Goal: Task Accomplishment & Management: Manage account settings

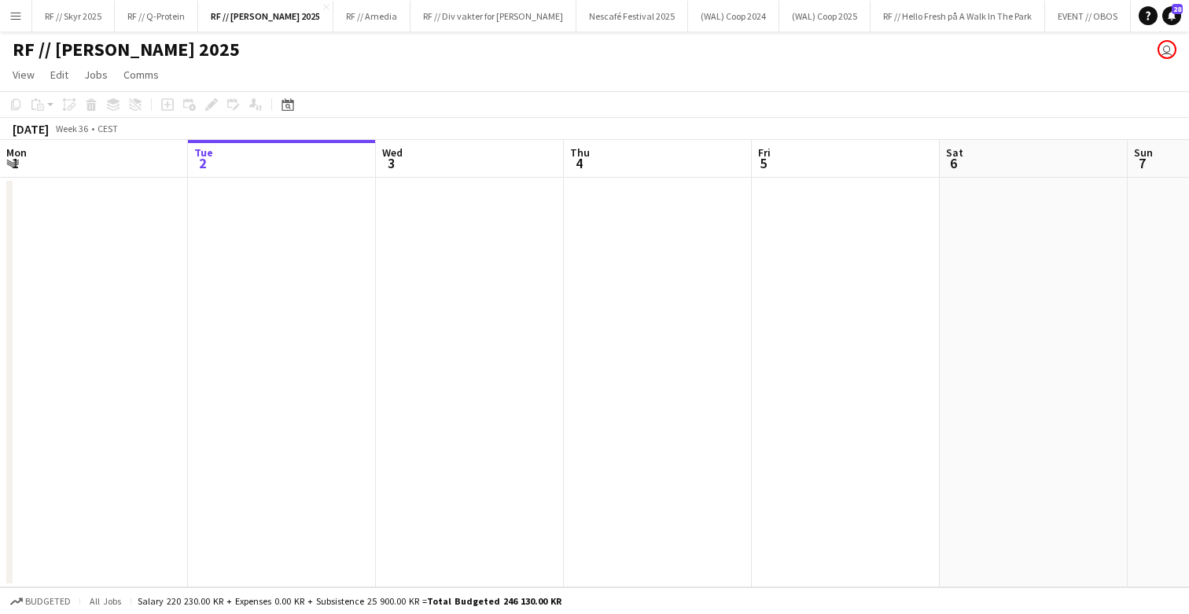
click at [27, 17] on button "Menu" at bounding box center [15, 15] width 31 height 31
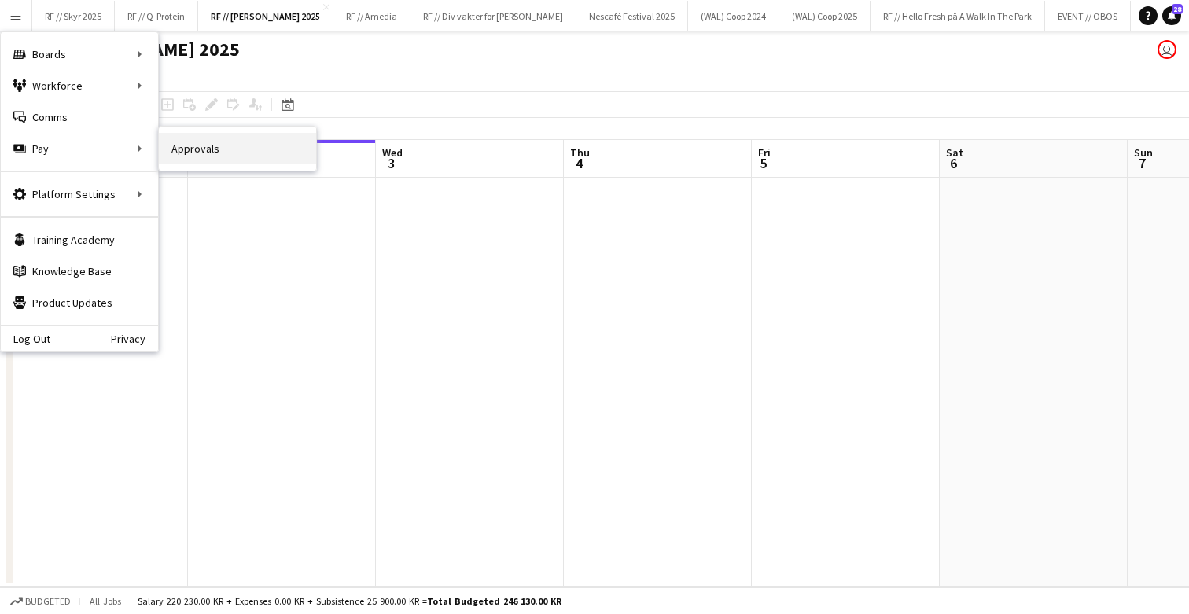
click at [207, 156] on link "Approvals" at bounding box center [237, 148] width 157 height 31
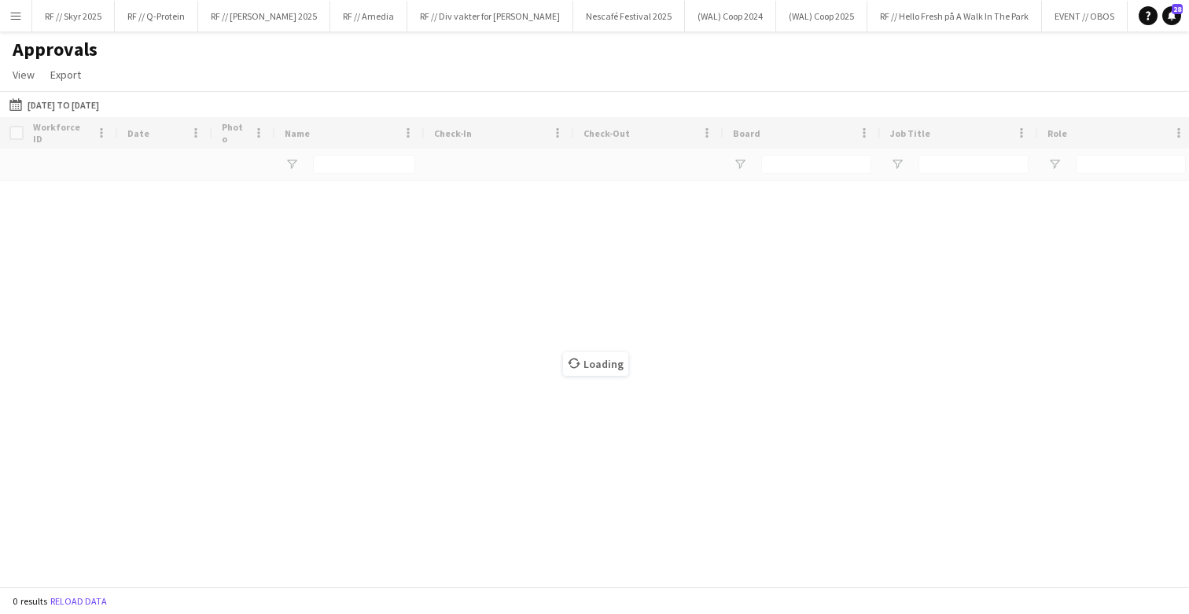
drag, startPoint x: 402, startPoint y: 578, endPoint x: 600, endPoint y: 568, distance: 198.5
click at [600, 568] on div "Loading" at bounding box center [594, 352] width 1189 height 470
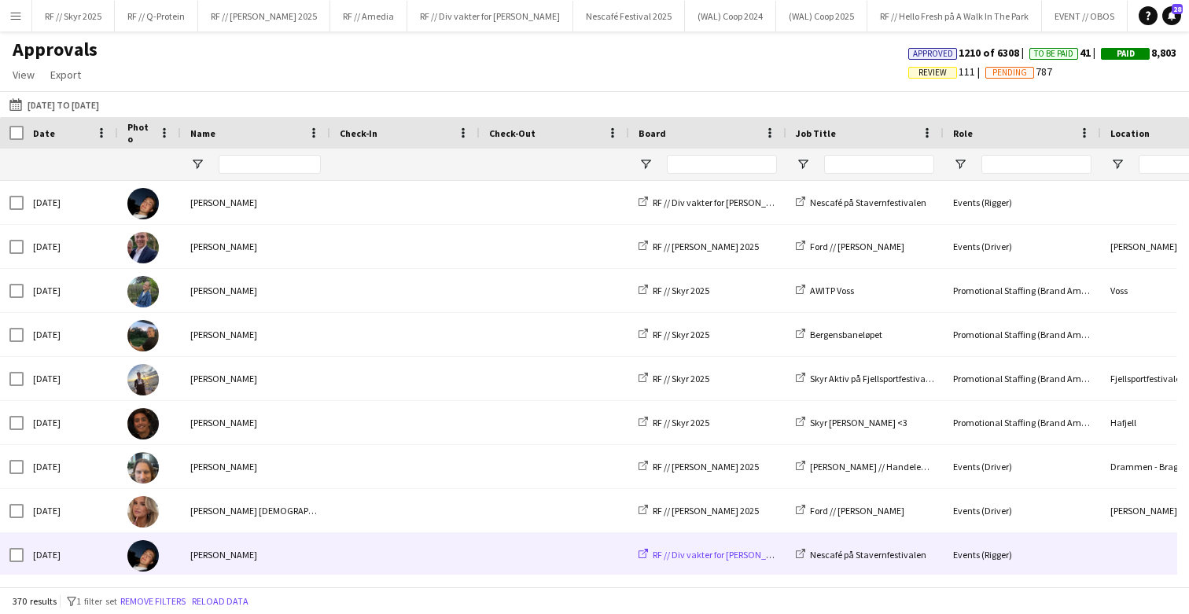
drag, startPoint x: 357, startPoint y: 587, endPoint x: 690, endPoint y: 557, distance: 334.0
click at [692, 557] on main "Approvals View Customise view Customise filters Reset Filters Reset View Reset …" at bounding box center [594, 312] width 1189 height 562
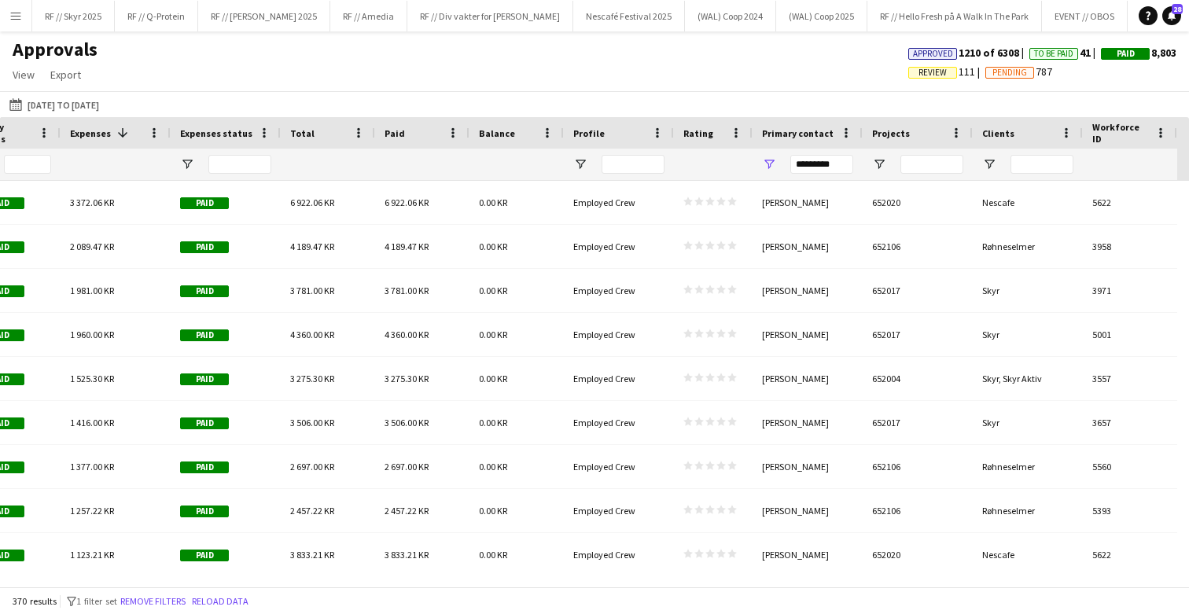
click at [898, 137] on span "Projects" at bounding box center [891, 133] width 38 height 12
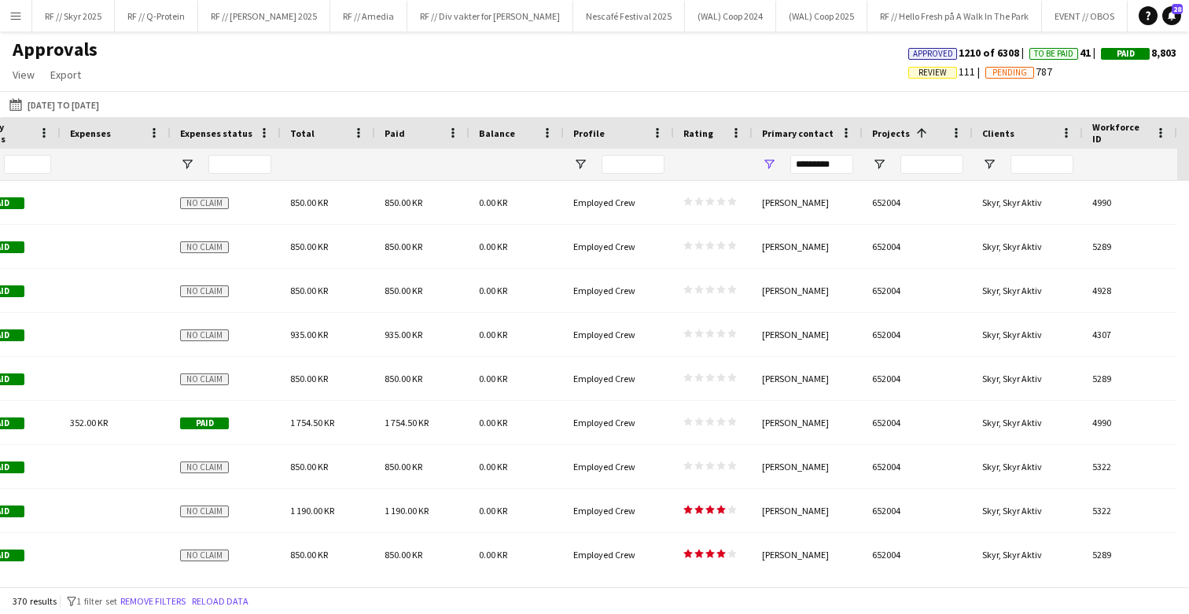
click at [898, 137] on span "Projects" at bounding box center [891, 133] width 38 height 12
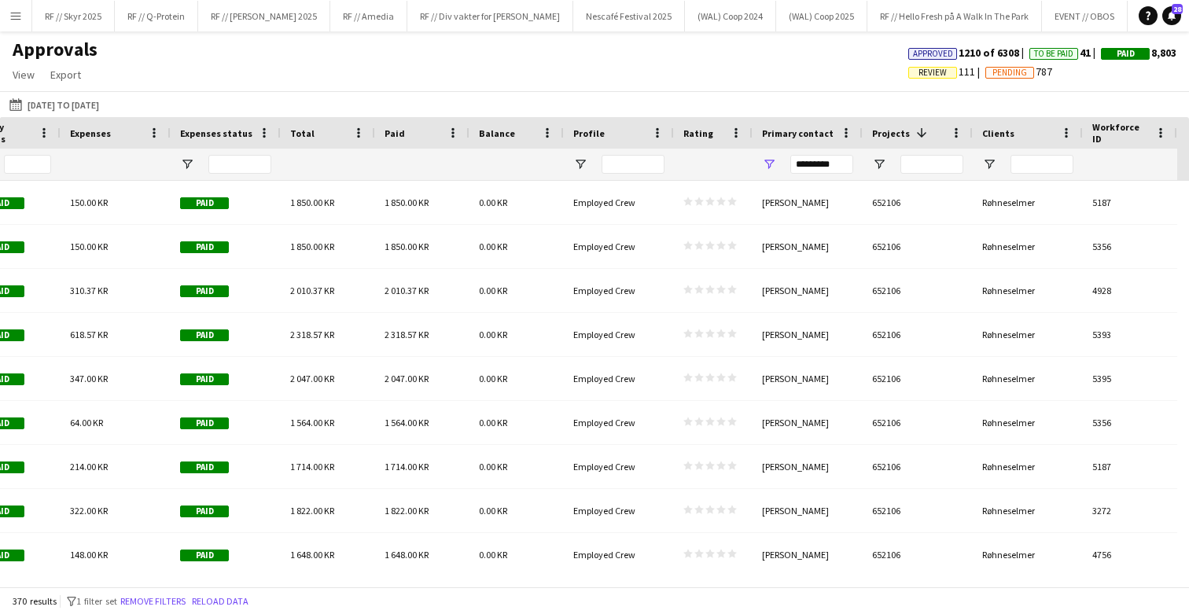
click at [898, 137] on span "Projects" at bounding box center [891, 133] width 38 height 12
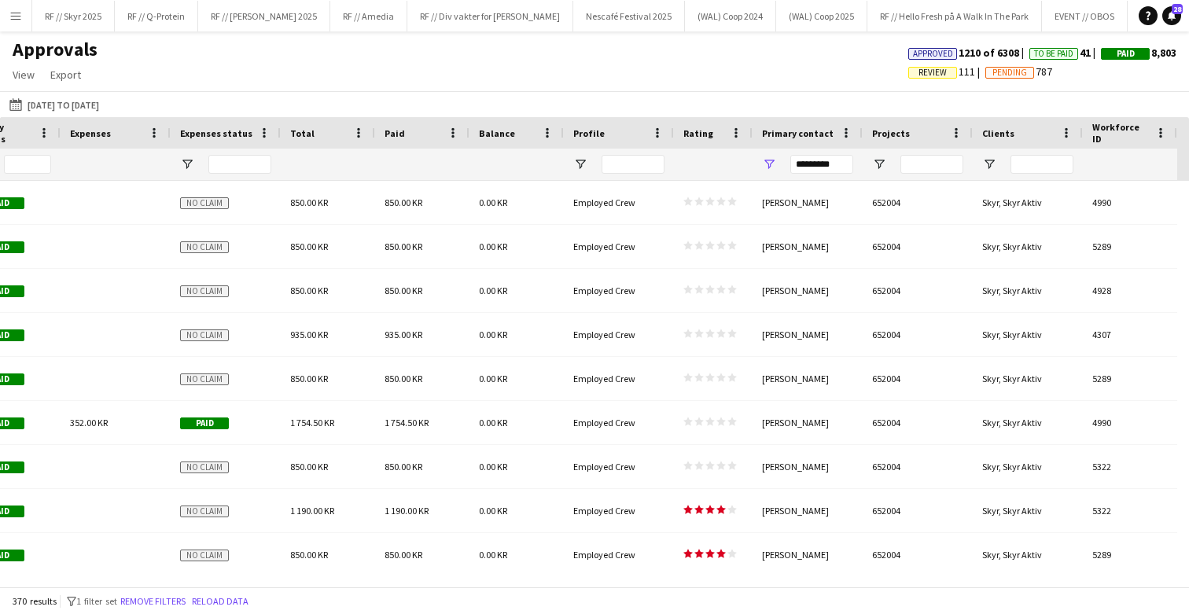
click at [898, 137] on span "Projects" at bounding box center [891, 133] width 38 height 12
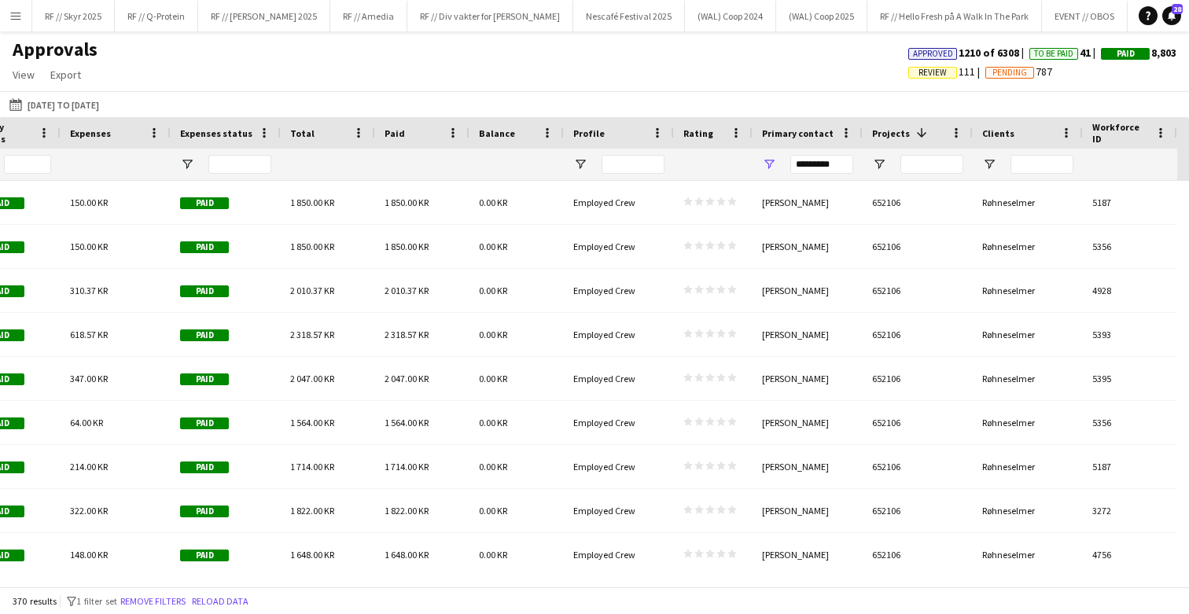
click at [898, 137] on span "Projects" at bounding box center [891, 133] width 38 height 12
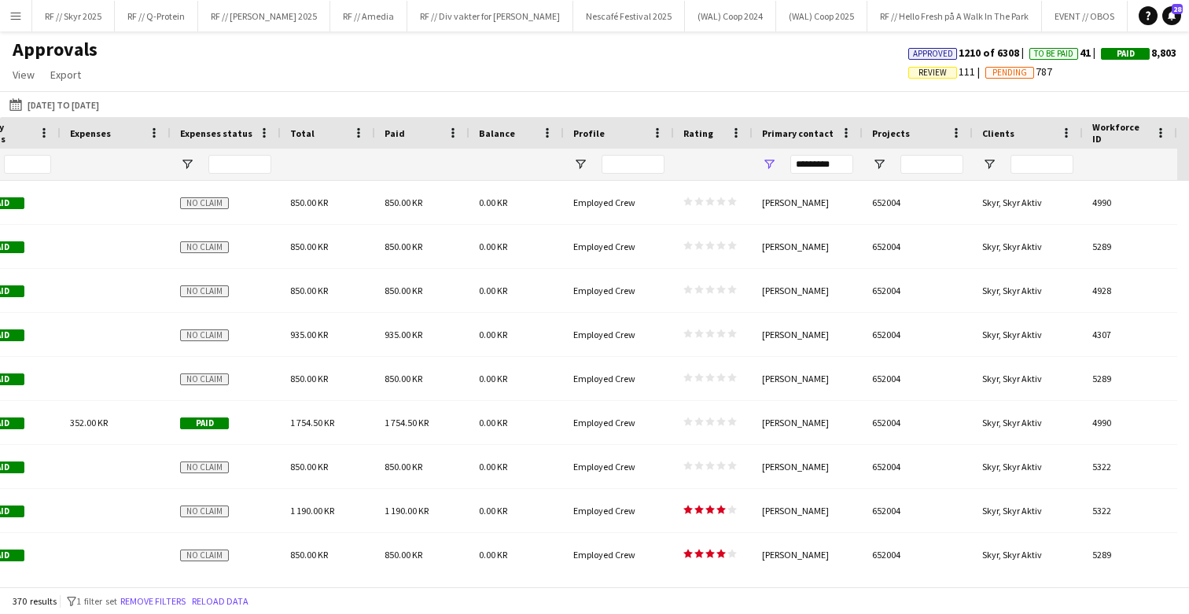
click at [898, 137] on span "Projects" at bounding box center [891, 133] width 38 height 12
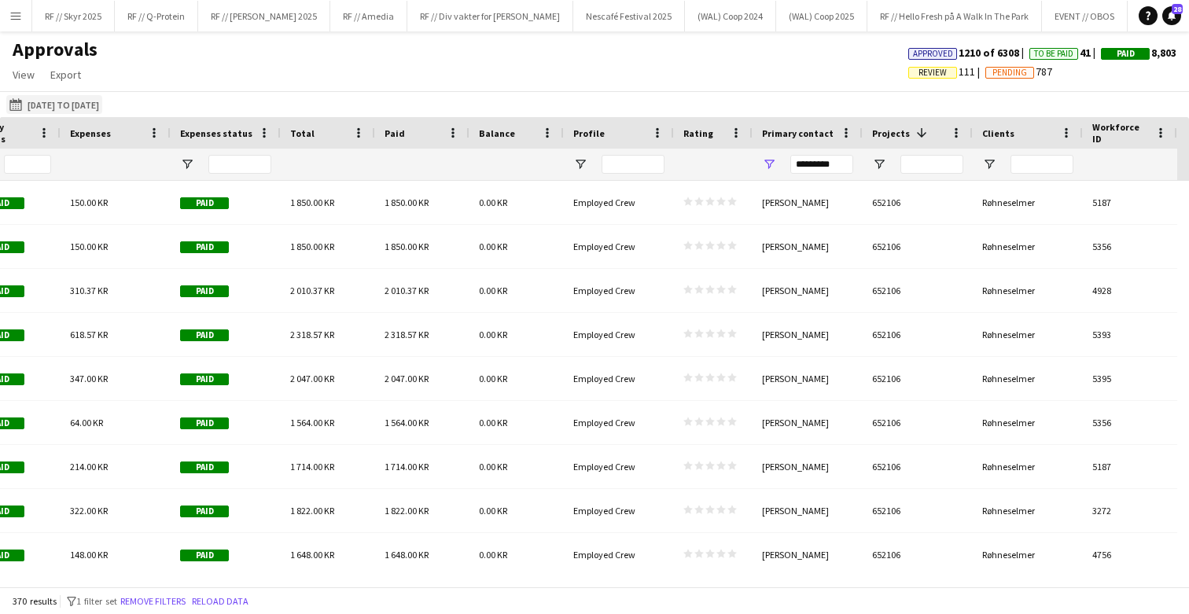
click at [81, 103] on button "[DATE] to [DATE] [DATE] to [DATE]" at bounding box center [54, 104] width 96 height 19
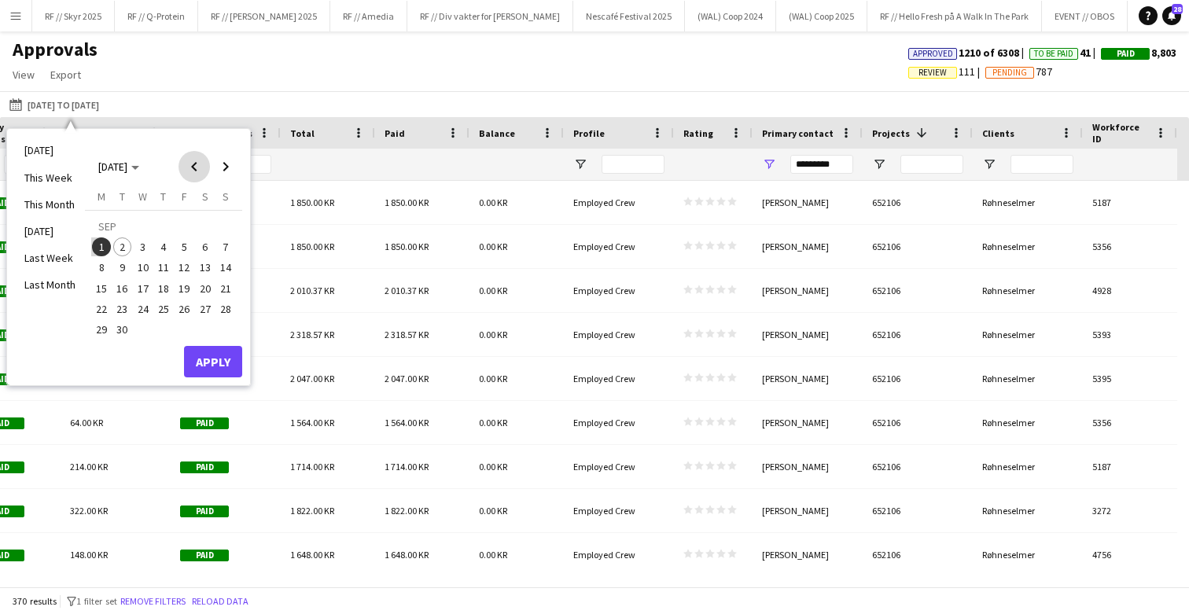
click at [197, 169] on span "Previous month" at bounding box center [194, 166] width 31 height 31
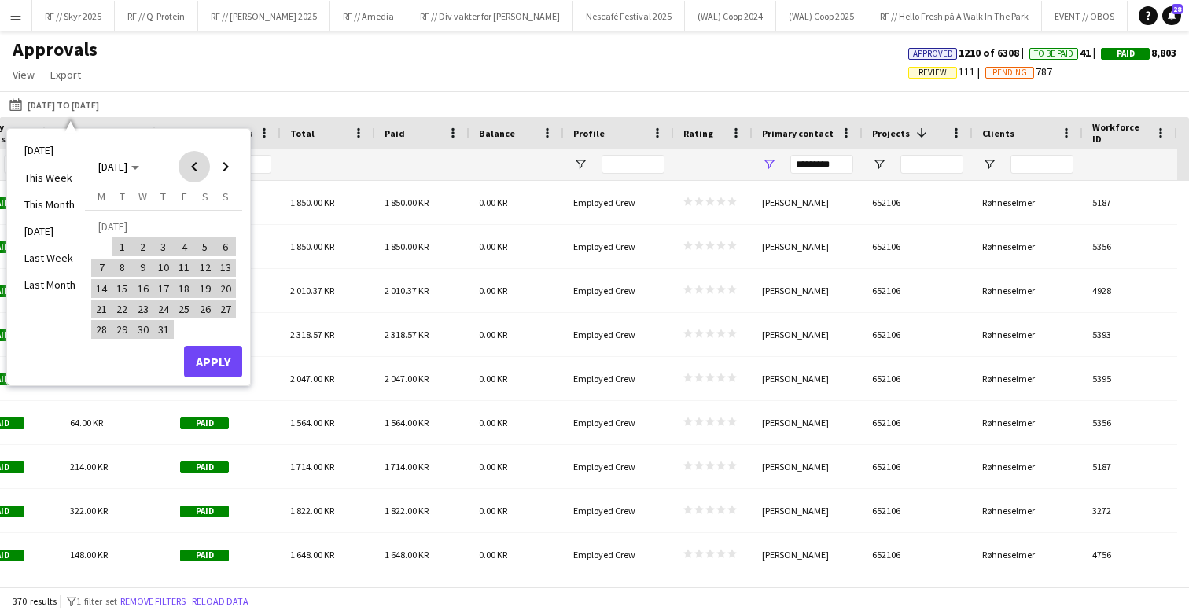
click at [197, 169] on span "Previous month" at bounding box center [194, 166] width 31 height 31
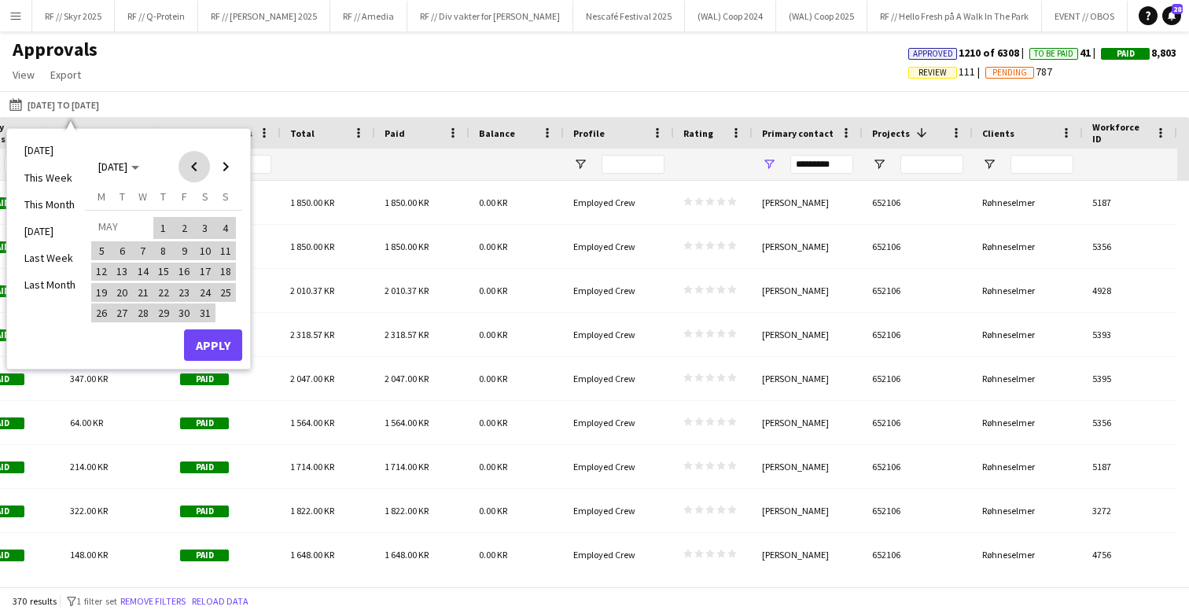
click at [197, 169] on span "Previous month" at bounding box center [194, 166] width 31 height 31
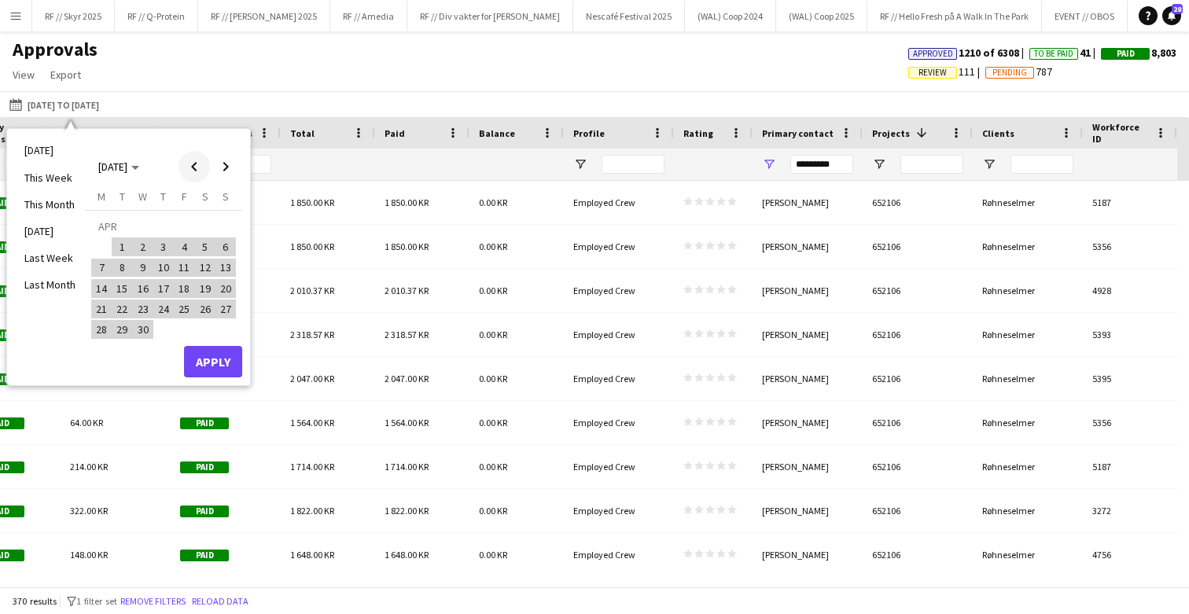
click at [197, 169] on span "Previous month" at bounding box center [194, 166] width 31 height 31
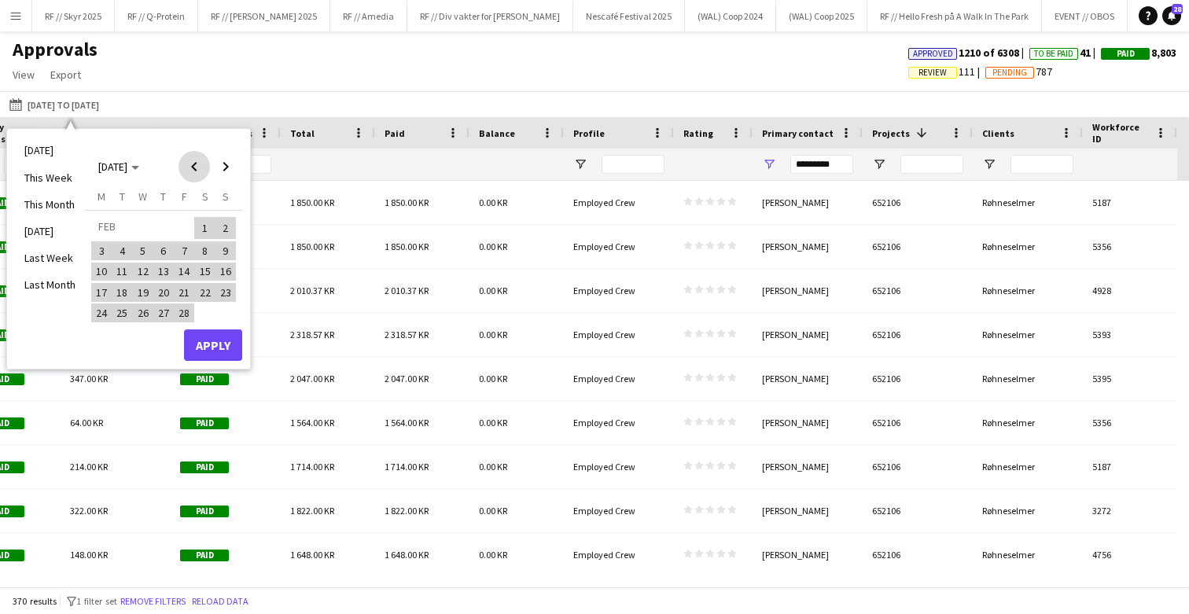
click at [197, 169] on span "Previous month" at bounding box center [194, 166] width 31 height 31
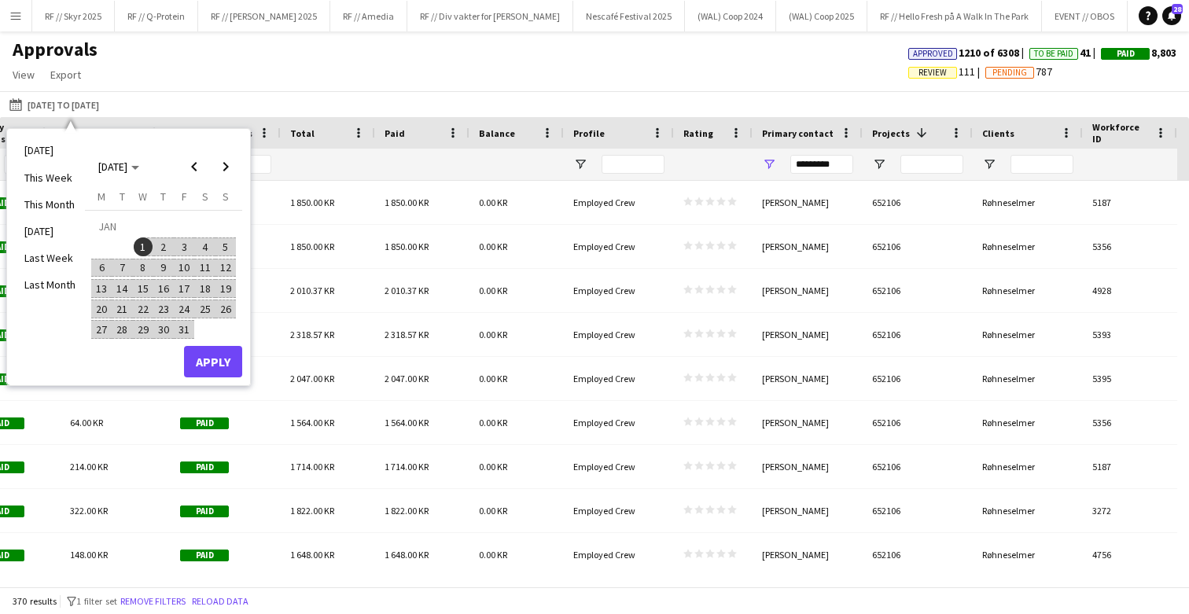
click at [144, 244] on span "1" at bounding box center [143, 247] width 19 height 19
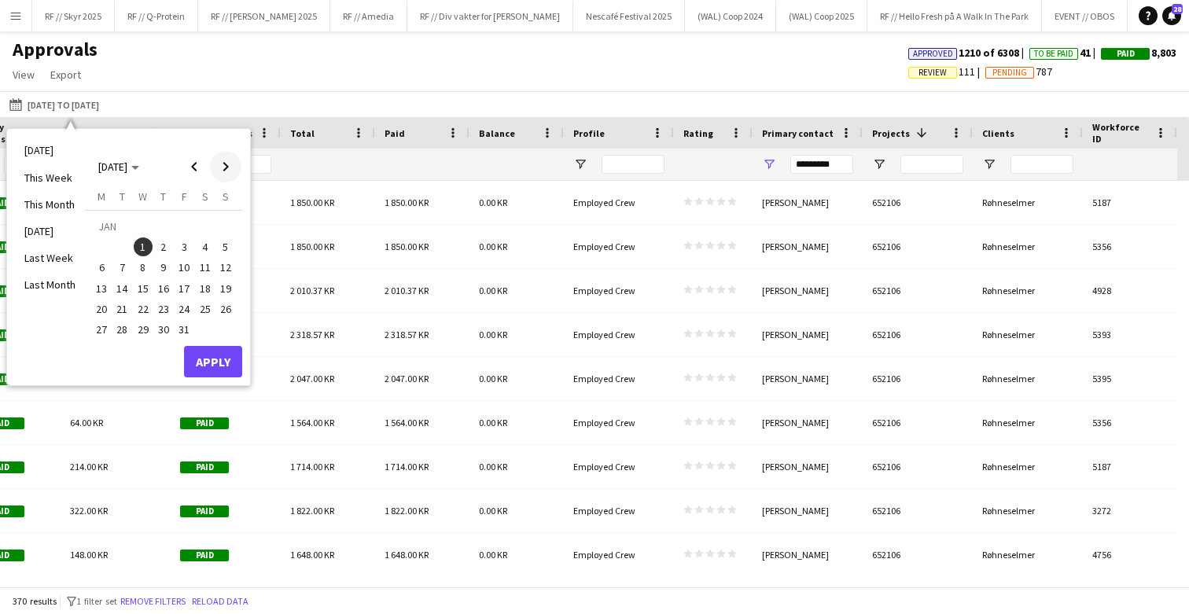
click at [229, 179] on span "Next month" at bounding box center [225, 166] width 31 height 31
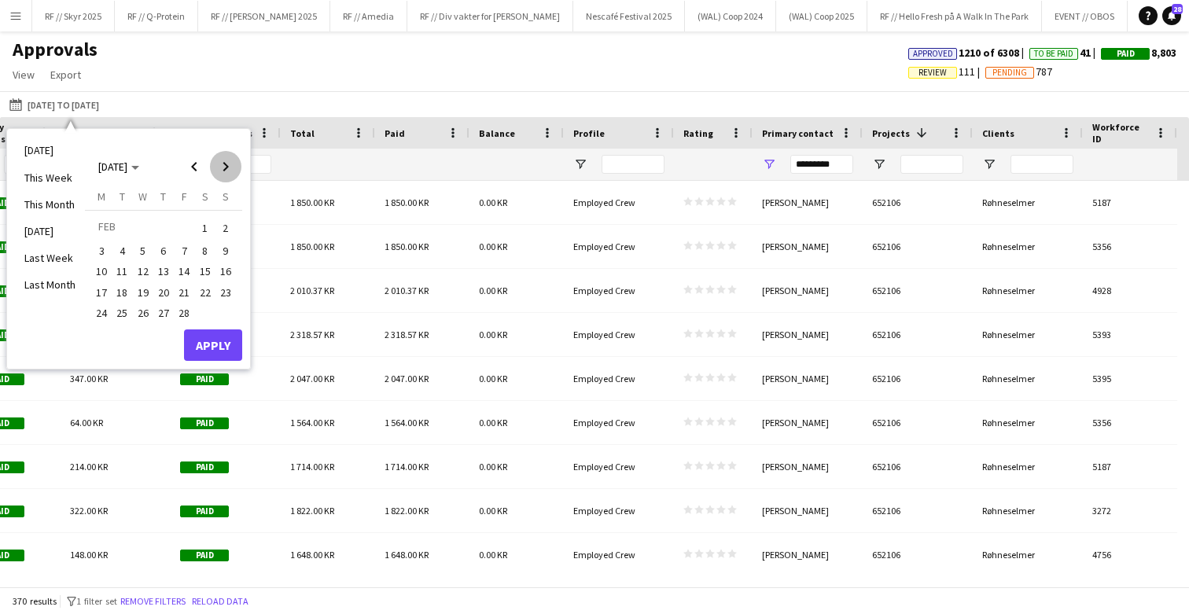
click at [229, 179] on span "Next month" at bounding box center [225, 166] width 31 height 31
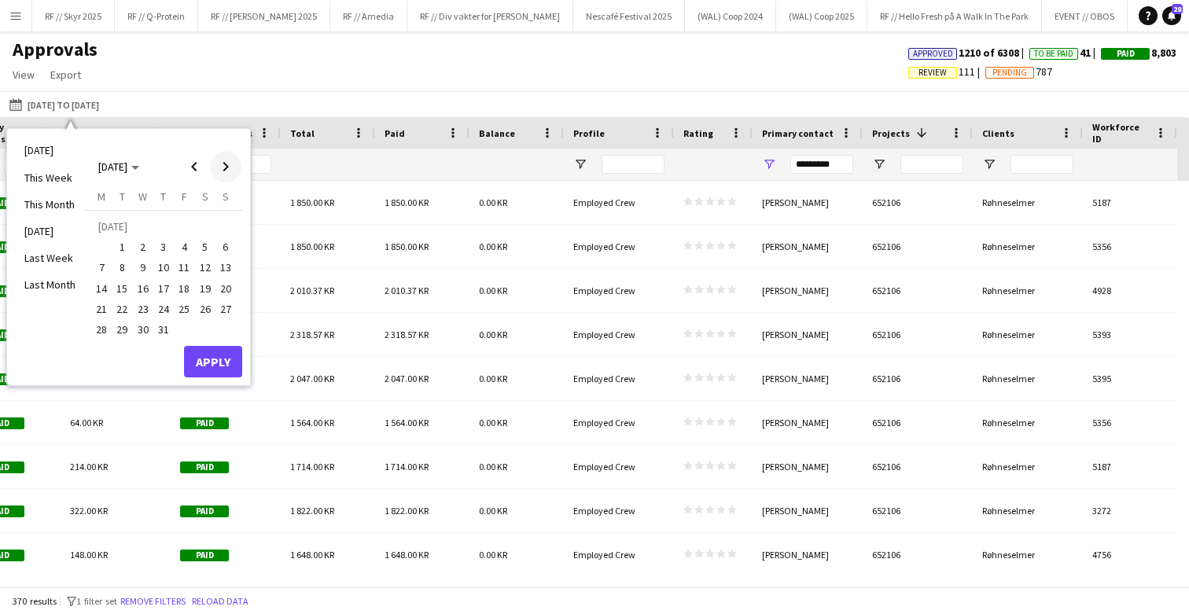
click at [226, 168] on span "Next month" at bounding box center [225, 166] width 31 height 31
click at [117, 249] on span "2" at bounding box center [122, 247] width 19 height 19
click at [202, 373] on button "Apply" at bounding box center [213, 361] width 58 height 31
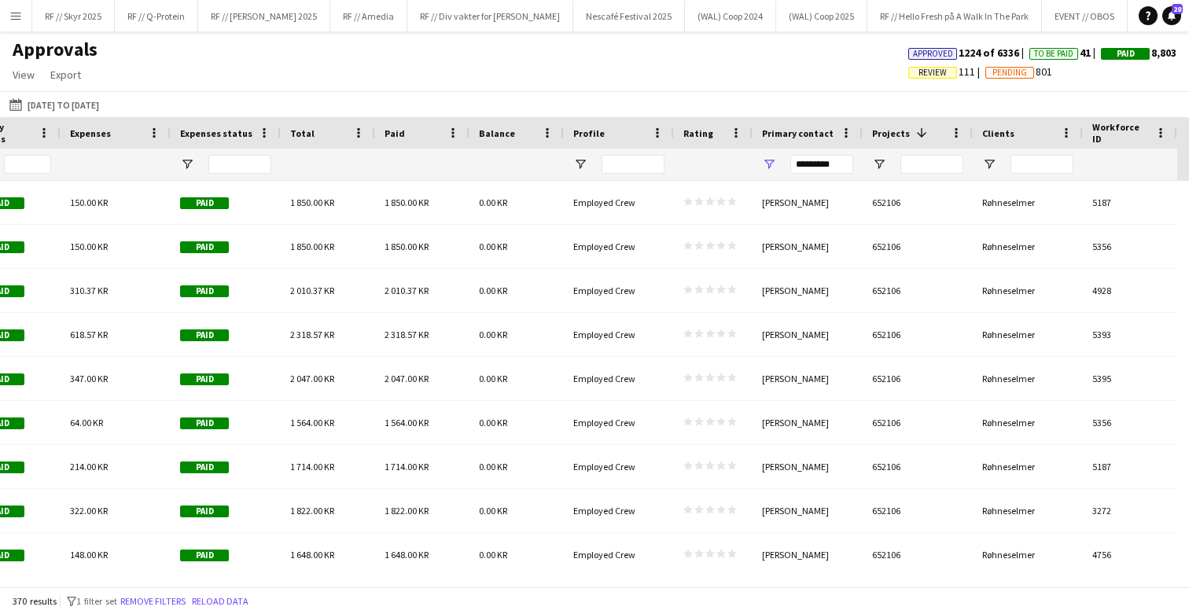
click at [890, 132] on span "Projects" at bounding box center [891, 133] width 38 height 12
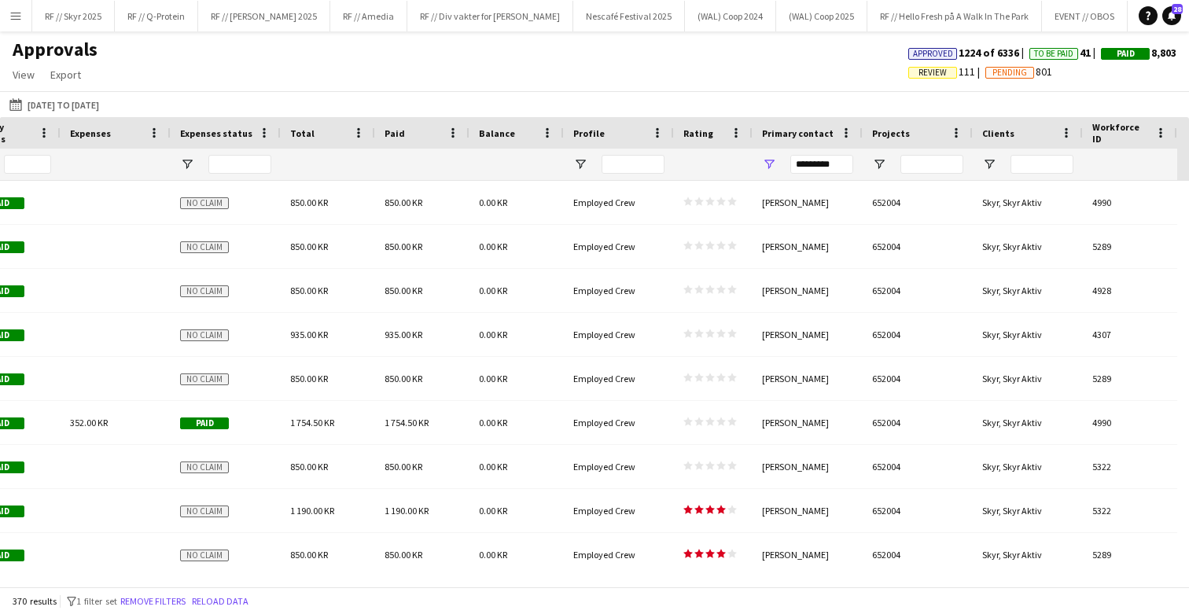
click at [890, 132] on span "Projects" at bounding box center [891, 133] width 38 height 12
click at [891, 131] on span "Projects" at bounding box center [891, 133] width 38 height 12
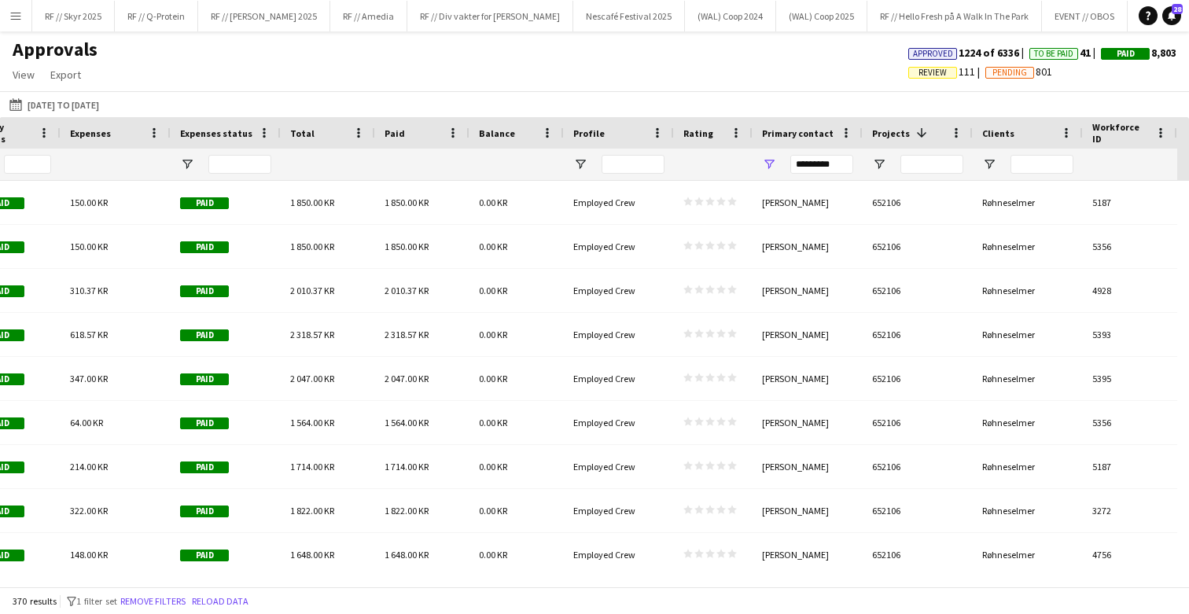
click at [900, 122] on div "Projects 1" at bounding box center [908, 133] width 72 height 24
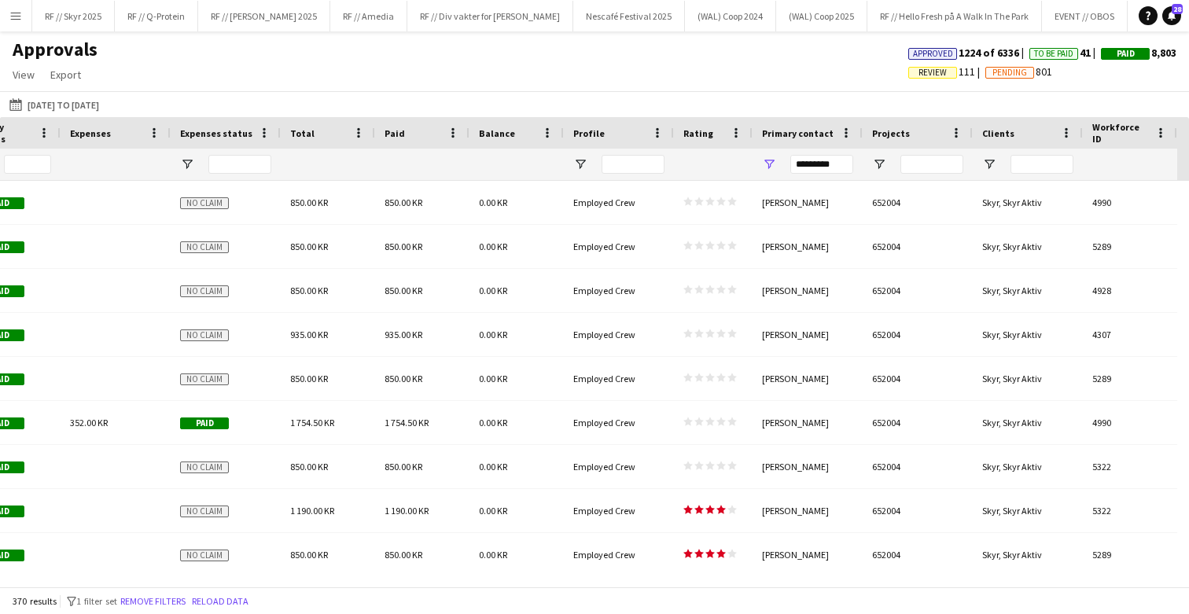
click at [912, 134] on div "Projects" at bounding box center [908, 133] width 72 height 24
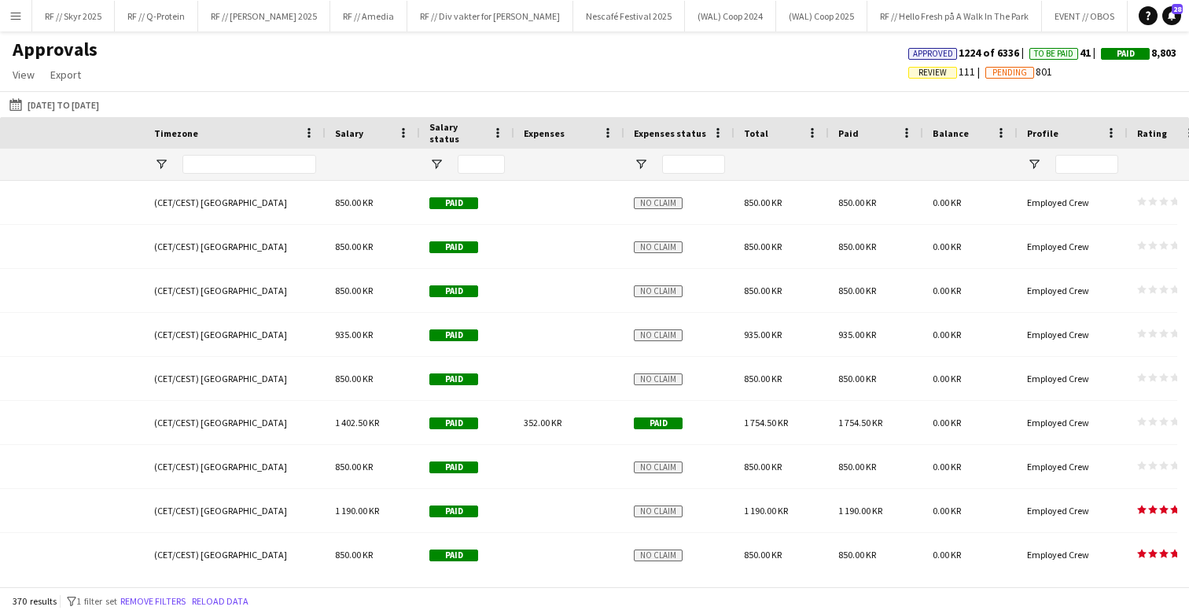
scroll to position [0, 991]
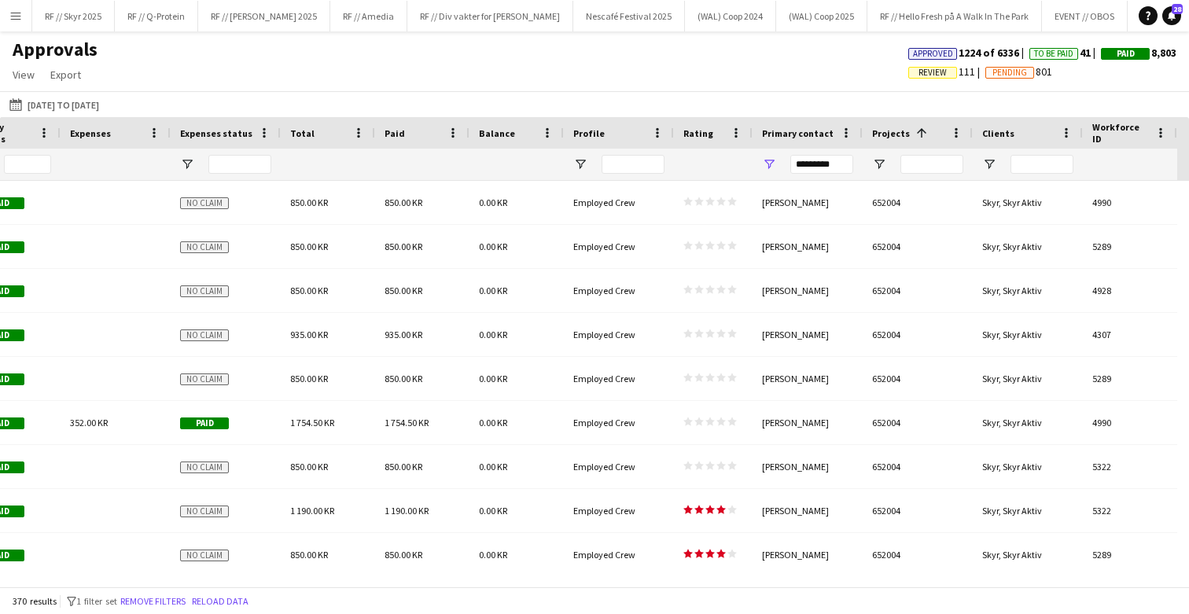
click at [923, 129] on span at bounding box center [922, 133] width 14 height 14
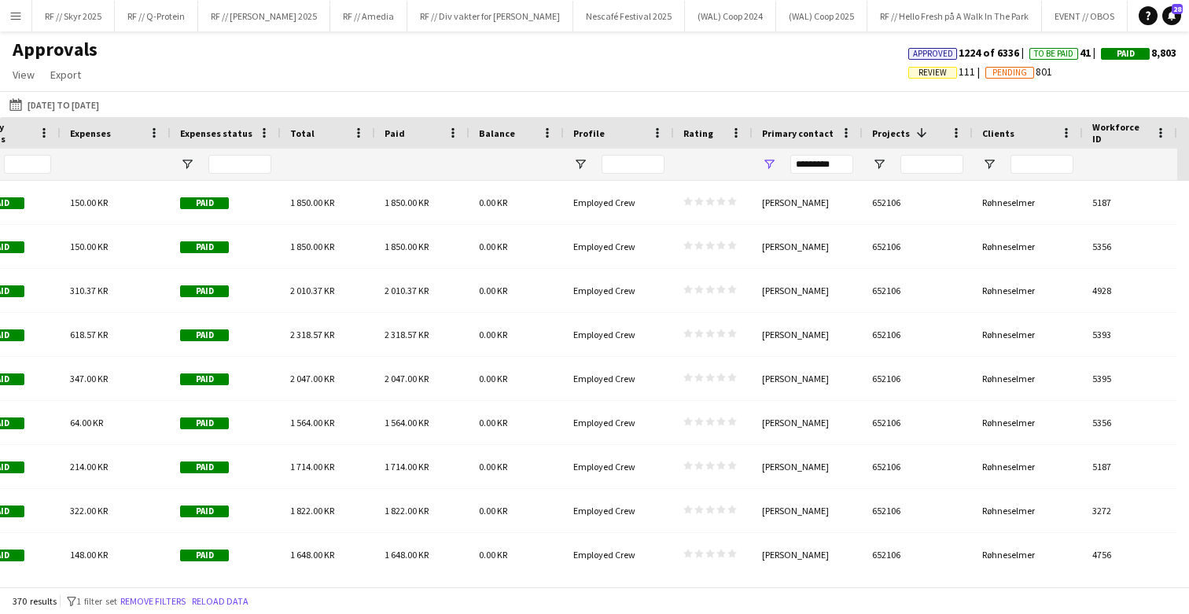
click at [923, 129] on span at bounding box center [922, 133] width 14 height 14
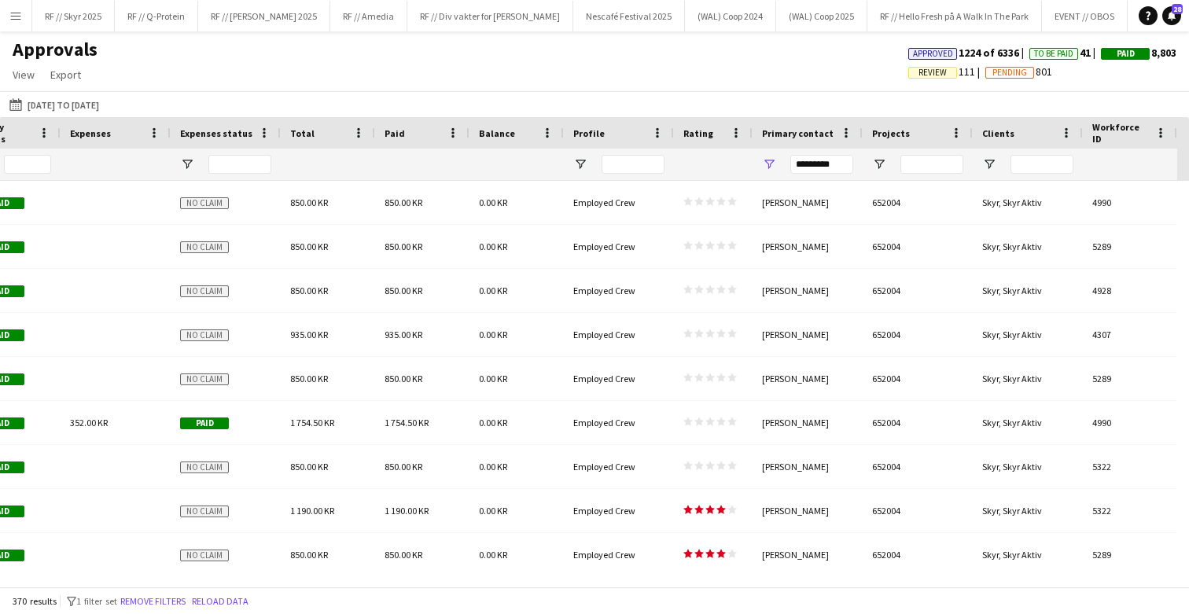
click at [923, 129] on div "Projects" at bounding box center [908, 133] width 72 height 24
click at [915, 134] on span at bounding box center [922, 133] width 14 height 14
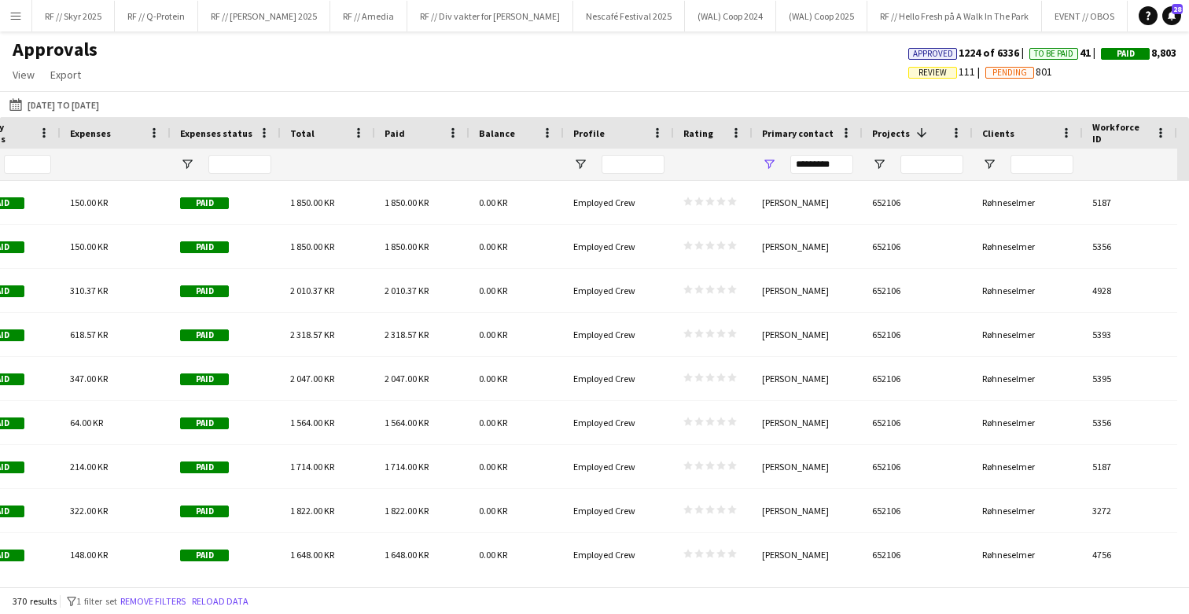
click at [915, 134] on span at bounding box center [922, 133] width 14 height 14
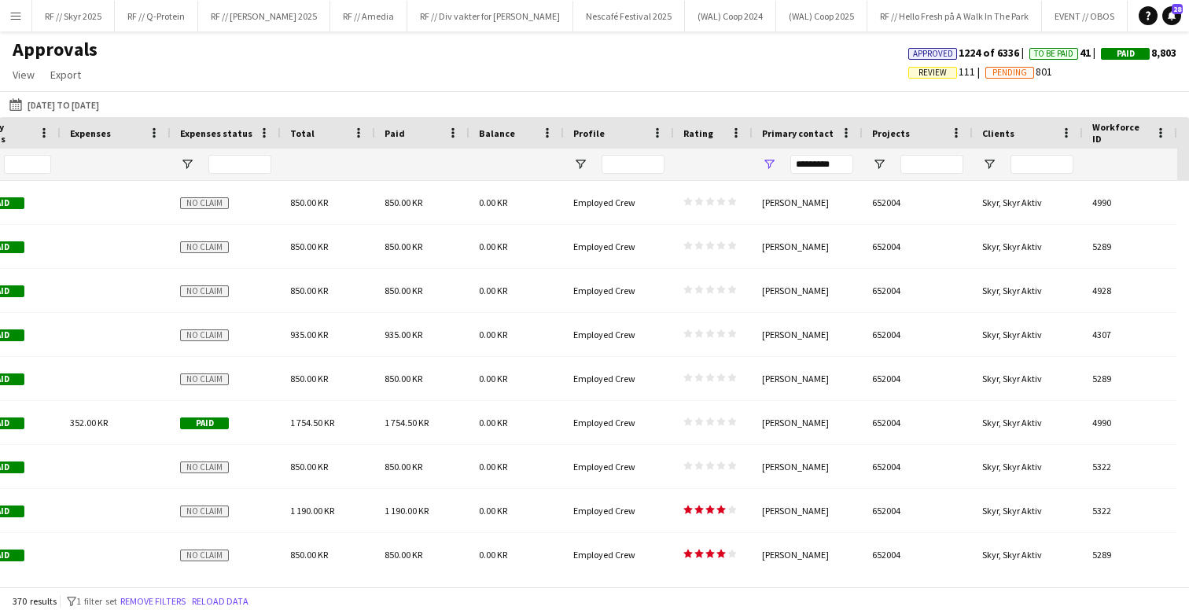
click at [923, 133] on div "Projects" at bounding box center [908, 133] width 72 height 24
click at [915, 130] on span at bounding box center [922, 133] width 14 height 14
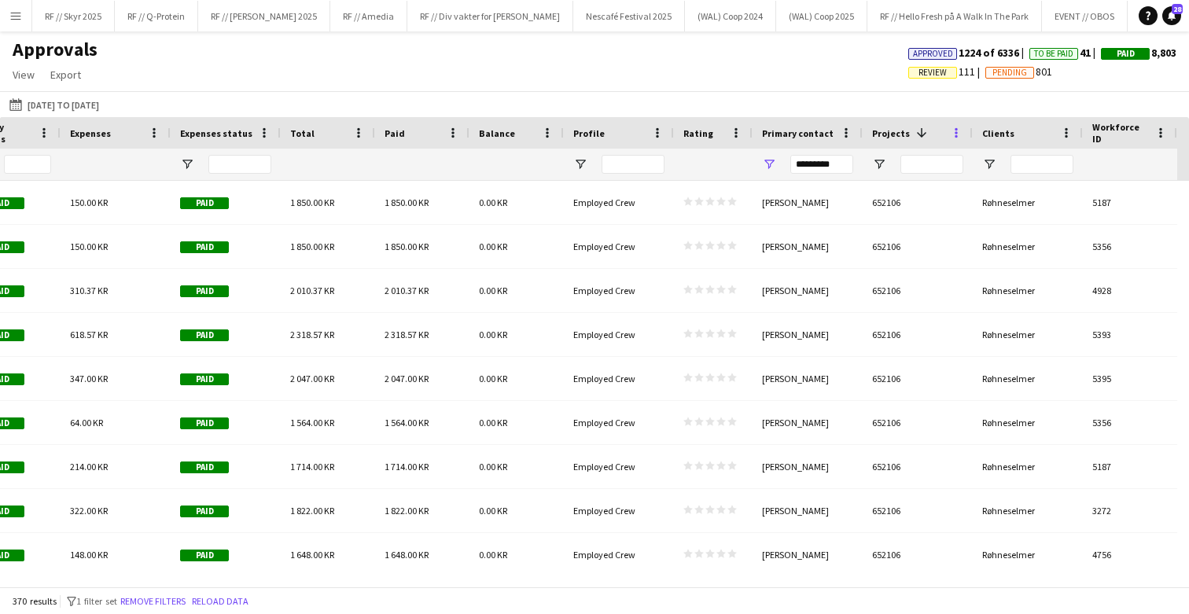
click at [956, 134] on span at bounding box center [956, 133] width 14 height 14
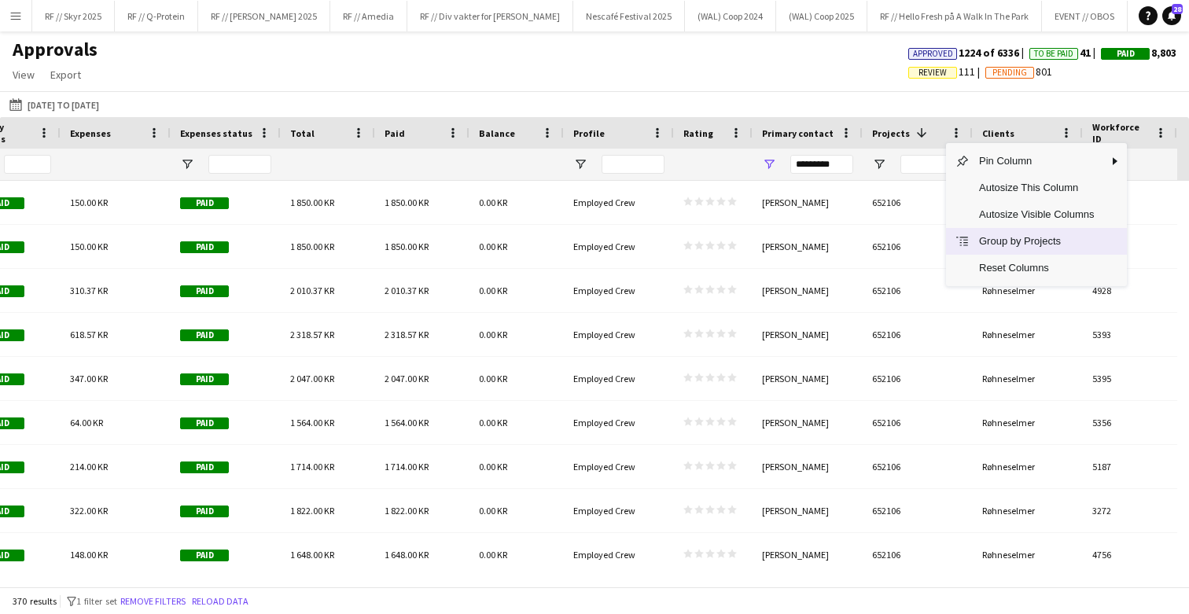
click at [989, 244] on span "Group by Projects" at bounding box center [1037, 241] width 134 height 27
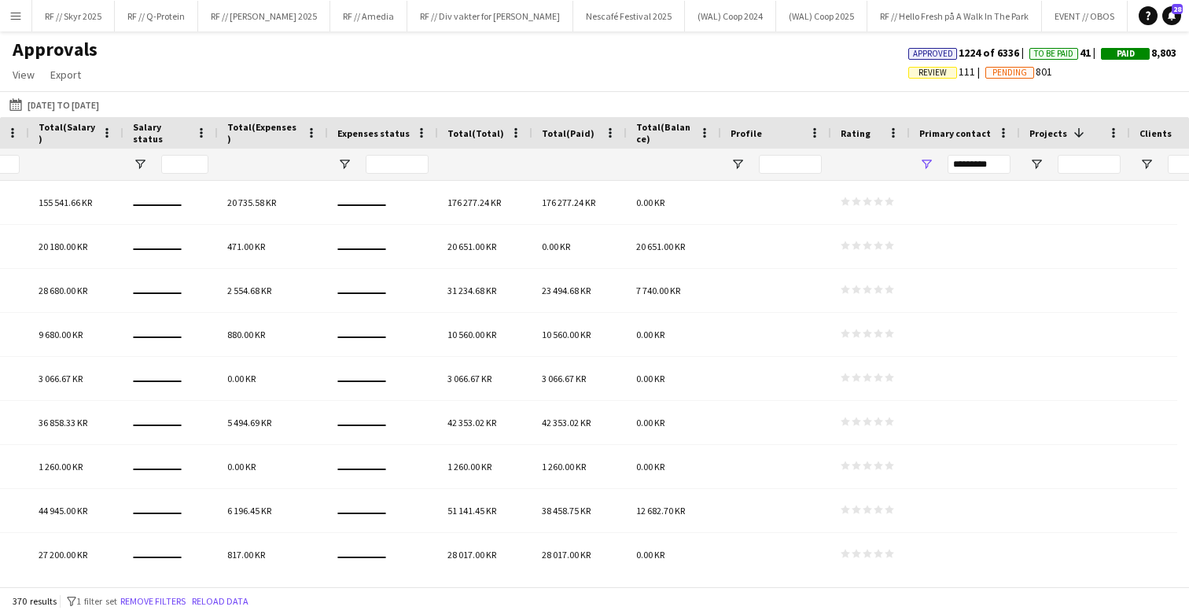
click at [1074, 136] on span at bounding box center [1079, 133] width 14 height 14
click at [1076, 133] on div "Projects" at bounding box center [1065, 133] width 72 height 24
click at [1076, 131] on span at bounding box center [1079, 133] width 14 height 14
click at [1112, 131] on span at bounding box center [1114, 133] width 14 height 14
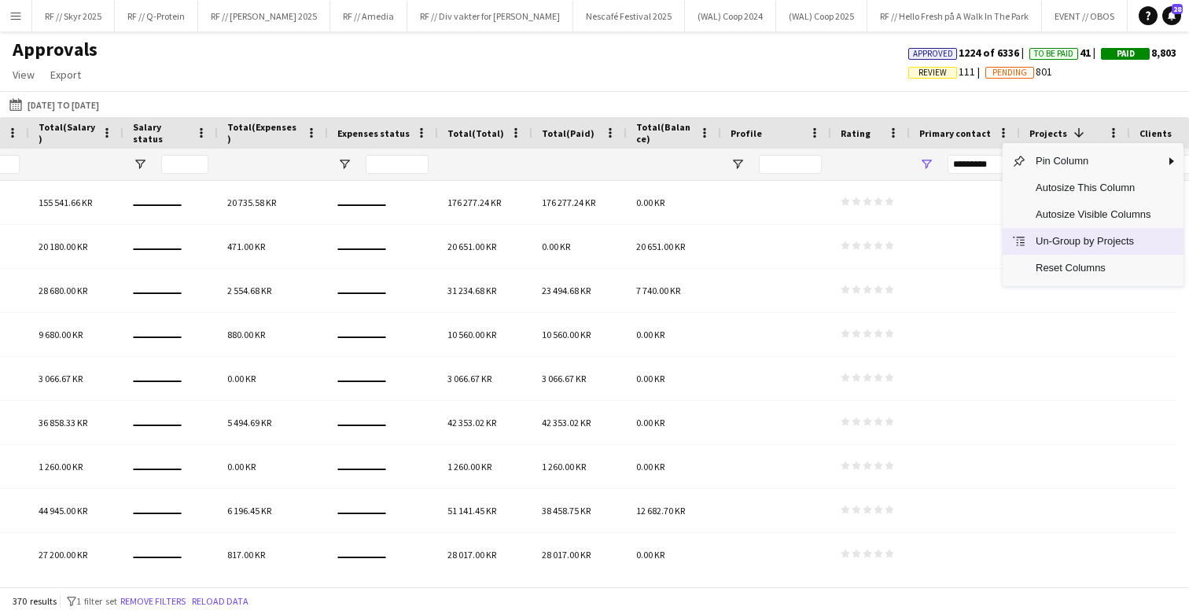
click at [1117, 238] on span "Un-Group by Projects" at bounding box center [1093, 241] width 134 height 27
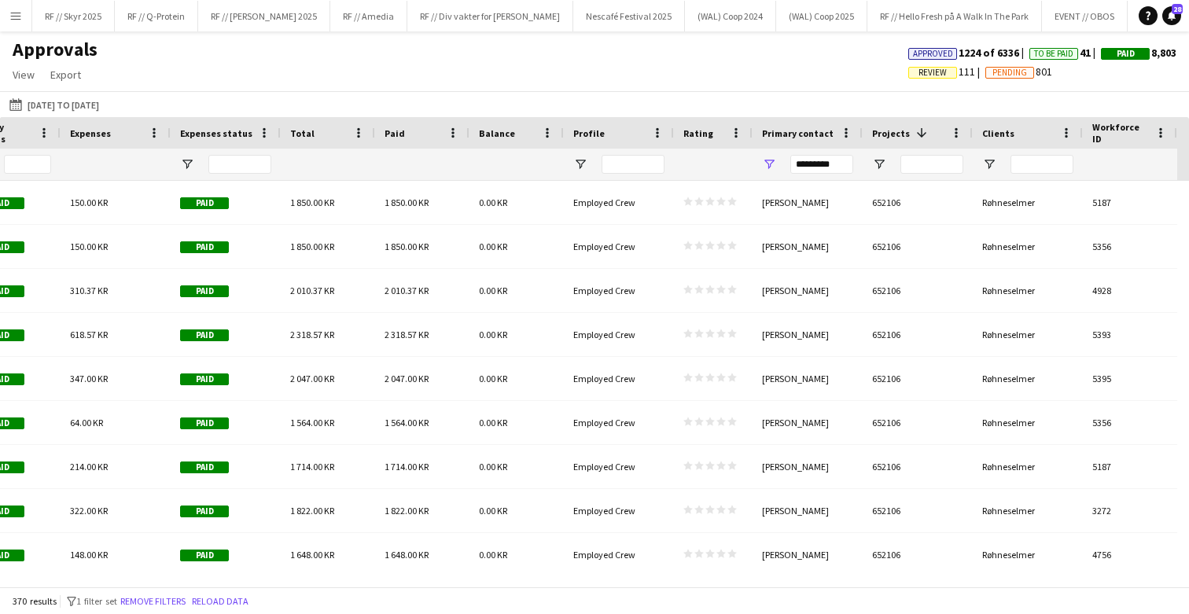
click at [898, 130] on span "Projects" at bounding box center [891, 133] width 38 height 12
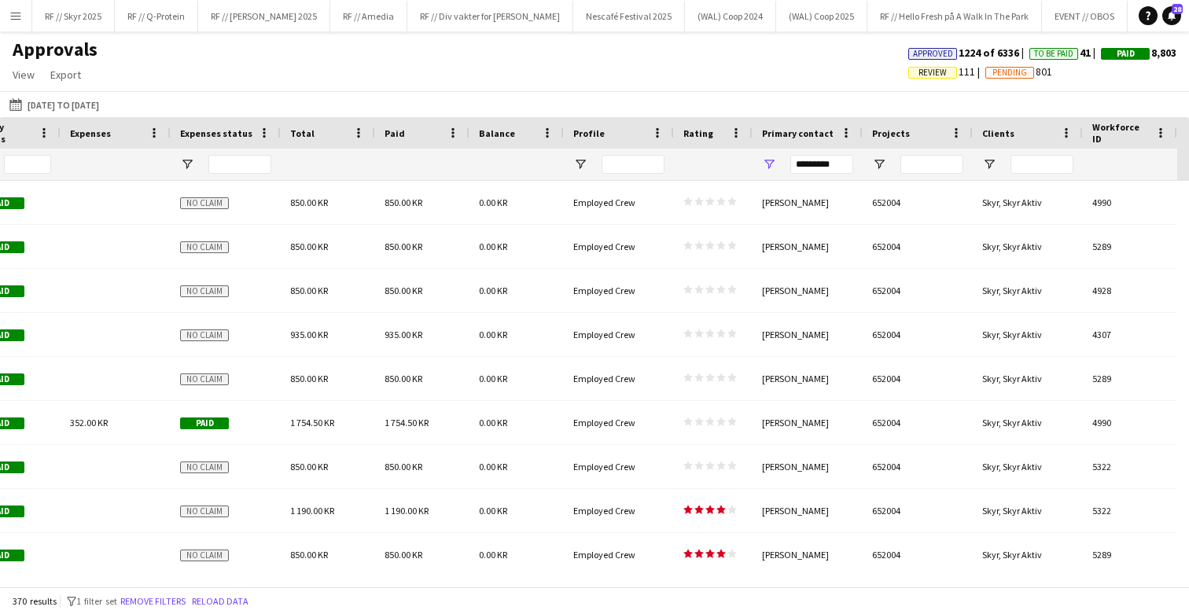
click at [899, 131] on span "Projects" at bounding box center [891, 133] width 38 height 12
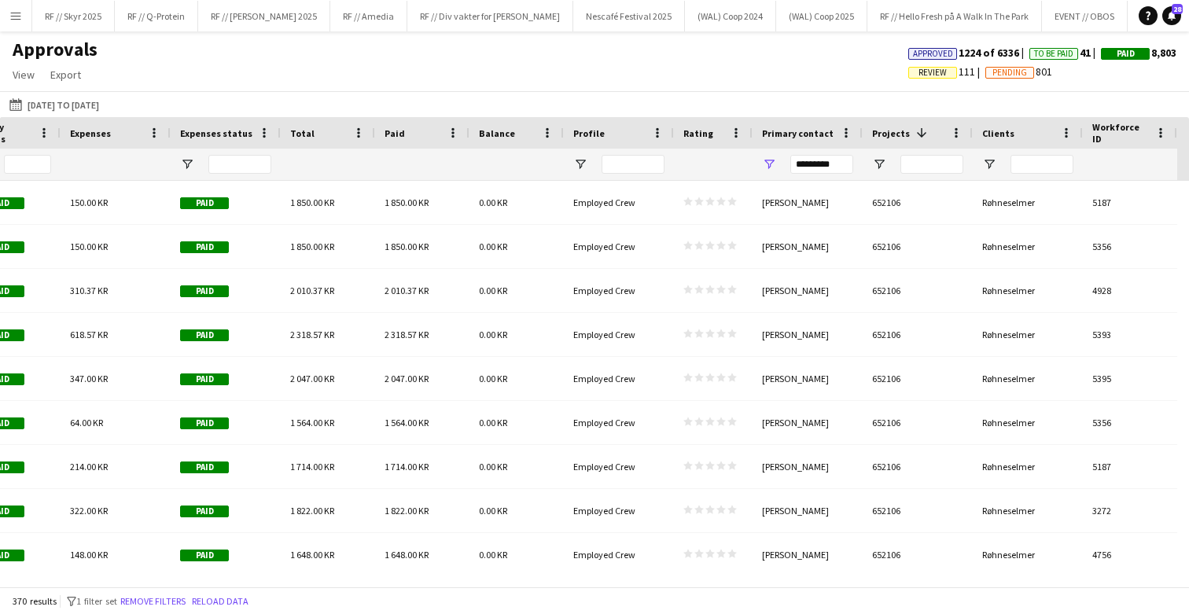
click at [899, 131] on span "Projects" at bounding box center [891, 133] width 38 height 12
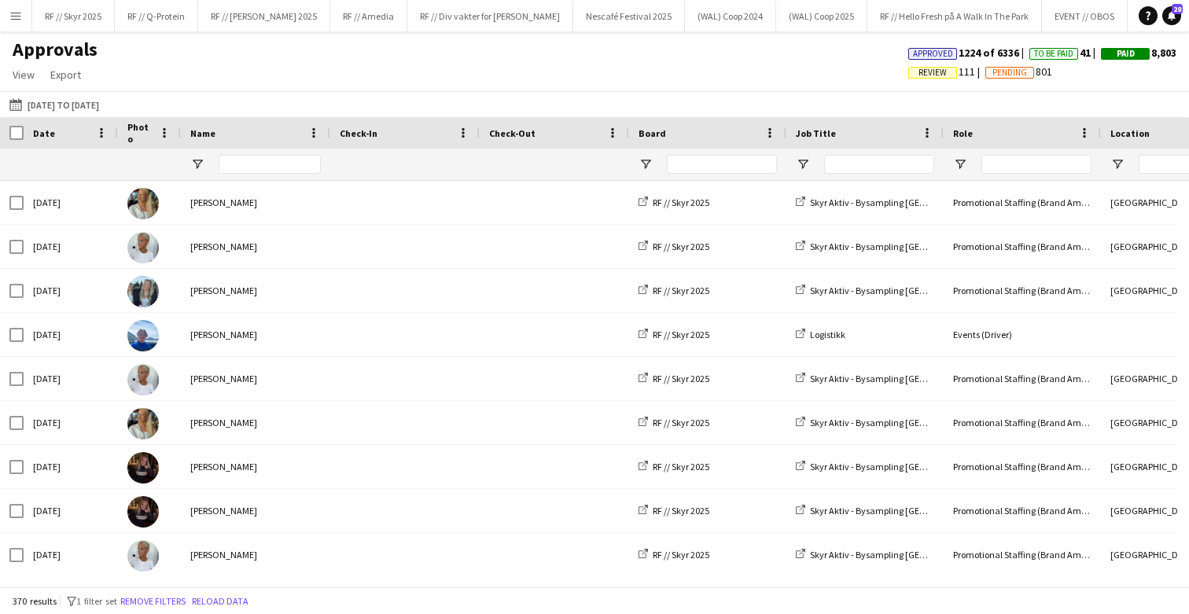
click at [76, 136] on div "Date" at bounding box center [61, 133] width 57 height 24
click at [76, 135] on div "Date 1" at bounding box center [61, 133] width 57 height 24
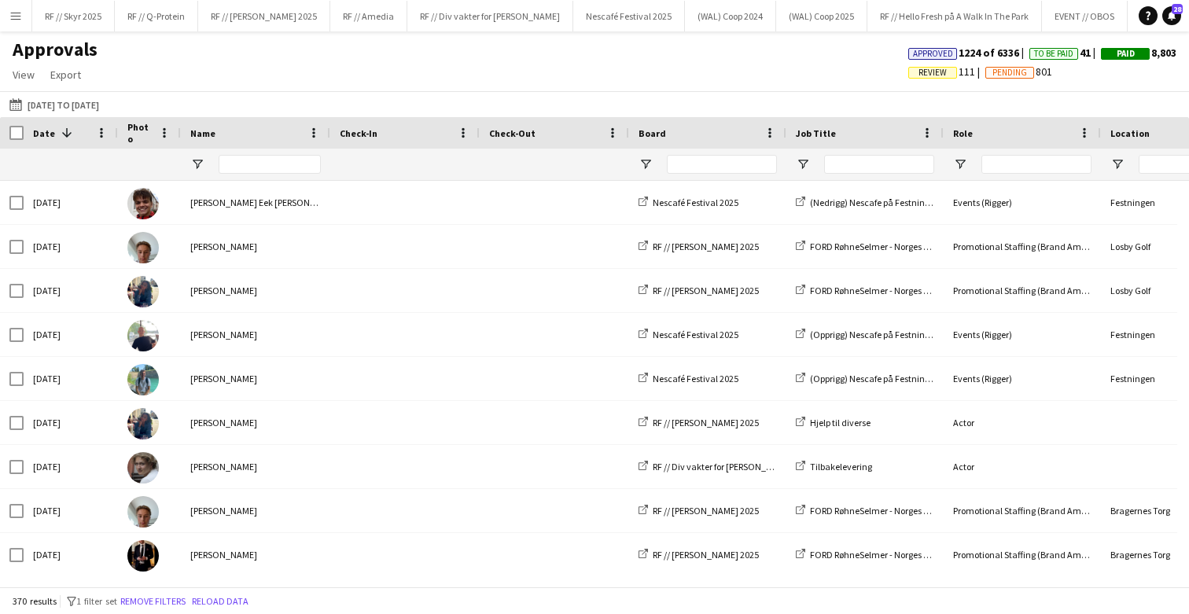
click at [65, 132] on span at bounding box center [67, 133] width 14 height 14
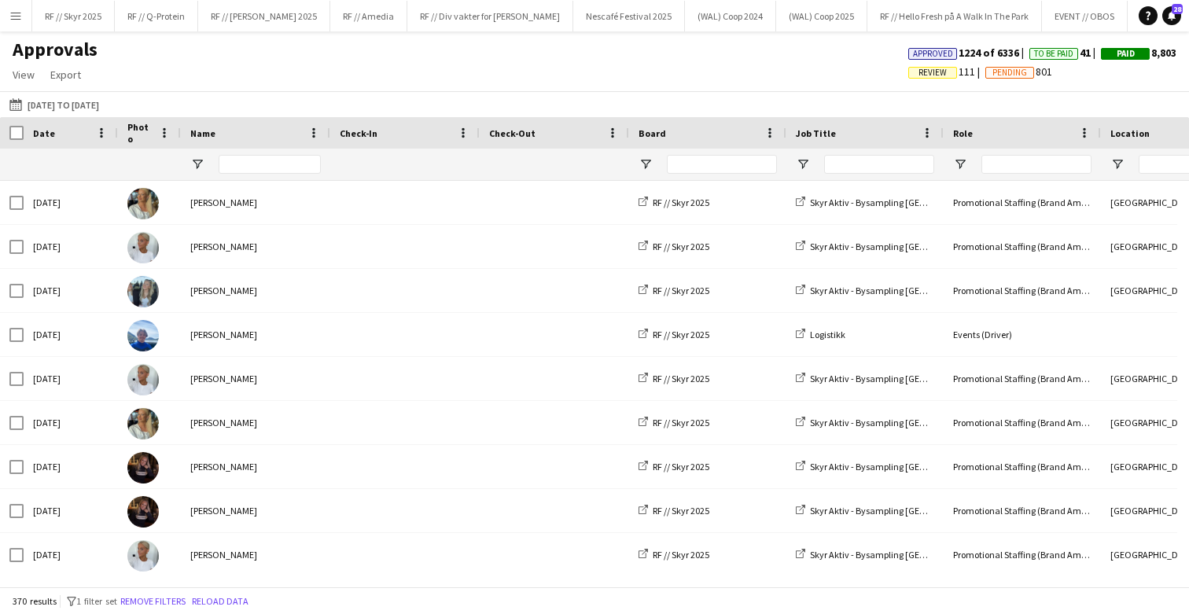
click at [65, 132] on div "Date" at bounding box center [61, 133] width 57 height 24
click at [61, 132] on span at bounding box center [67, 133] width 14 height 14
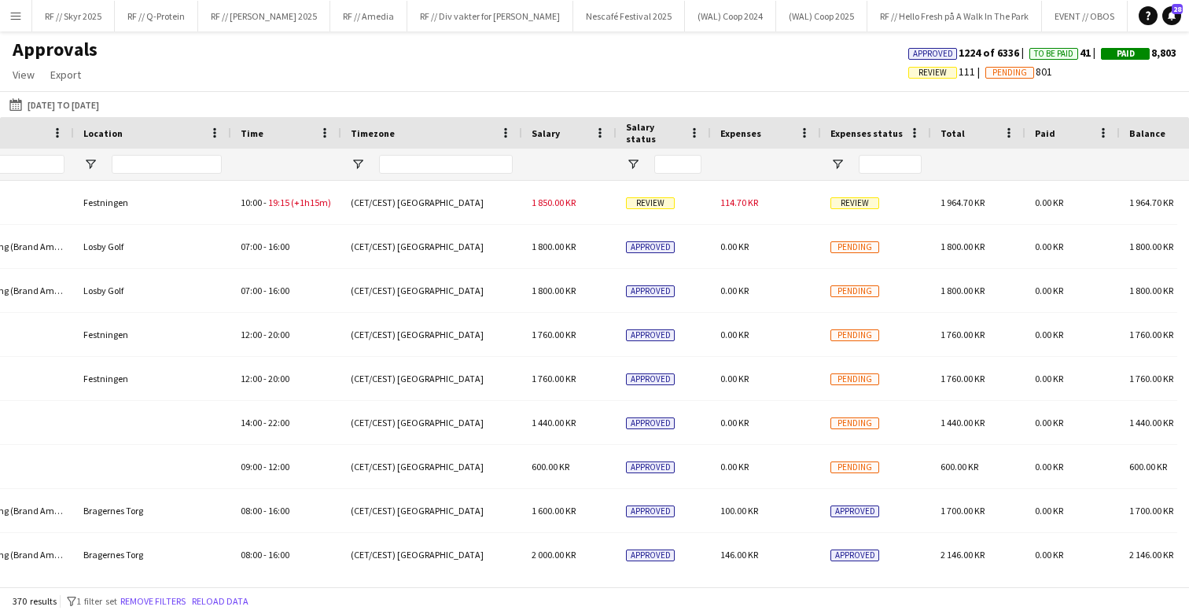
click at [540, 133] on span "Salary" at bounding box center [546, 133] width 28 height 12
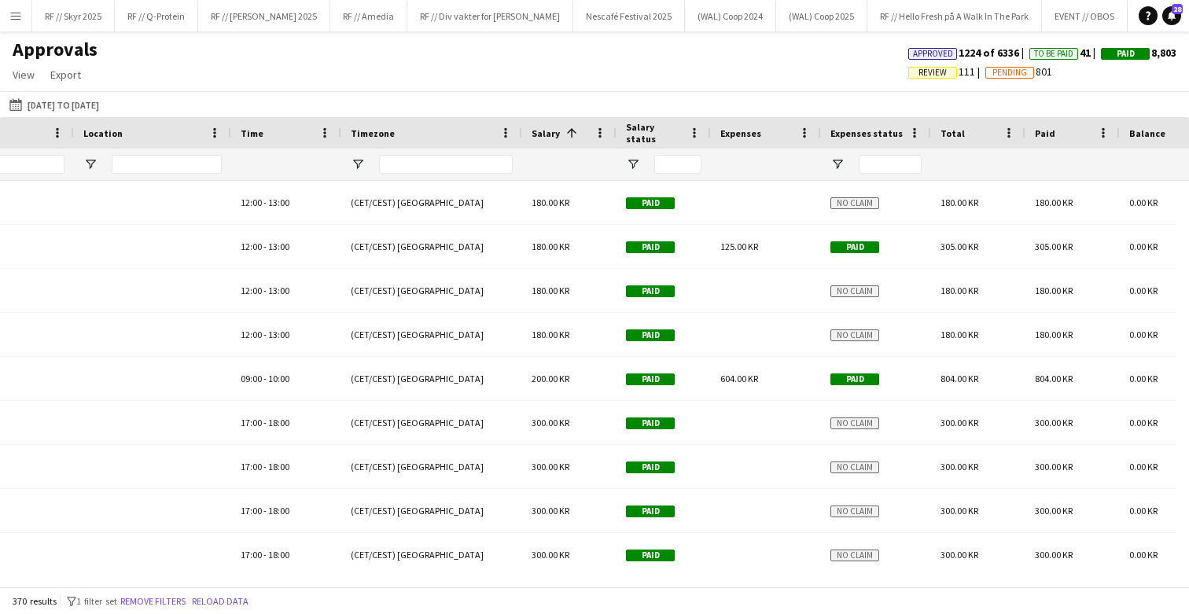
click at [531, 131] on div "Salary 1" at bounding box center [569, 132] width 94 height 31
click at [543, 134] on span "Salary" at bounding box center [546, 133] width 28 height 12
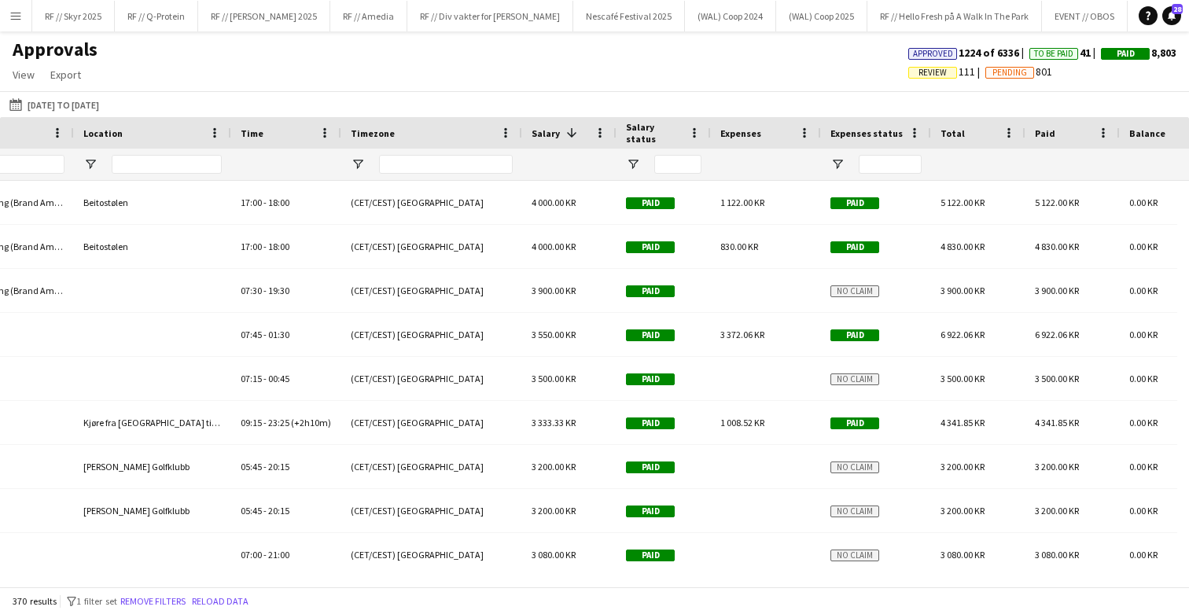
click at [267, 128] on div "Time" at bounding box center [277, 133] width 72 height 24
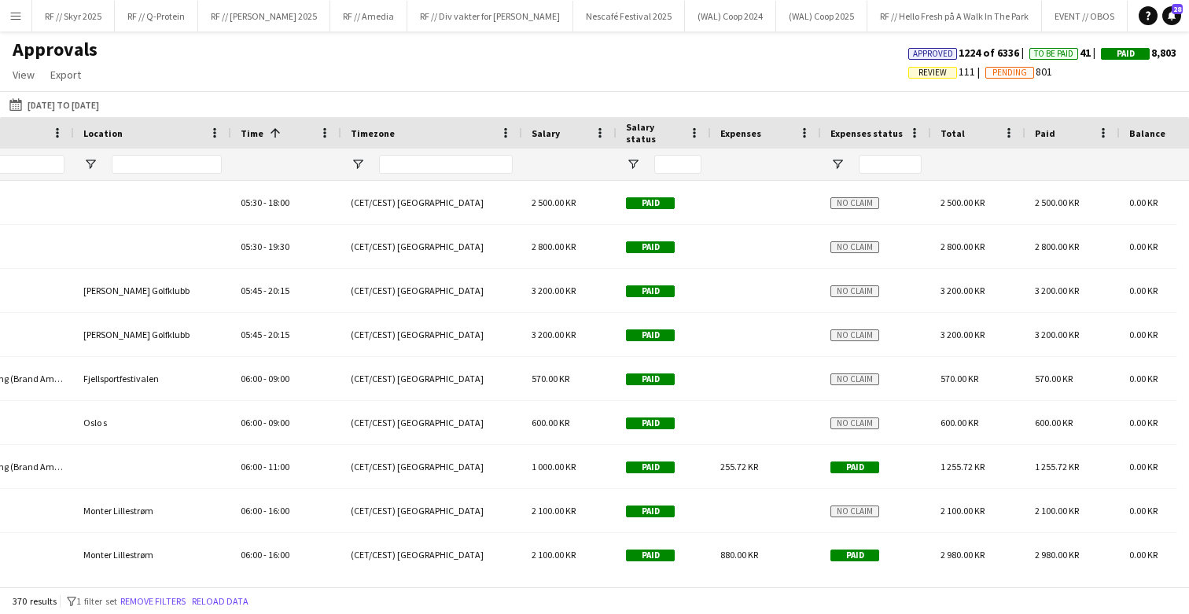
click at [268, 128] on span at bounding box center [275, 133] width 14 height 14
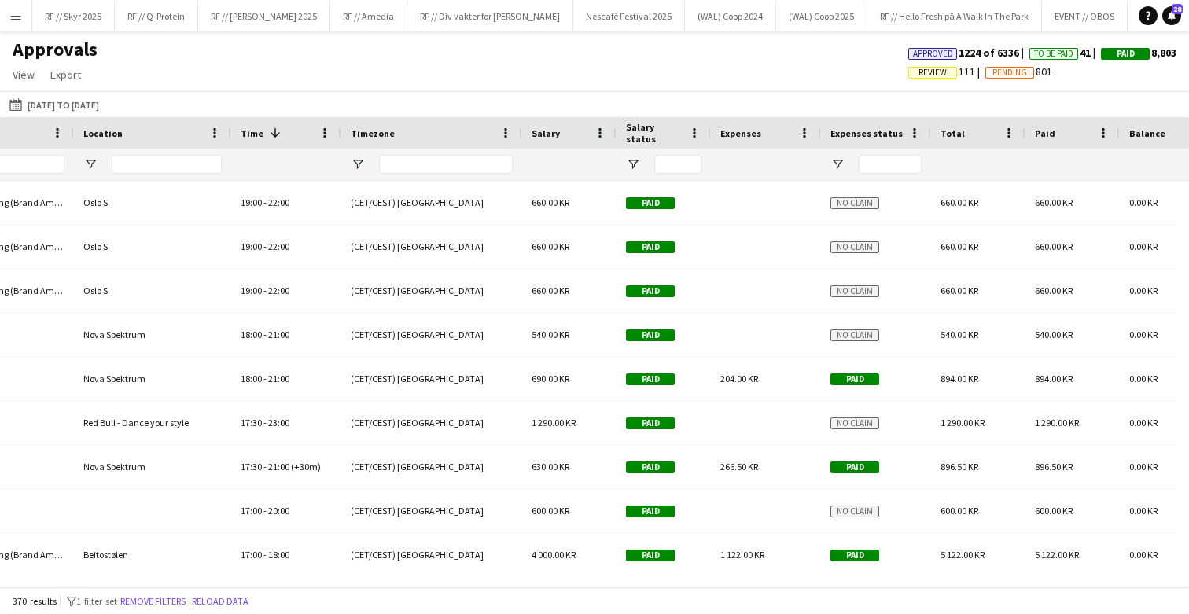
click at [268, 128] on span at bounding box center [275, 133] width 14 height 14
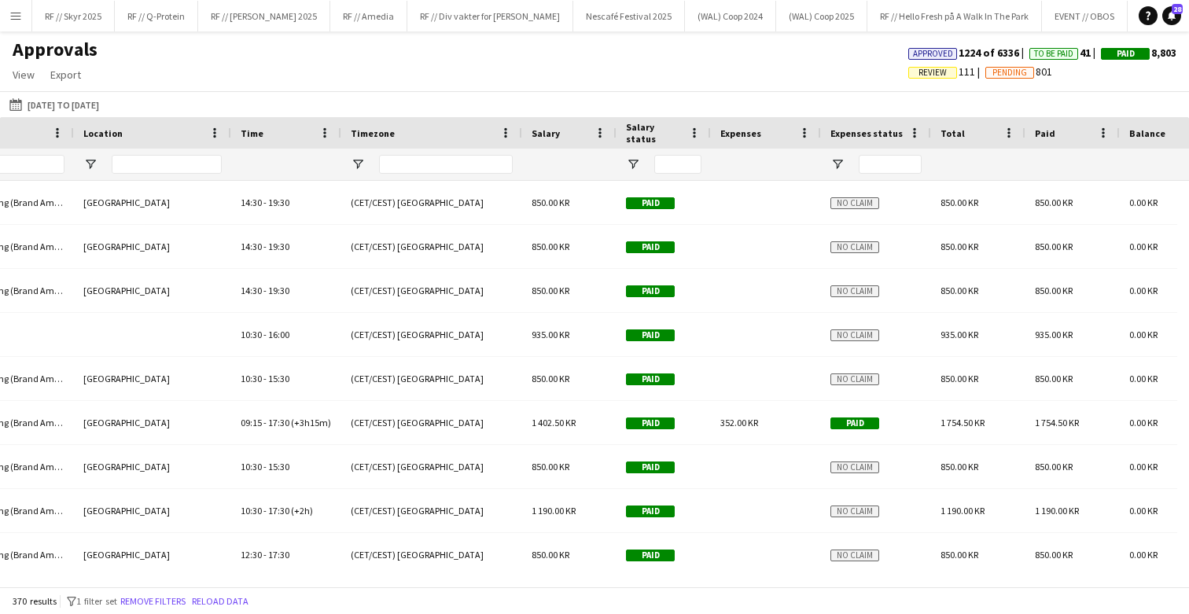
click at [267, 128] on div "Time" at bounding box center [277, 133] width 72 height 24
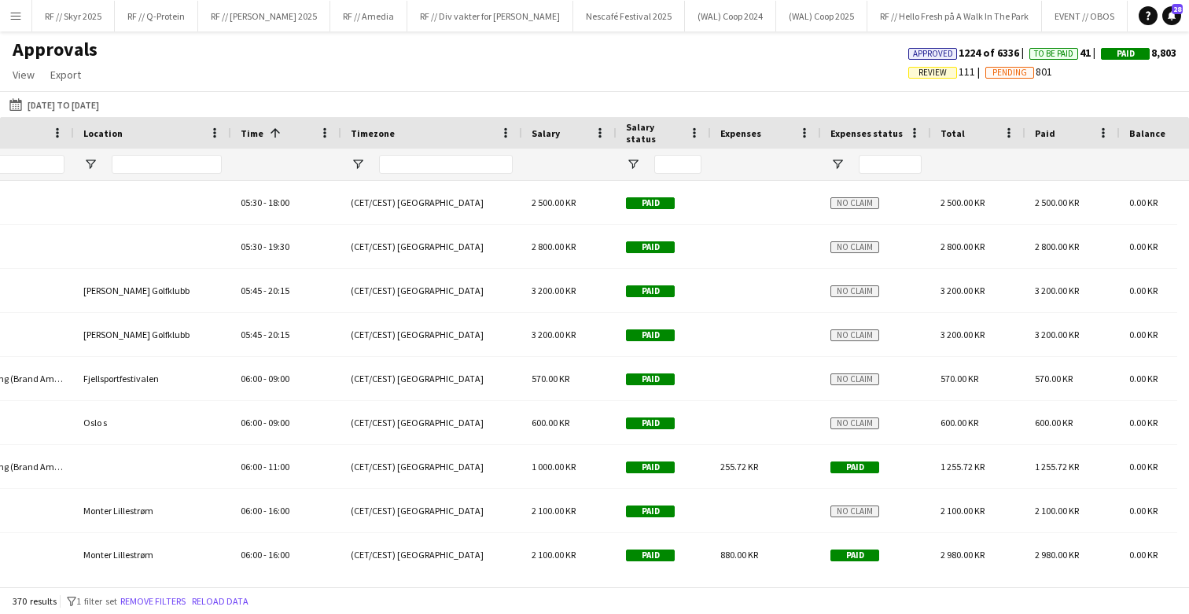
click at [269, 135] on span at bounding box center [275, 133] width 14 height 14
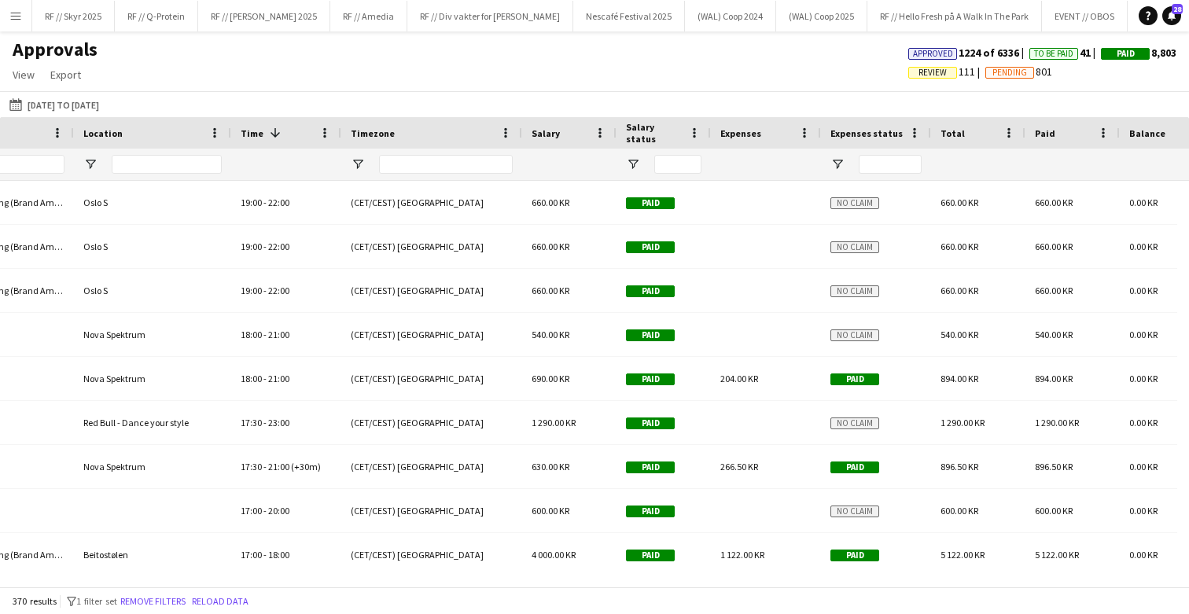
click at [273, 134] on span at bounding box center [275, 133] width 14 height 14
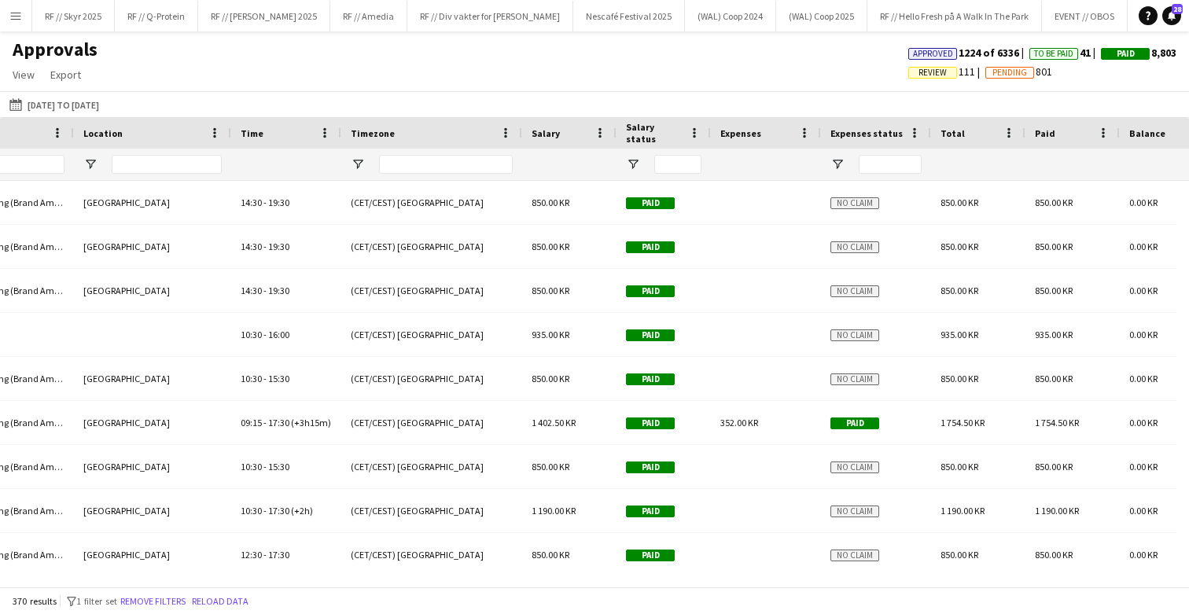
click at [274, 138] on div "Time" at bounding box center [277, 133] width 72 height 24
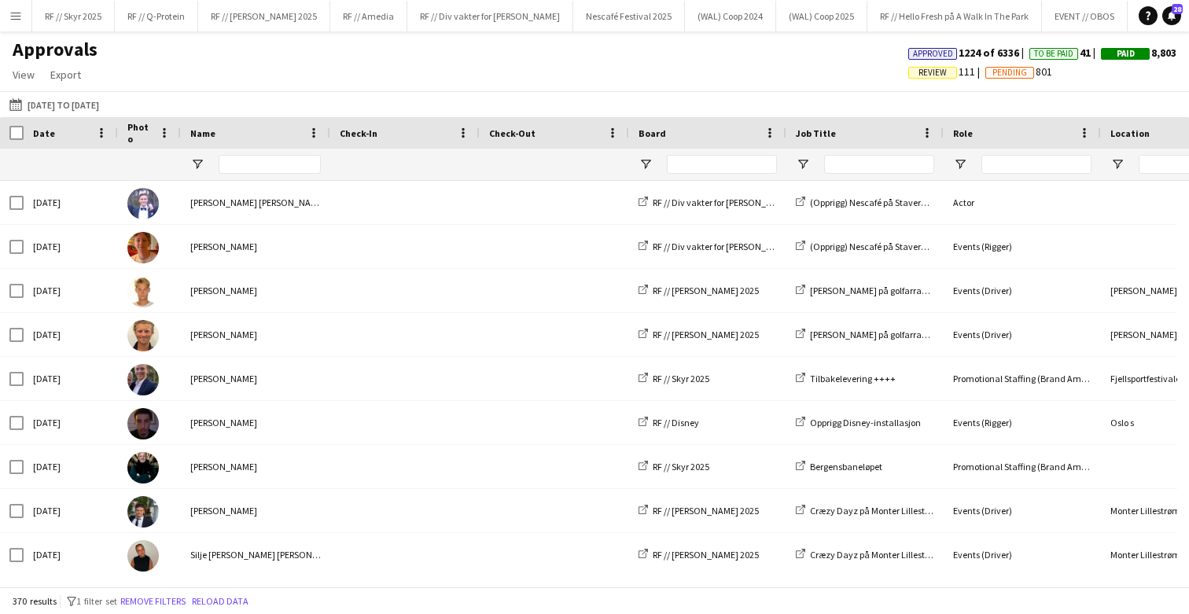
click at [58, 130] on div "Date" at bounding box center [61, 133] width 57 height 24
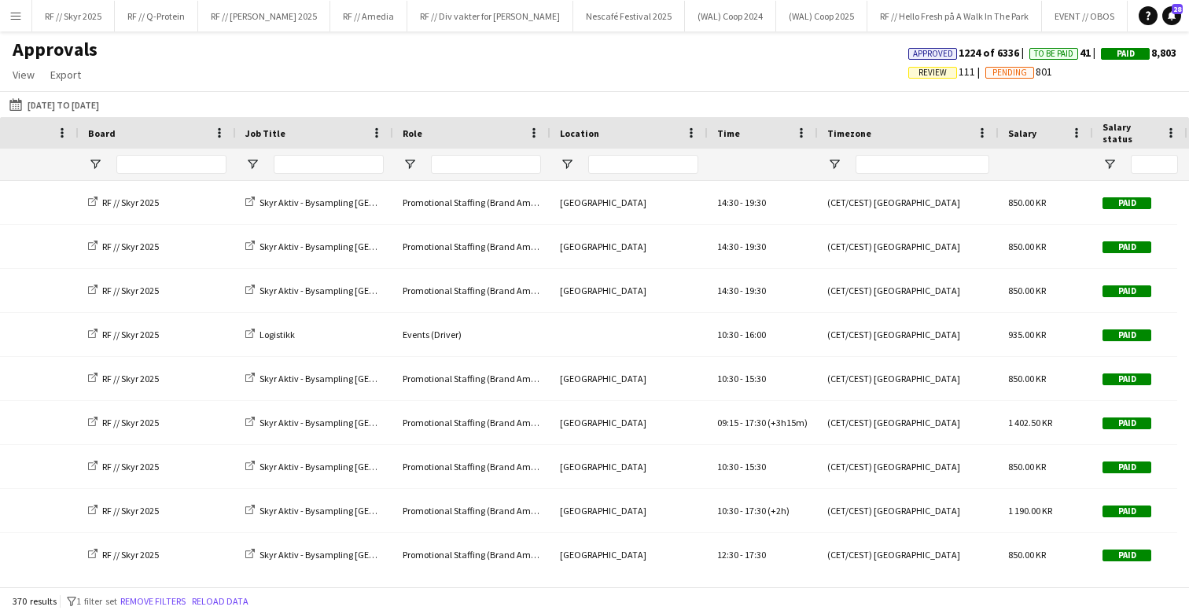
scroll to position [0, 0]
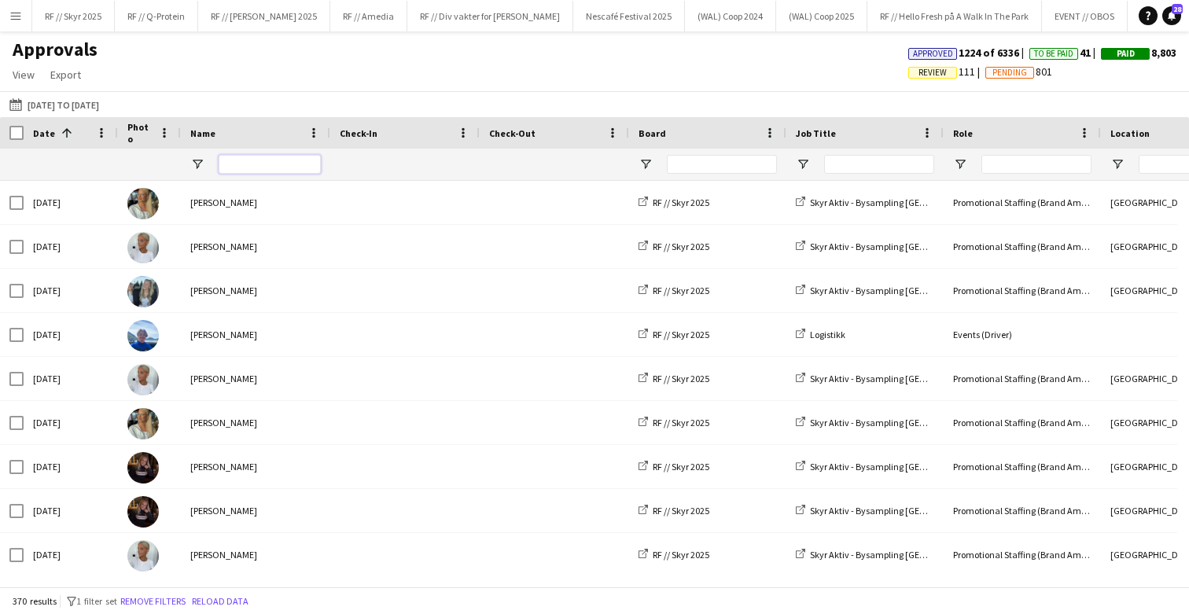
click at [226, 164] on input "Name Filter Input" at bounding box center [270, 164] width 102 height 19
type input "****"
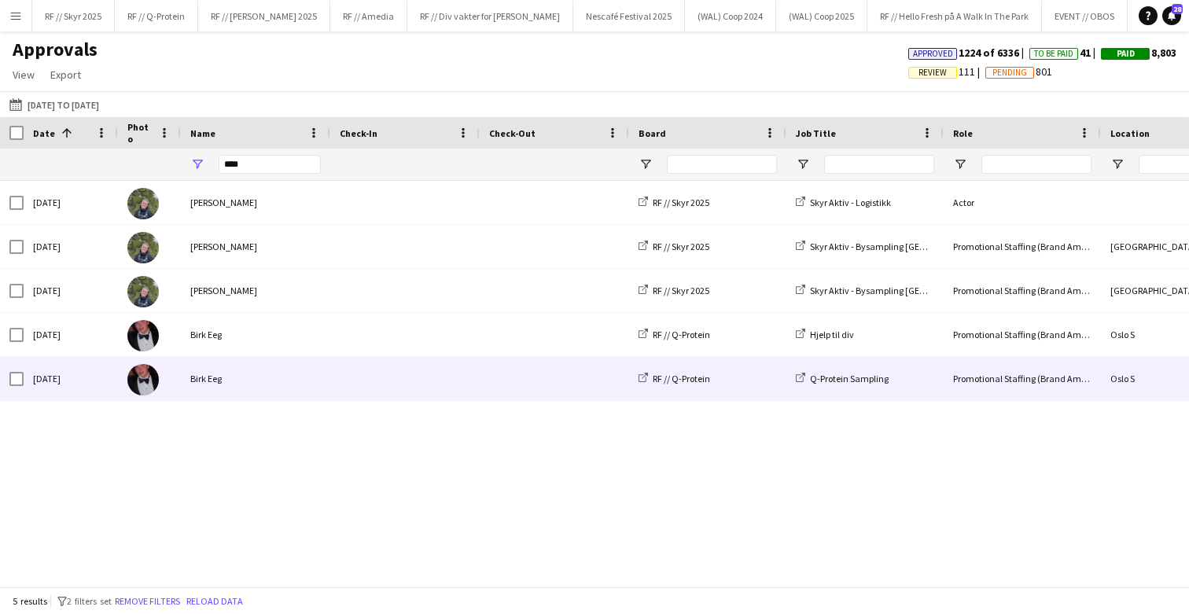
click at [250, 335] on div "Birk Eeg" at bounding box center [255, 334] width 149 height 43
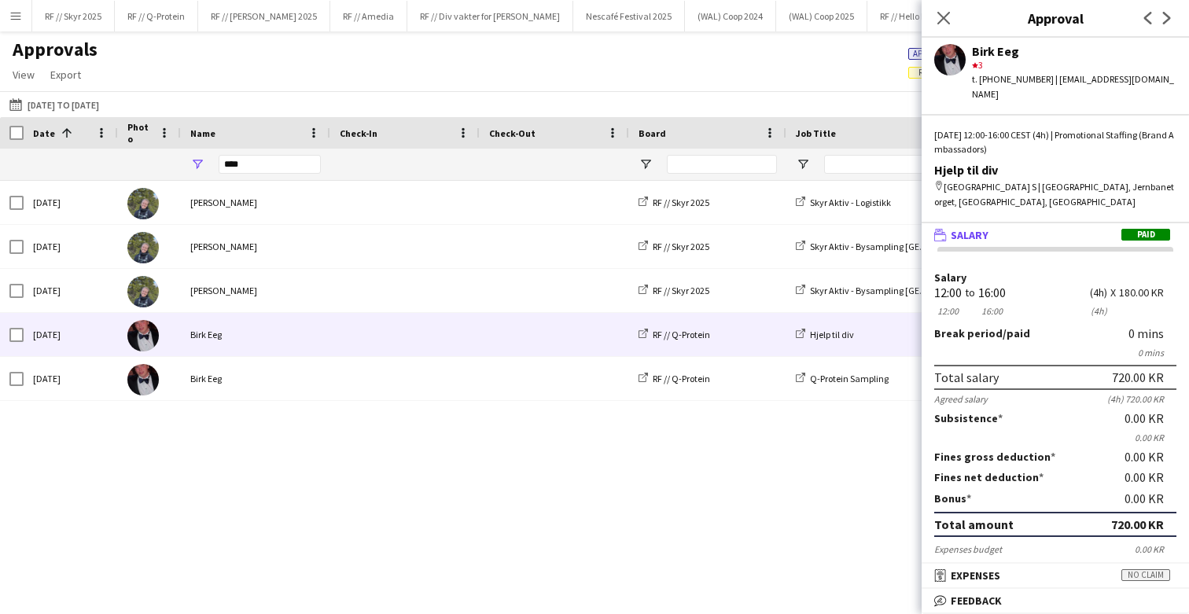
click at [965, 43] on div "[PERSON_NAME] Eeg star 3 t. [PHONE_NUMBER] | [EMAIL_ADDRESS][DOMAIN_NAME]" at bounding box center [1055, 70] width 267 height 64
drag, startPoint x: 949, startPoint y: 62, endPoint x: 94, endPoint y: 344, distance: 900.8
click at [949, 62] on app-user-avatar at bounding box center [949, 59] width 31 height 31
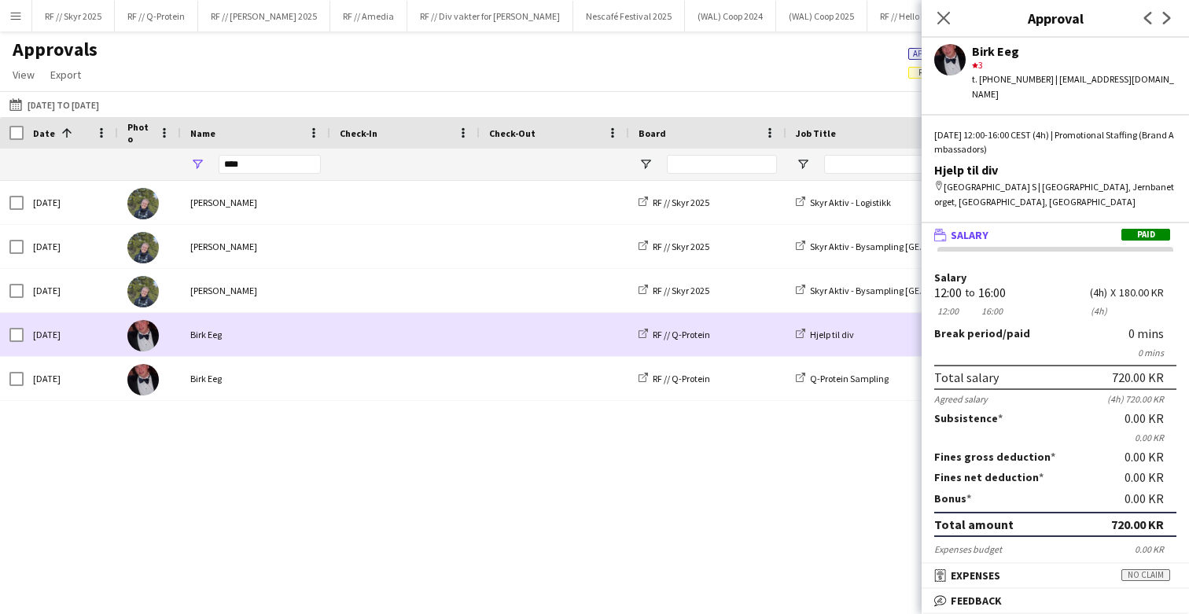
click at [143, 333] on img at bounding box center [142, 335] width 31 height 31
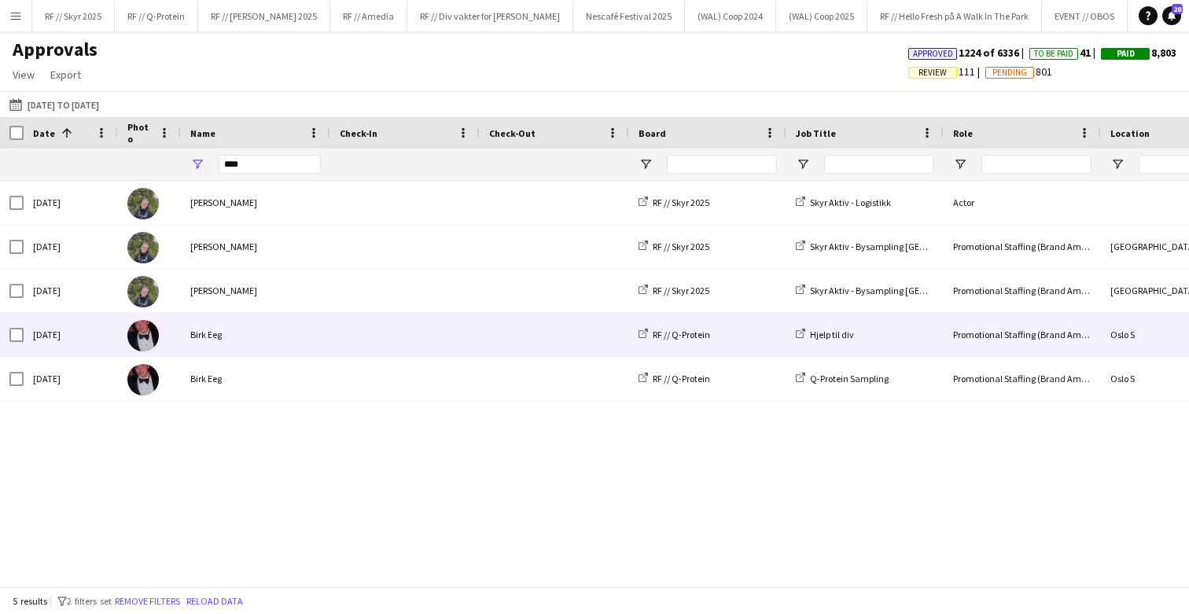
click at [151, 331] on img at bounding box center [142, 335] width 31 height 31
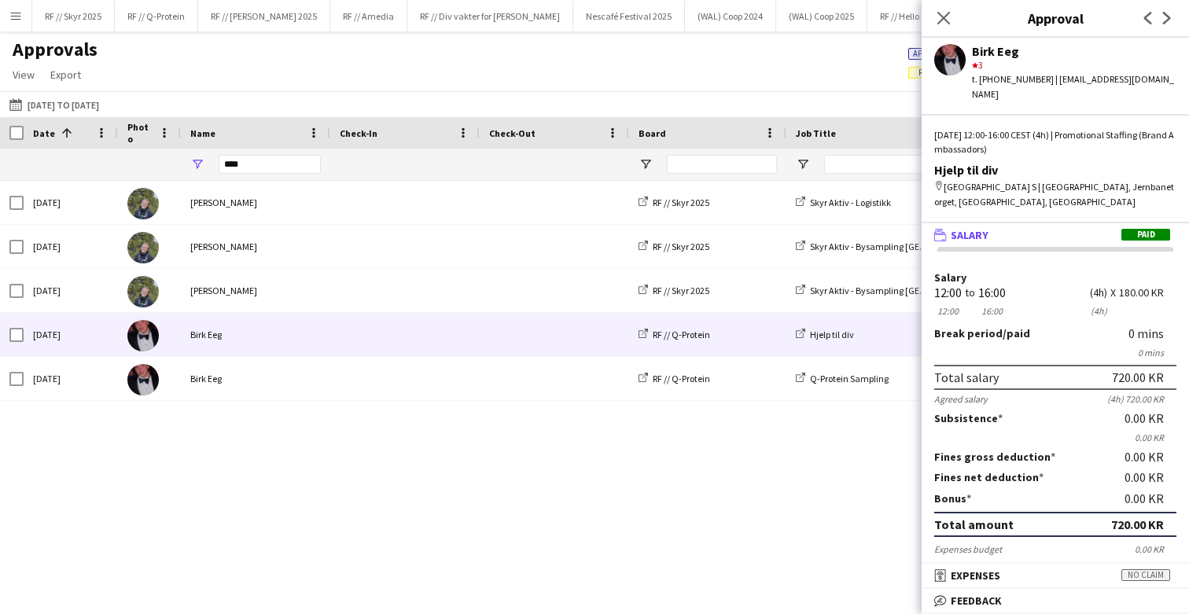
click at [956, 63] on app-user-avatar at bounding box center [949, 59] width 31 height 31
click at [208, 443] on div "[DATE] [PERSON_NAME] RF // Skyr 2025 Skyr Aktiv - Logistikk Actor 13:30 - 19:00…" at bounding box center [594, 378] width 1189 height 394
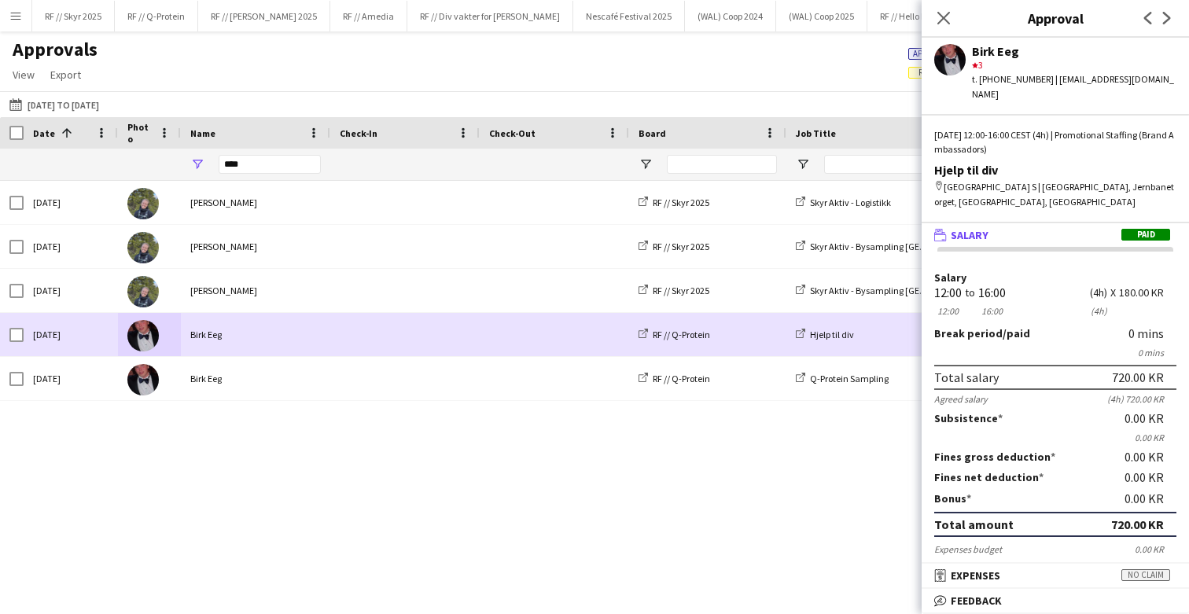
click at [149, 337] on img at bounding box center [142, 335] width 31 height 31
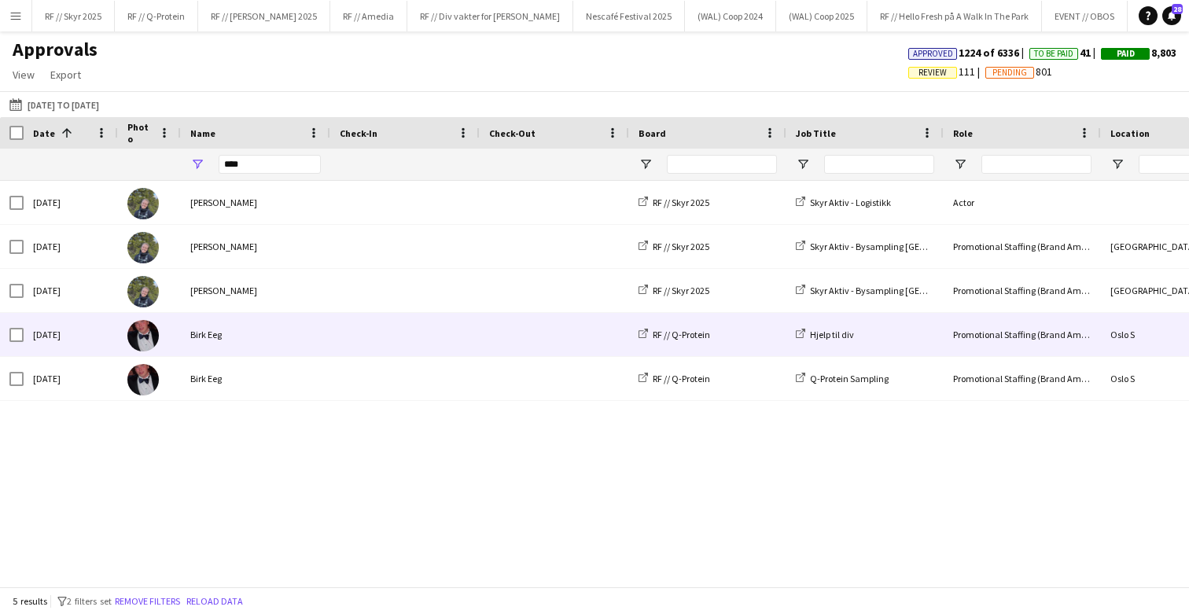
click at [138, 336] on img at bounding box center [142, 335] width 31 height 31
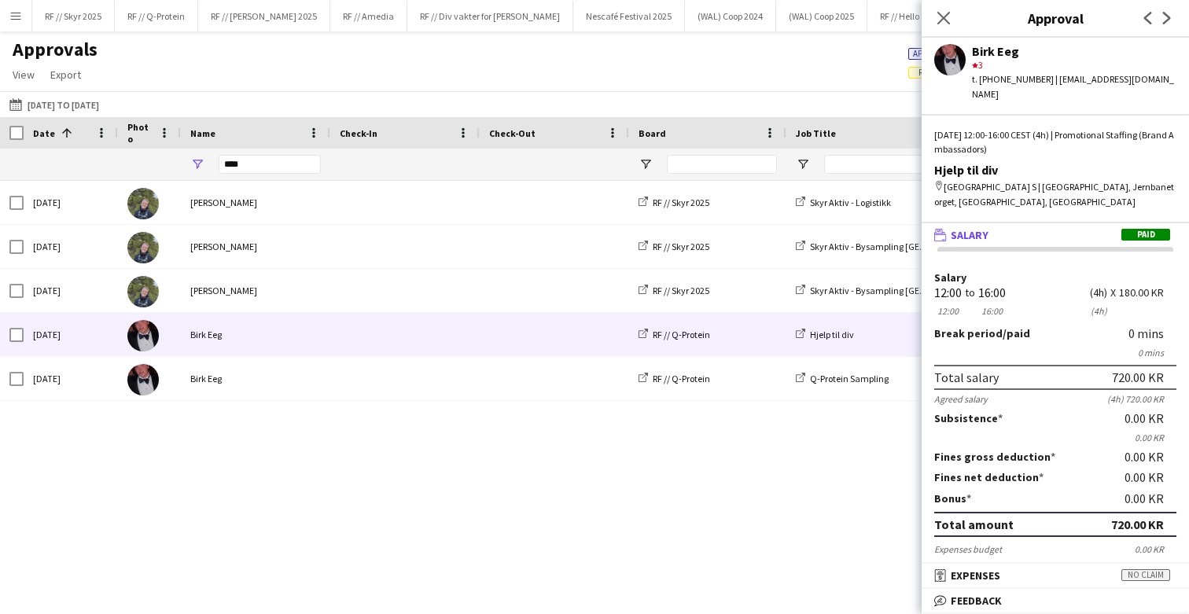
click at [334, 451] on div "[DATE] [PERSON_NAME] RF // Skyr 2025 Skyr Aktiv - Logistikk Actor 13:30 - 19:00…" at bounding box center [594, 378] width 1189 height 394
click at [948, 17] on icon "Close pop-in" at bounding box center [943, 17] width 15 height 15
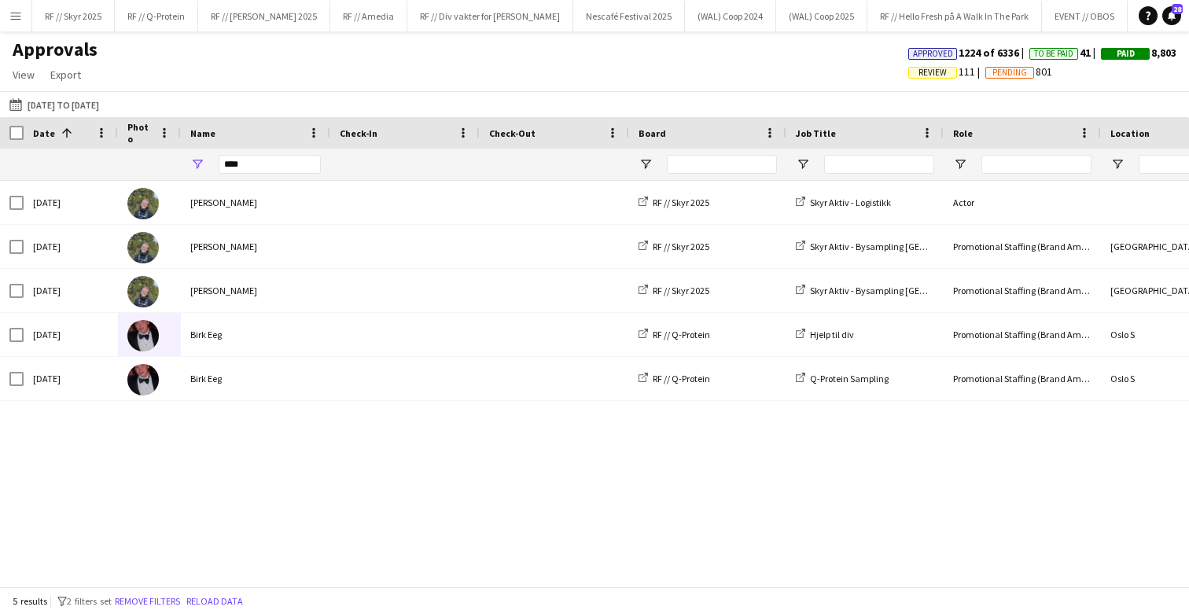
click at [470, 435] on div "[DATE] [PERSON_NAME] RF // Skyr 2025 Skyr Aktiv - Logistikk Actor 13:30 - 19:00…" at bounding box center [594, 378] width 1189 height 394
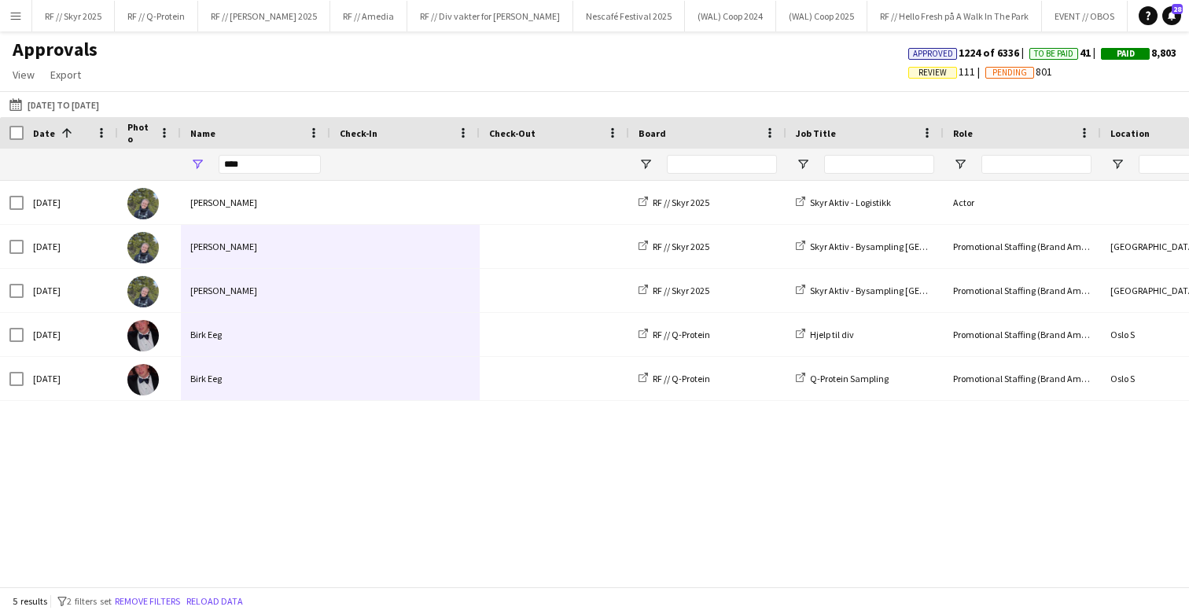
click at [942, 428] on div "[DATE] [PERSON_NAME] RF // Skyr 2025 Skyr Aktiv - Logistikk Actor 13:30 - 19:00…" at bounding box center [594, 378] width 1189 height 394
click at [746, 160] on input "Board Filter Input" at bounding box center [722, 164] width 110 height 19
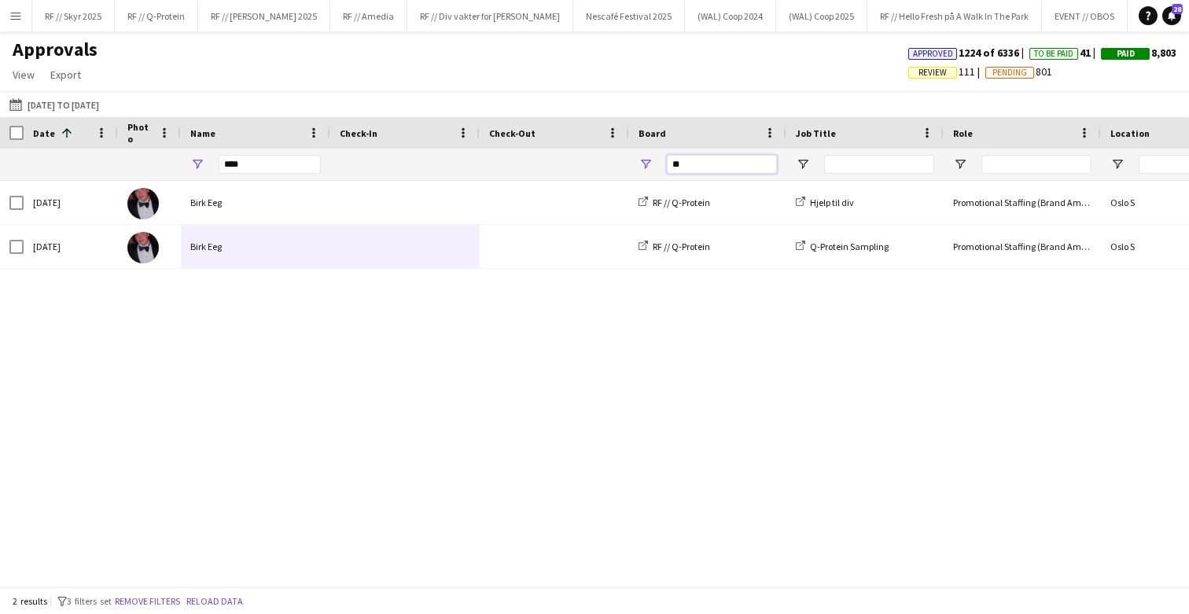
type input "**"
click at [259, 166] on input "****" at bounding box center [270, 164] width 102 height 19
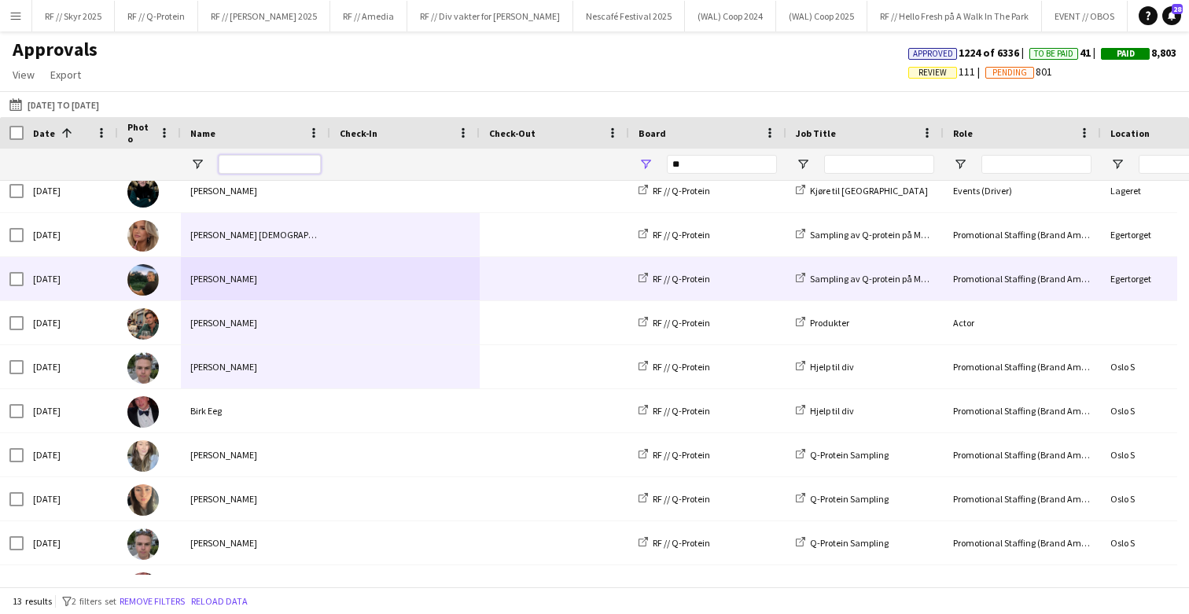
scroll to position [22, 0]
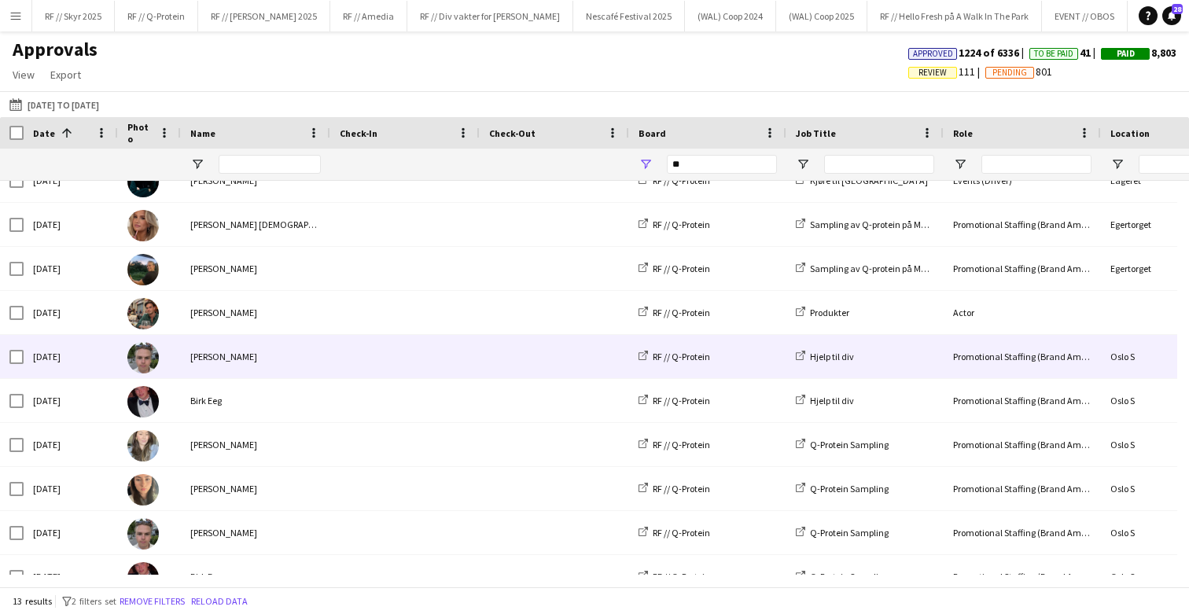
click at [197, 358] on div "[PERSON_NAME]" at bounding box center [255, 356] width 149 height 43
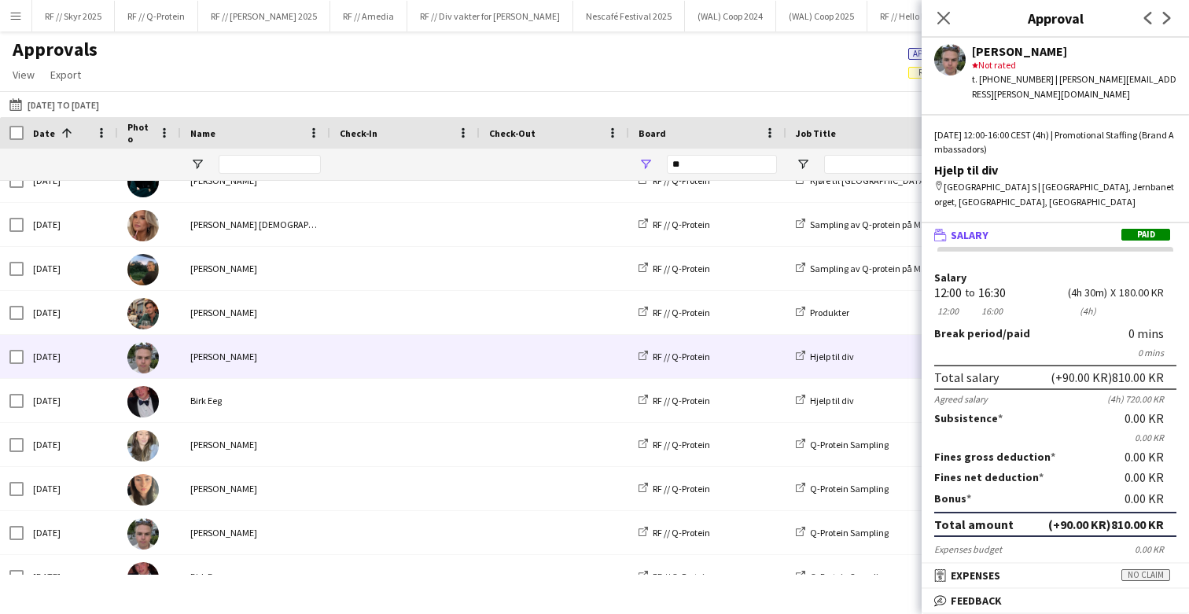
click at [945, 61] on app-user-avatar at bounding box center [949, 59] width 31 height 31
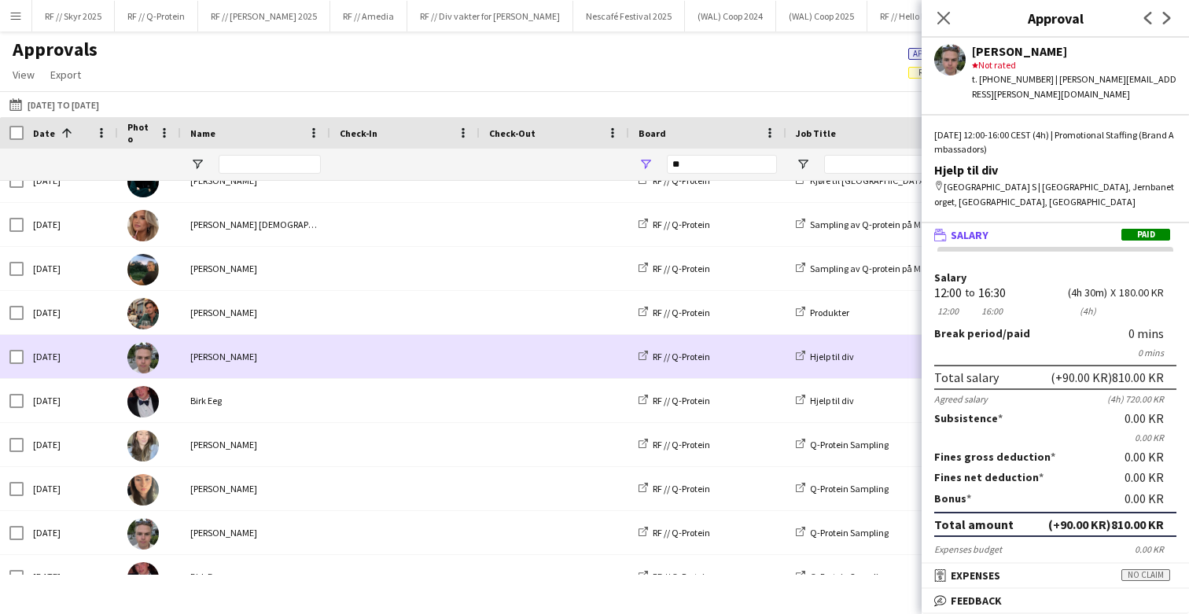
click at [153, 364] on img at bounding box center [142, 357] width 31 height 31
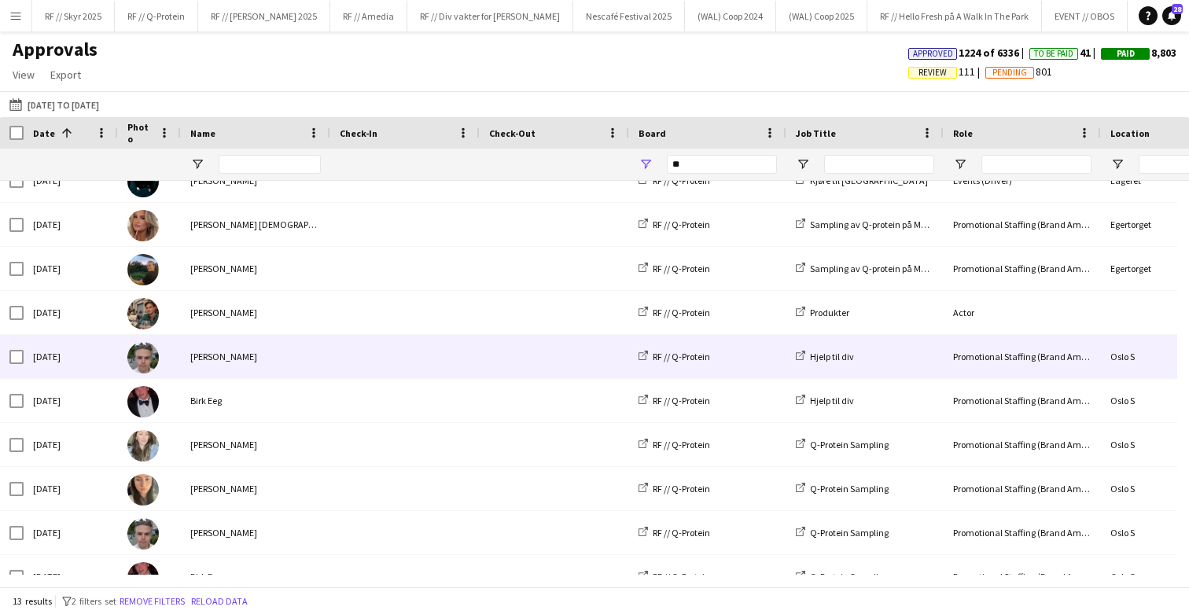
click at [162, 359] on div at bounding box center [149, 356] width 63 height 43
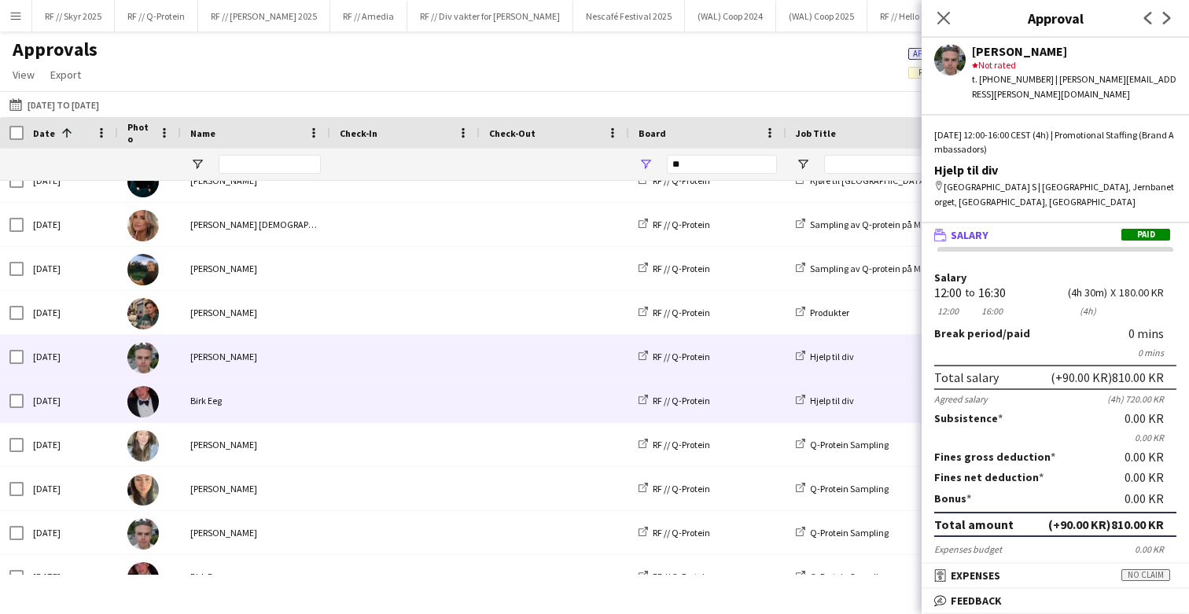
click at [323, 379] on div "Birk Eeg" at bounding box center [255, 400] width 149 height 43
click at [314, 354] on div "[PERSON_NAME]" at bounding box center [255, 356] width 149 height 43
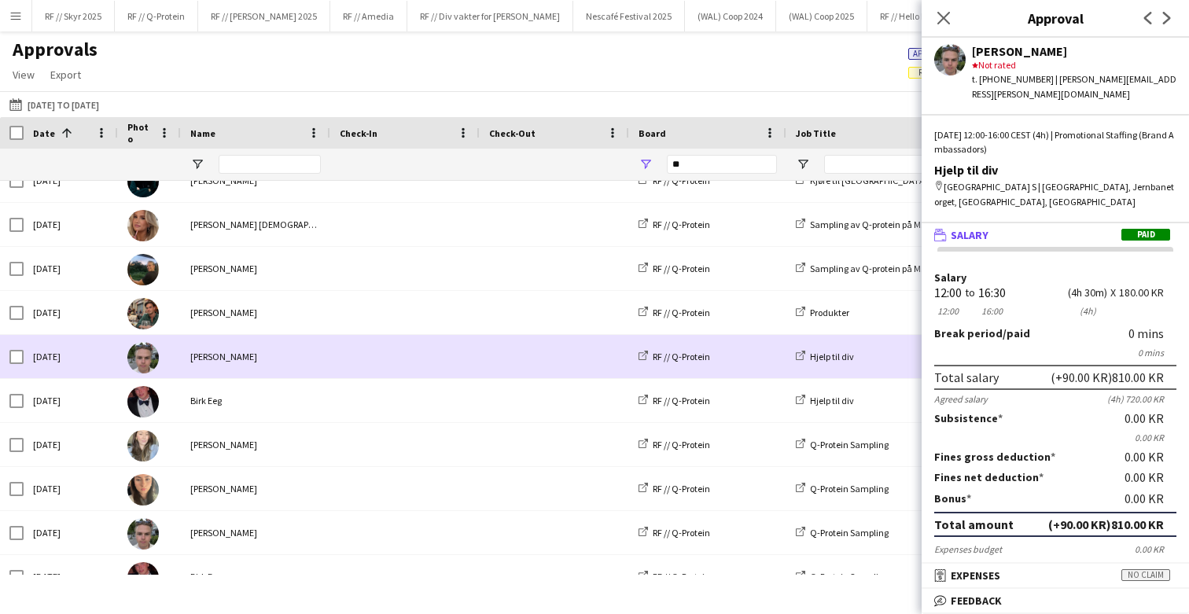
scroll to position [179, 0]
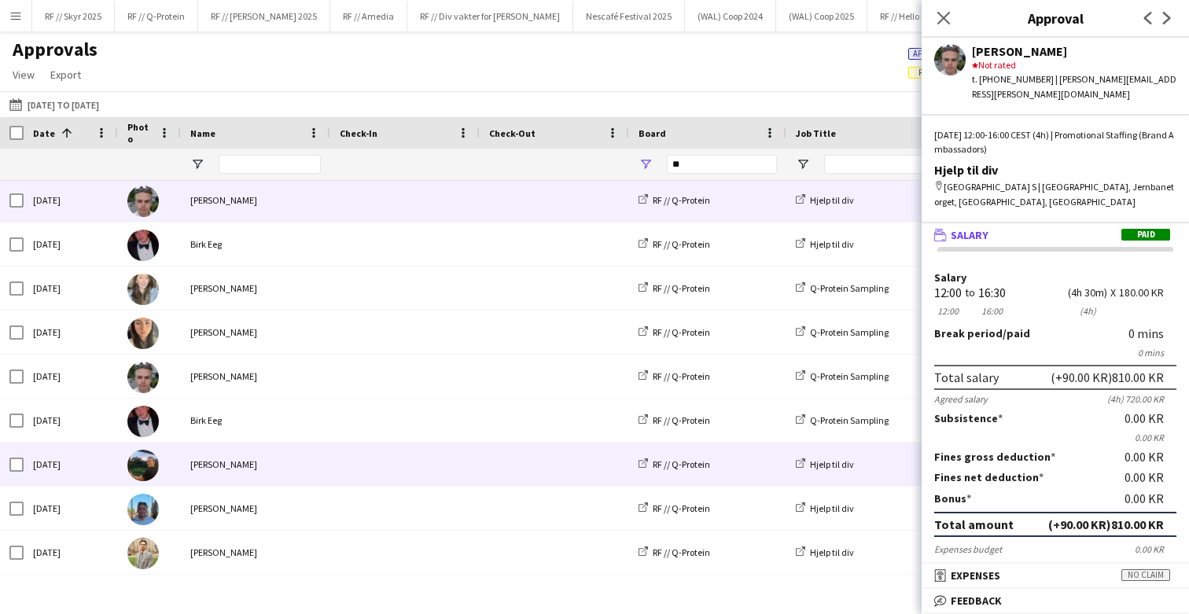
click at [207, 481] on div "[PERSON_NAME]" at bounding box center [255, 464] width 149 height 43
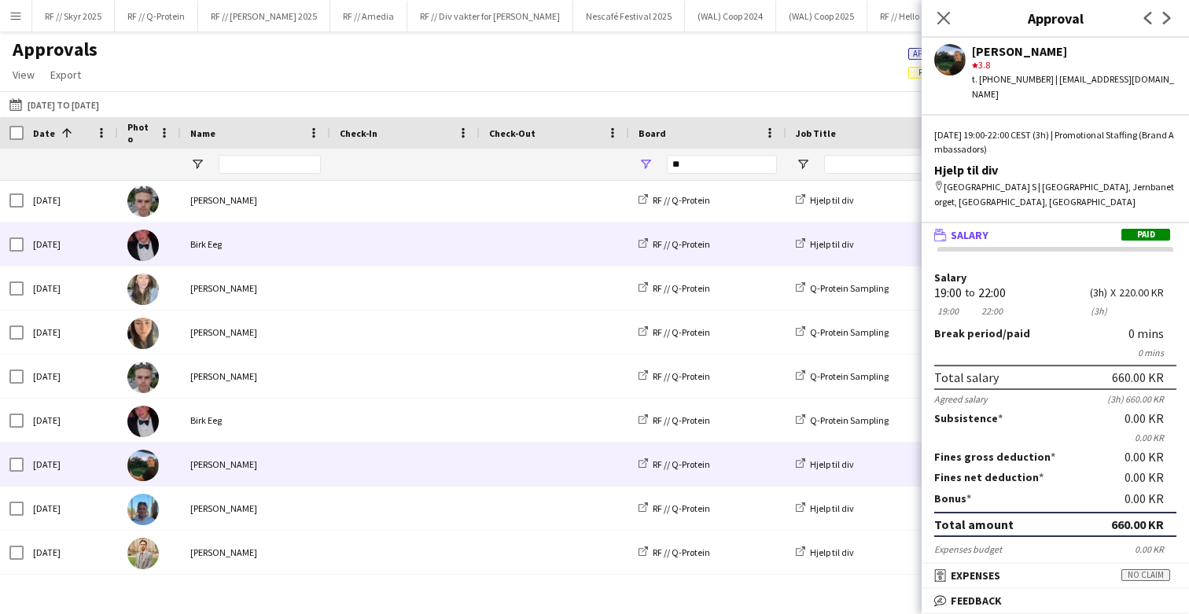
scroll to position [0, 0]
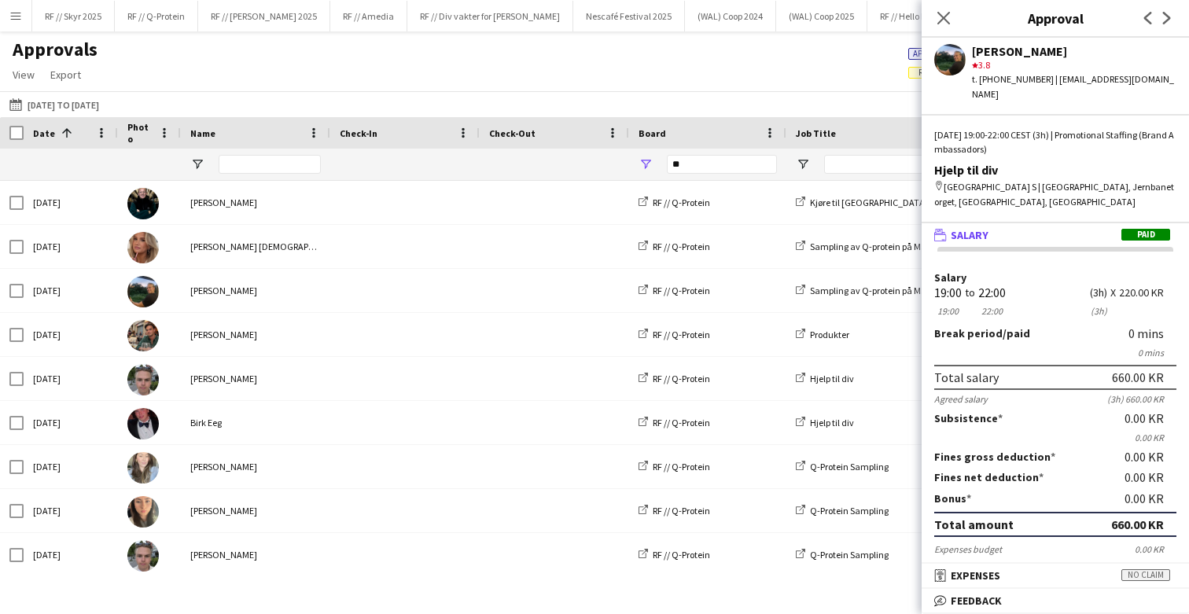
click at [330, 65] on div "Approvals View Customise view Customise filters Reset Filters Reset View Reset …" at bounding box center [594, 64] width 1189 height 53
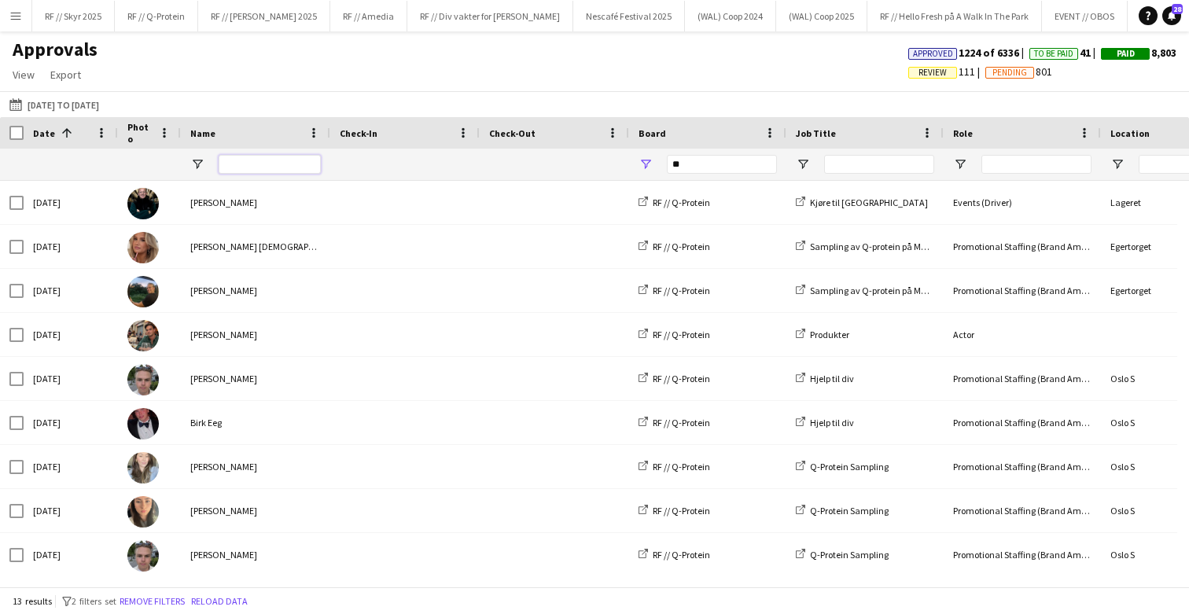
click at [252, 158] on input "Name Filter Input" at bounding box center [270, 164] width 102 height 19
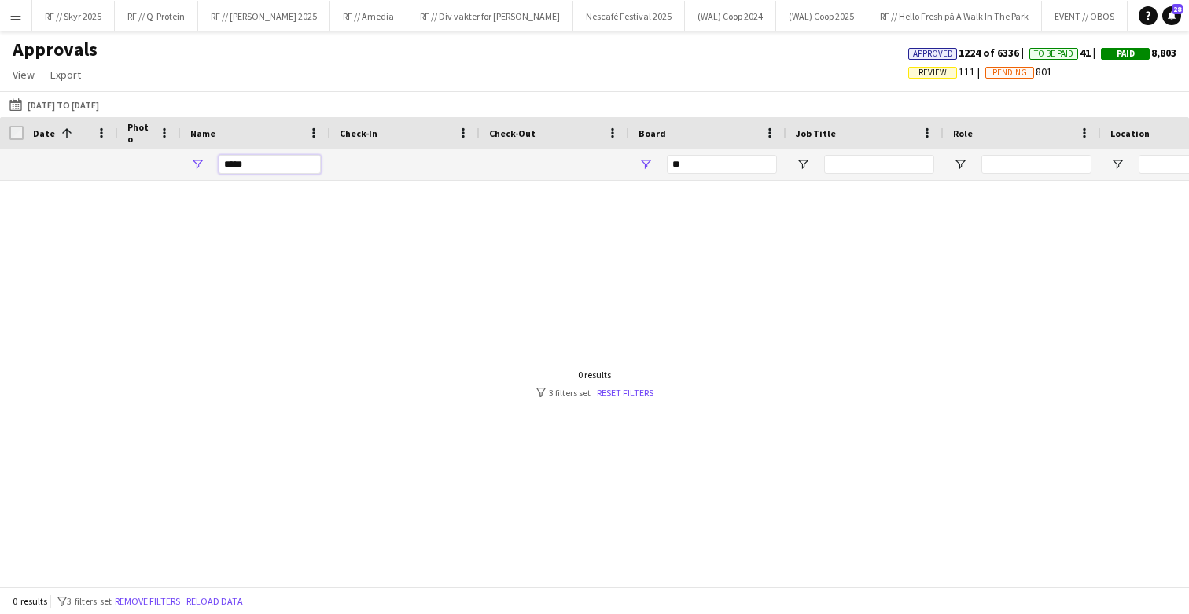
type input "*****"
click at [438, 87] on div "Approvals View Customise view Customise filters Reset Filters Reset View Reset …" at bounding box center [594, 64] width 1189 height 53
click at [705, 165] on input "**" at bounding box center [722, 164] width 110 height 19
type input "*"
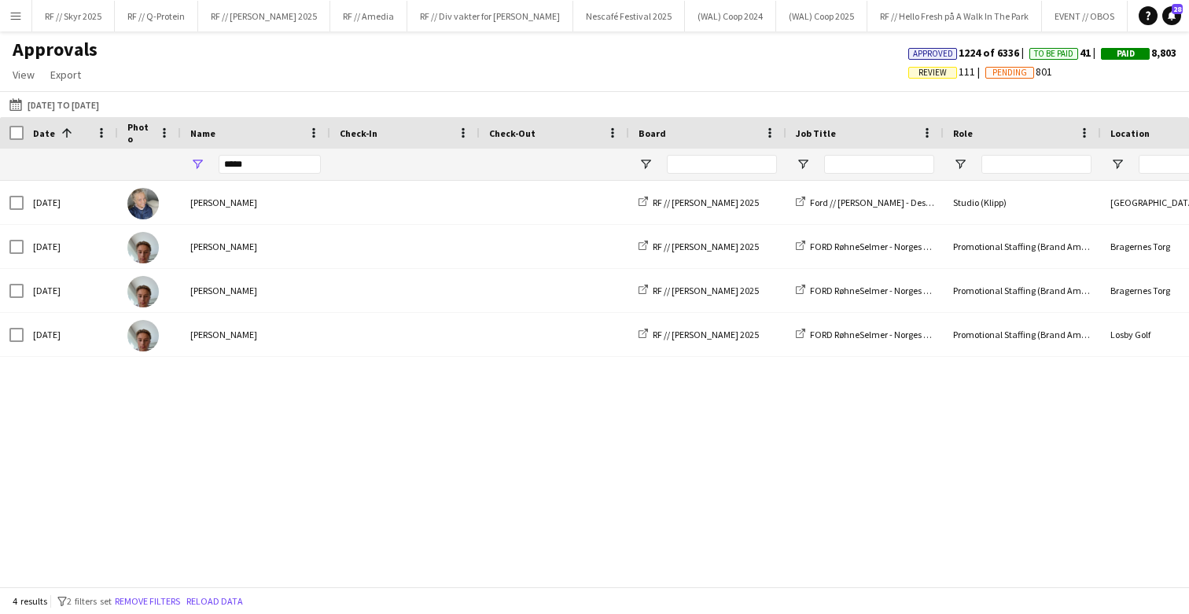
click at [762, 59] on div "Approvals View Customise view Customise filters Reset Filters Reset View Reset …" at bounding box center [594, 64] width 1189 height 53
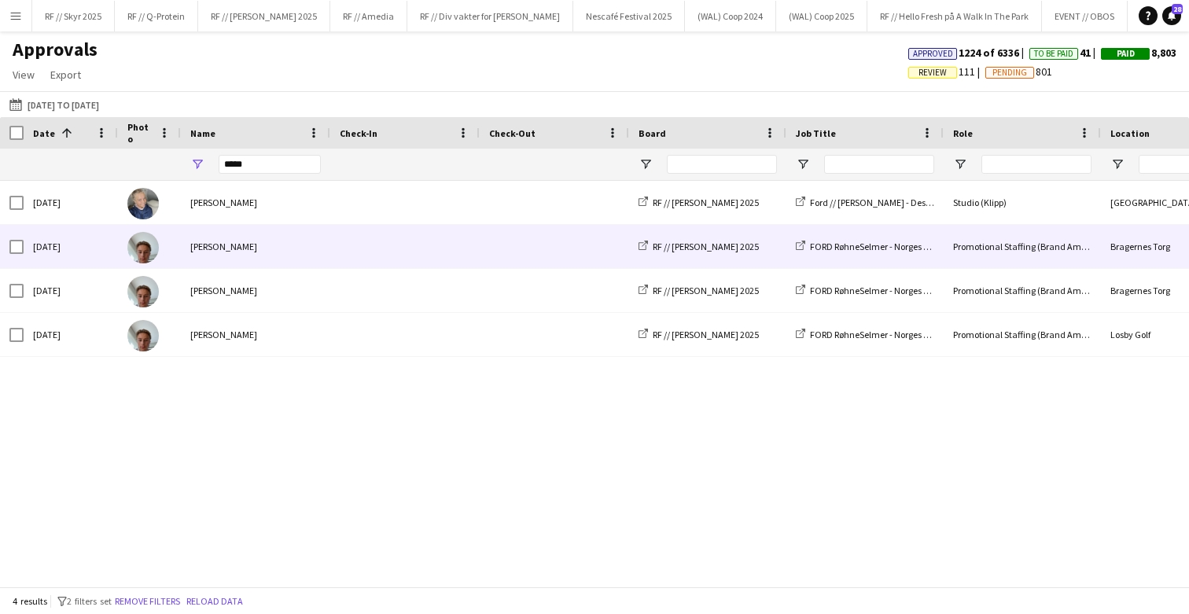
click at [257, 234] on div "[PERSON_NAME]" at bounding box center [255, 246] width 149 height 43
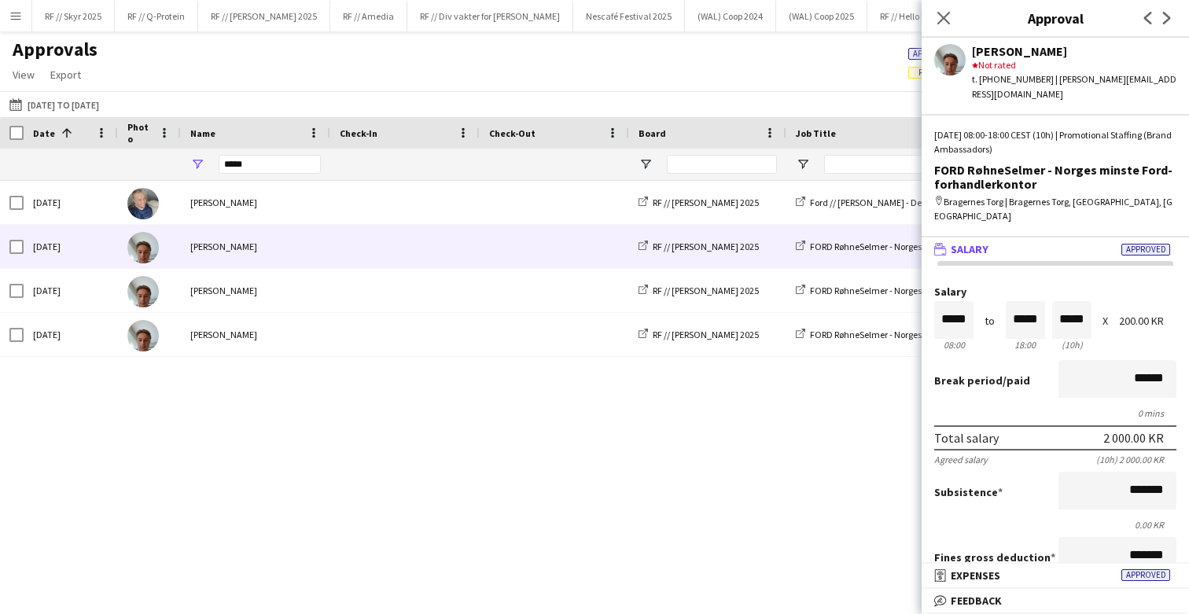
click at [941, 79] on div "[PERSON_NAME] star Not rated t. [PHONE_NUMBER] | [PERSON_NAME][EMAIL_ADDRESS][D…" at bounding box center [1055, 70] width 267 height 64
click at [952, 64] on app-user-avatar at bounding box center [949, 59] width 31 height 31
drag, startPoint x: 952, startPoint y: 64, endPoint x: 1057, endPoint y: 50, distance: 105.6
click at [956, 64] on app-user-avatar at bounding box center [949, 59] width 31 height 31
click at [1070, 50] on div "[PERSON_NAME]" at bounding box center [1074, 51] width 204 height 14
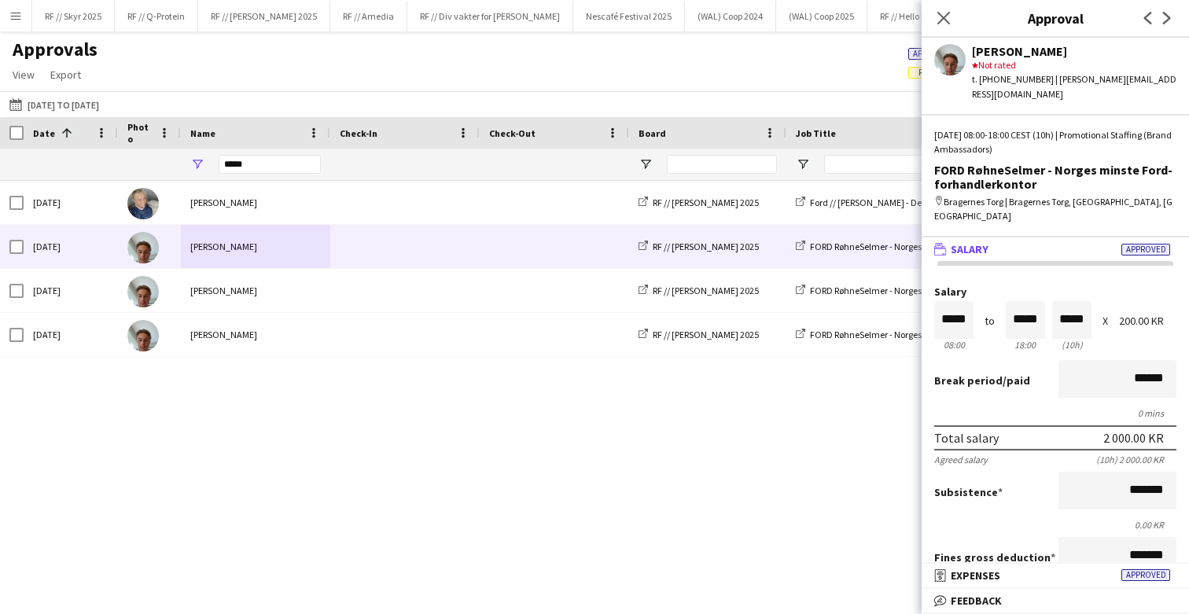
click at [1062, 59] on div "star Not rated" at bounding box center [1074, 65] width 204 height 14
click at [301, 58] on div "Approvals View Customise view Customise filters Reset Filters Reset View Reset …" at bounding box center [594, 64] width 1189 height 53
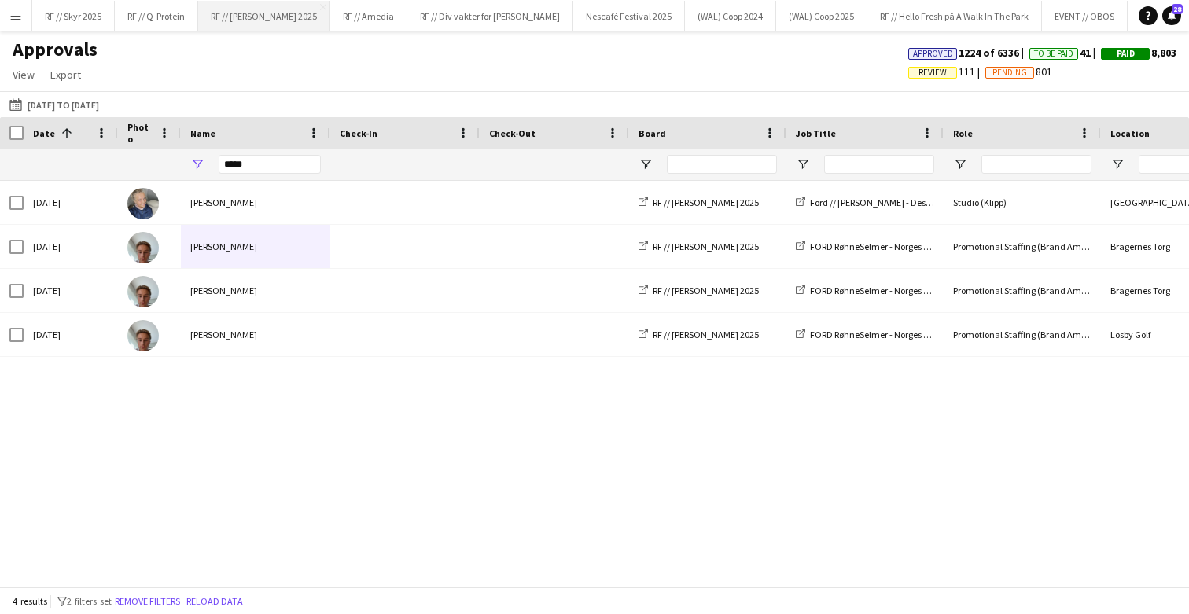
click at [281, 12] on button "RF // [PERSON_NAME] 2025 Close" at bounding box center [264, 16] width 132 height 31
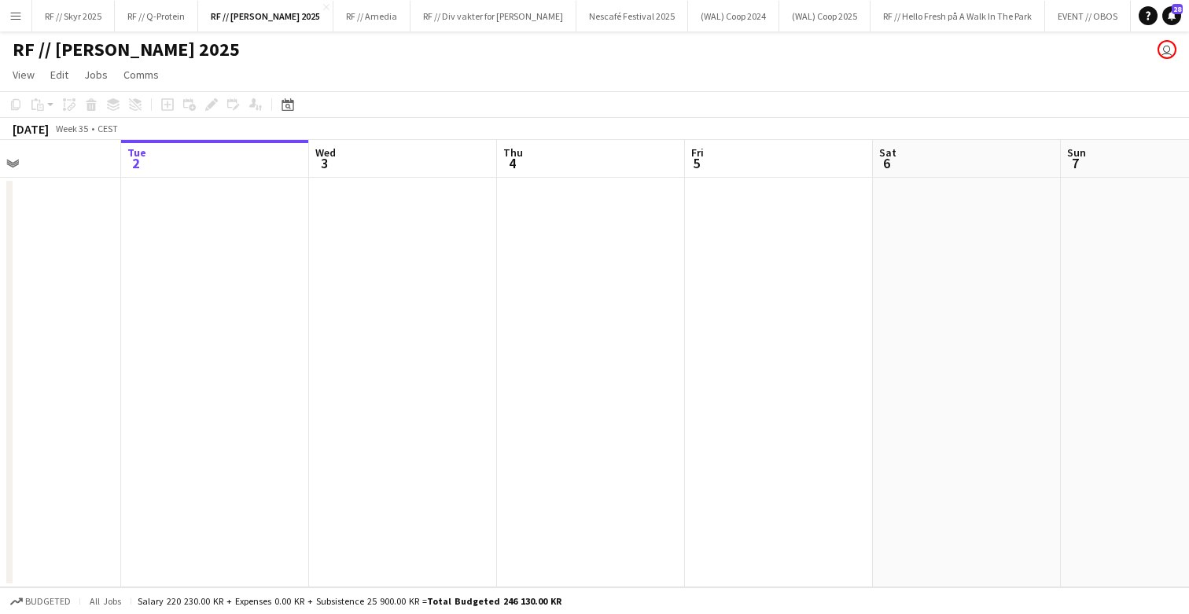
drag, startPoint x: 488, startPoint y: 369, endPoint x: 1171, endPoint y: 339, distance: 684.1
click at [1171, 339] on app-calendar-viewport "Sat 30 Sun 31 Mon 1 Tue 2 Wed 3 Thu 4 Fri 5 Sat 6 Sun 7 Mon 8 Tue 9 Wed 10" at bounding box center [594, 363] width 1189 height 447
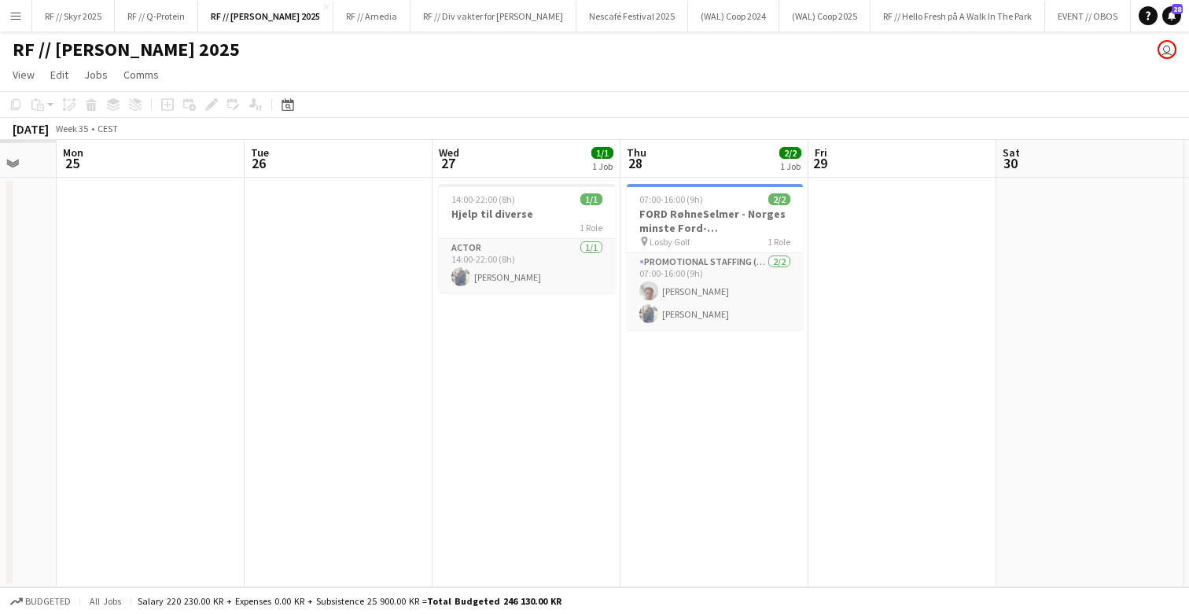
scroll to position [0, 477]
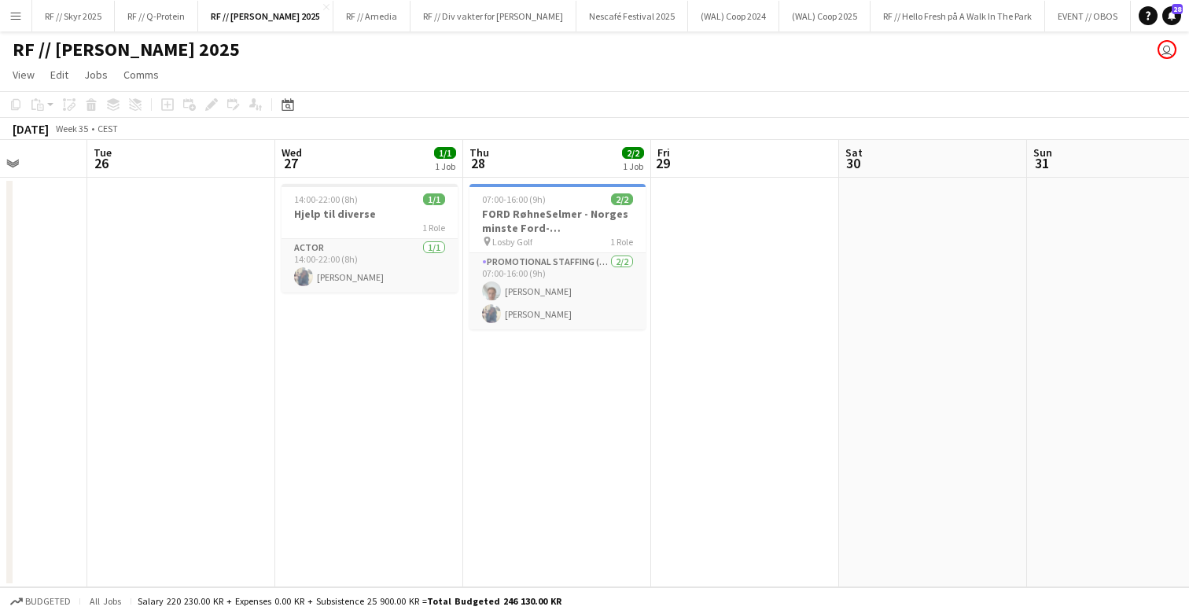
drag, startPoint x: 433, startPoint y: 300, endPoint x: 946, endPoint y: 280, distance: 514.0
click at [946, 280] on app-calendar-viewport "Sat 23 Sun 24 Mon 25 Tue 26 Wed 27 1/1 1 Job Thu 28 2/2 1 Job Fri 29 Sat 30 Sun…" at bounding box center [594, 363] width 1189 height 447
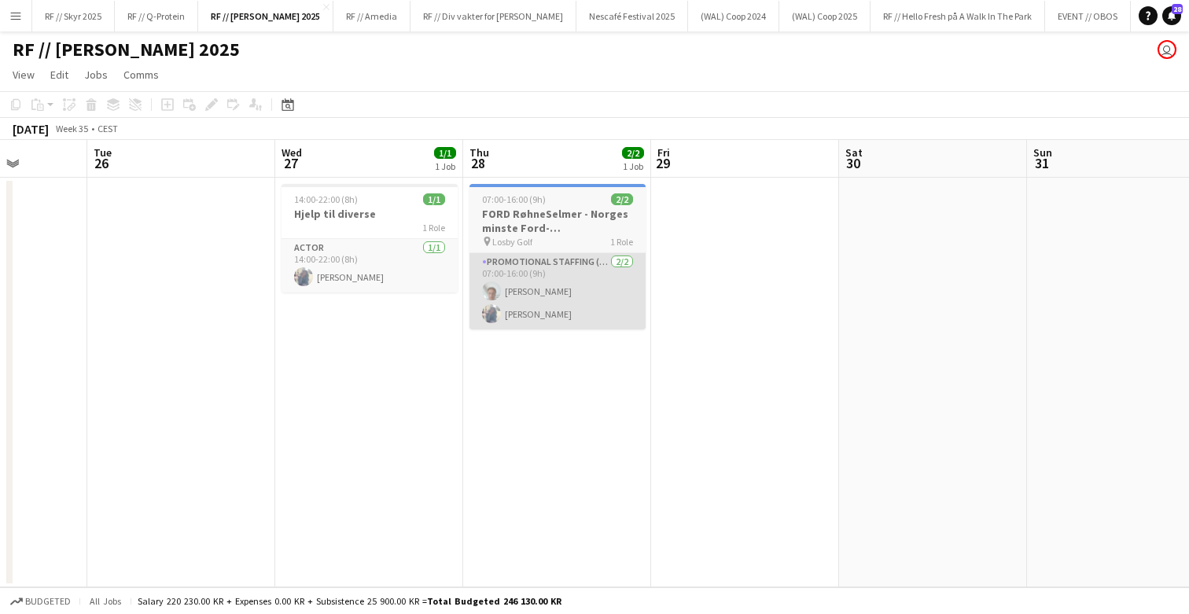
click at [551, 289] on app-card-role "Promotional Staffing (Brand Ambassadors) [DATE] 07:00-16:00 (9h) [PERSON_NAME] …" at bounding box center [558, 291] width 176 height 76
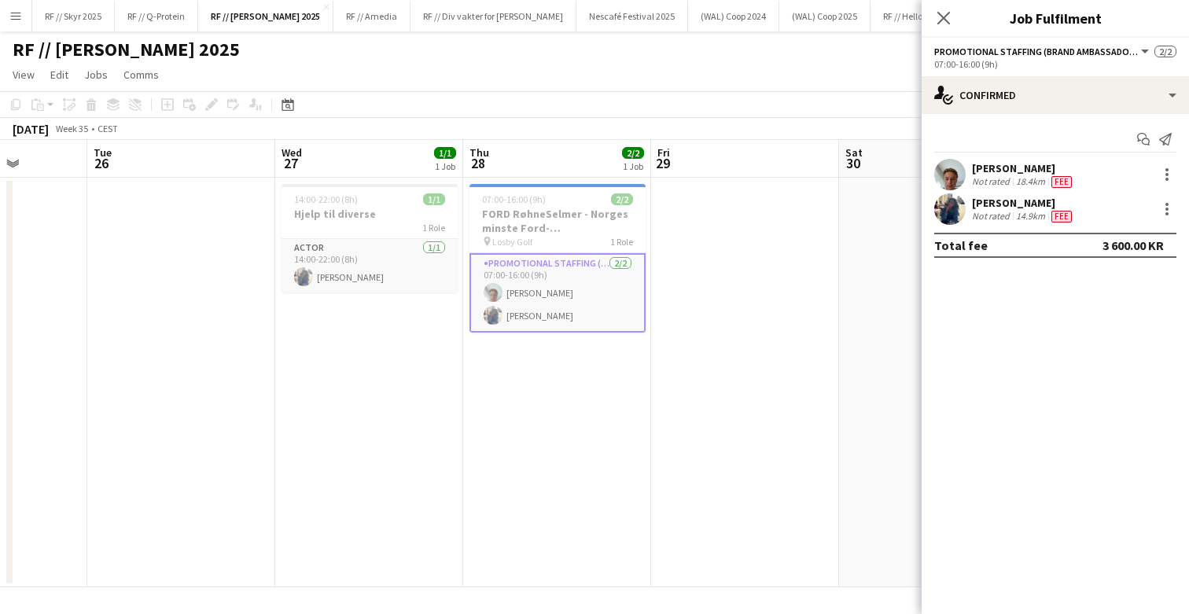
click at [935, 168] on app-user-avatar at bounding box center [949, 174] width 31 height 31
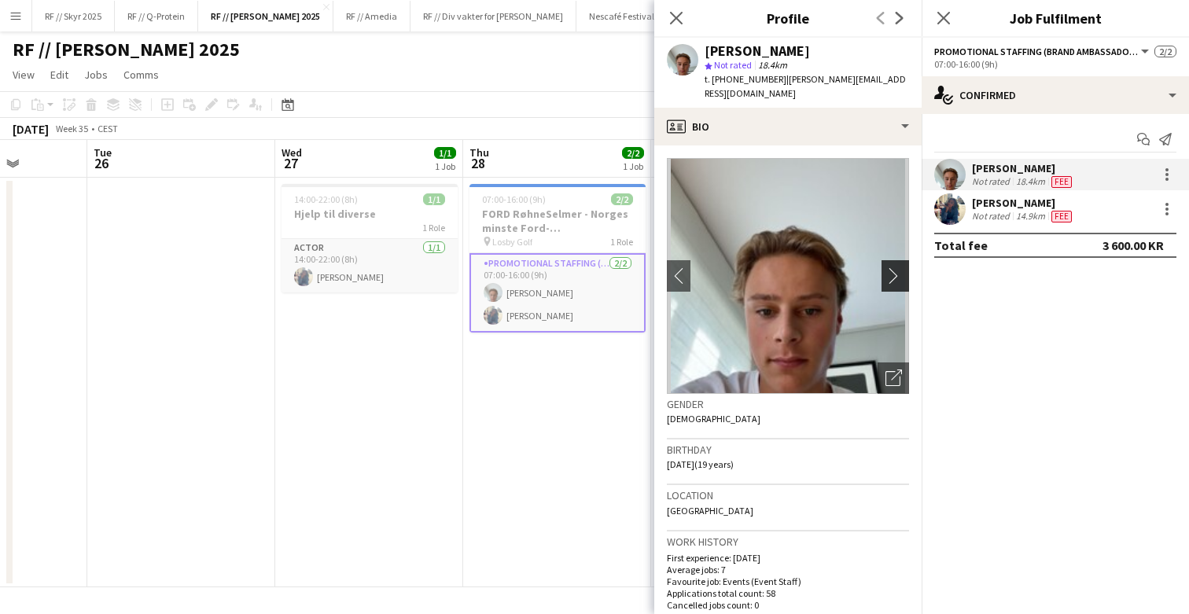
click at [886, 267] on app-icon "chevron-right" at bounding box center [898, 275] width 24 height 17
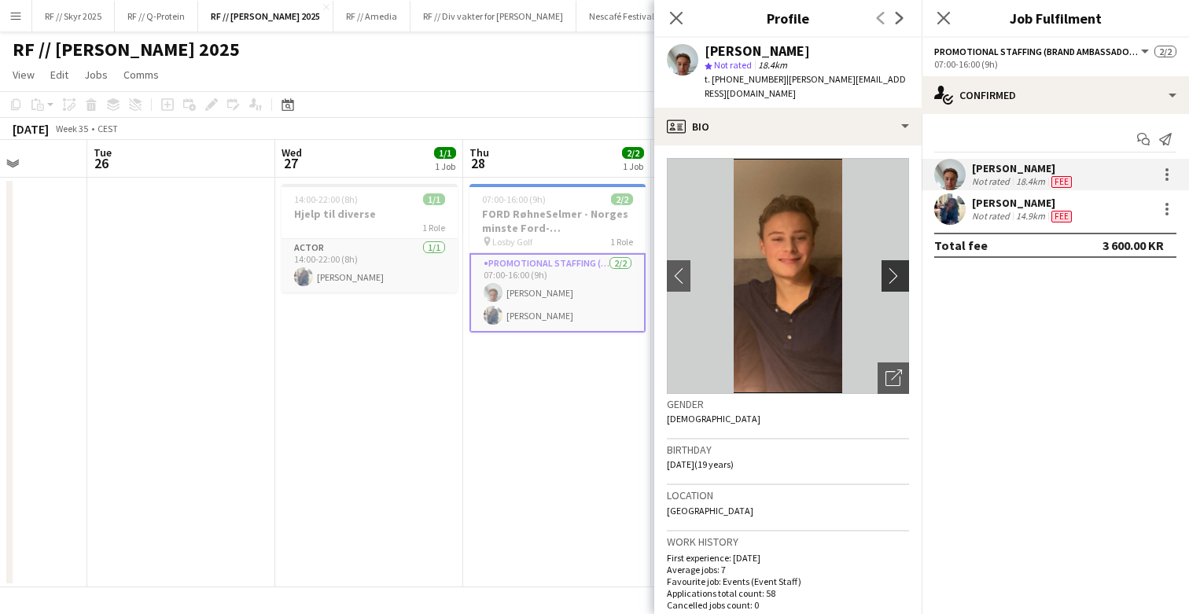
click at [886, 267] on app-icon "chevron-right" at bounding box center [898, 275] width 24 height 17
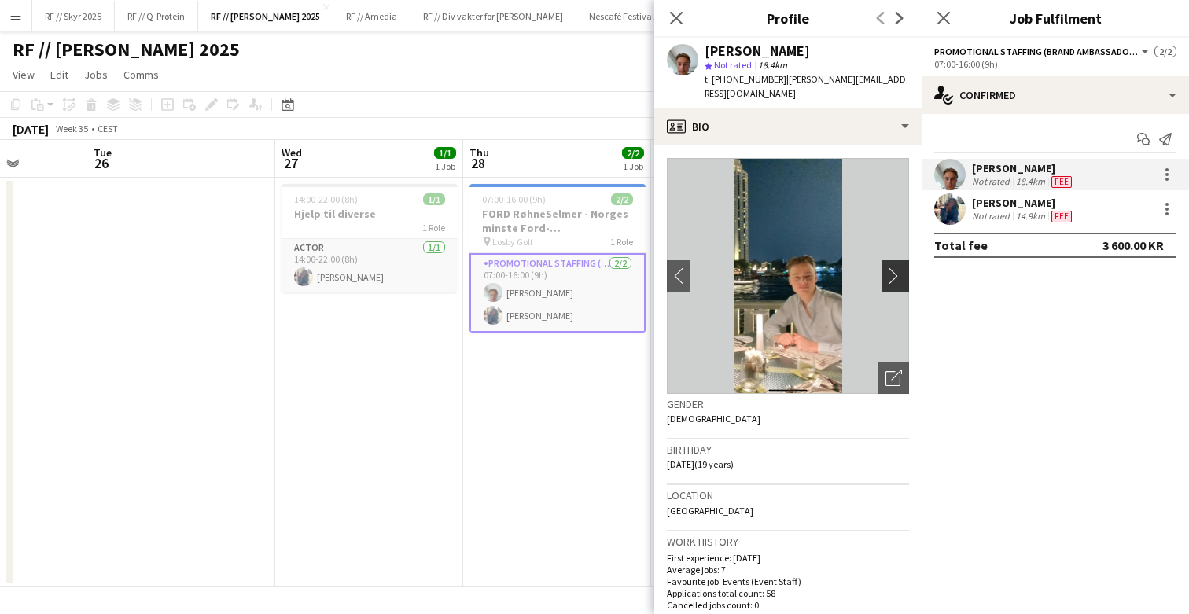
click at [886, 267] on app-icon "chevron-right" at bounding box center [898, 275] width 24 height 17
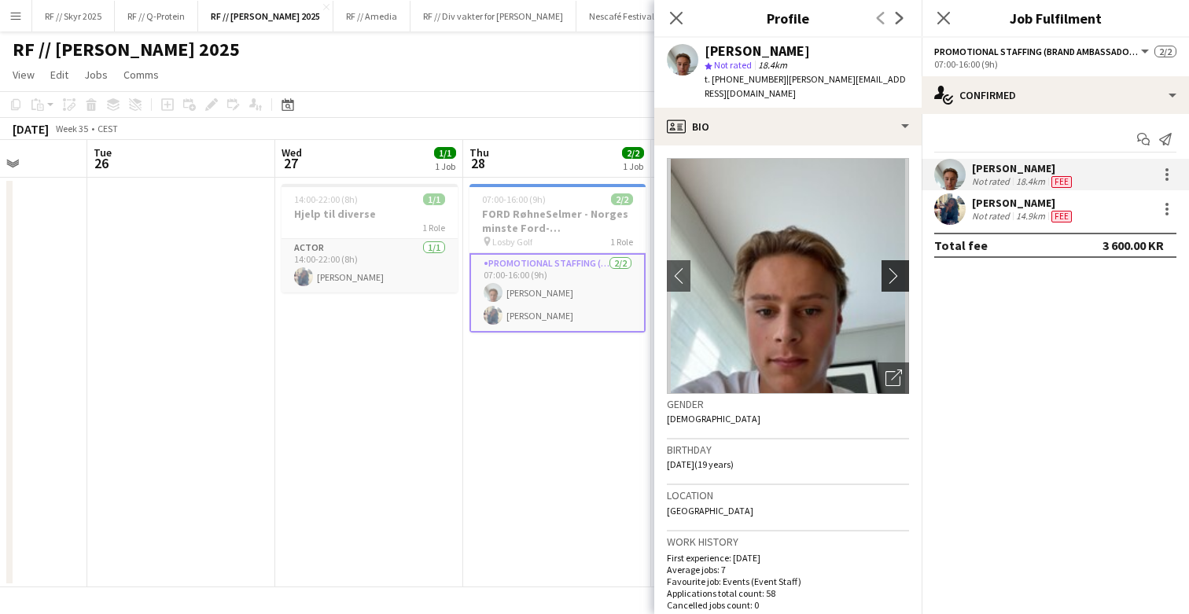
click at [886, 267] on app-icon "chevron-right" at bounding box center [898, 275] width 24 height 17
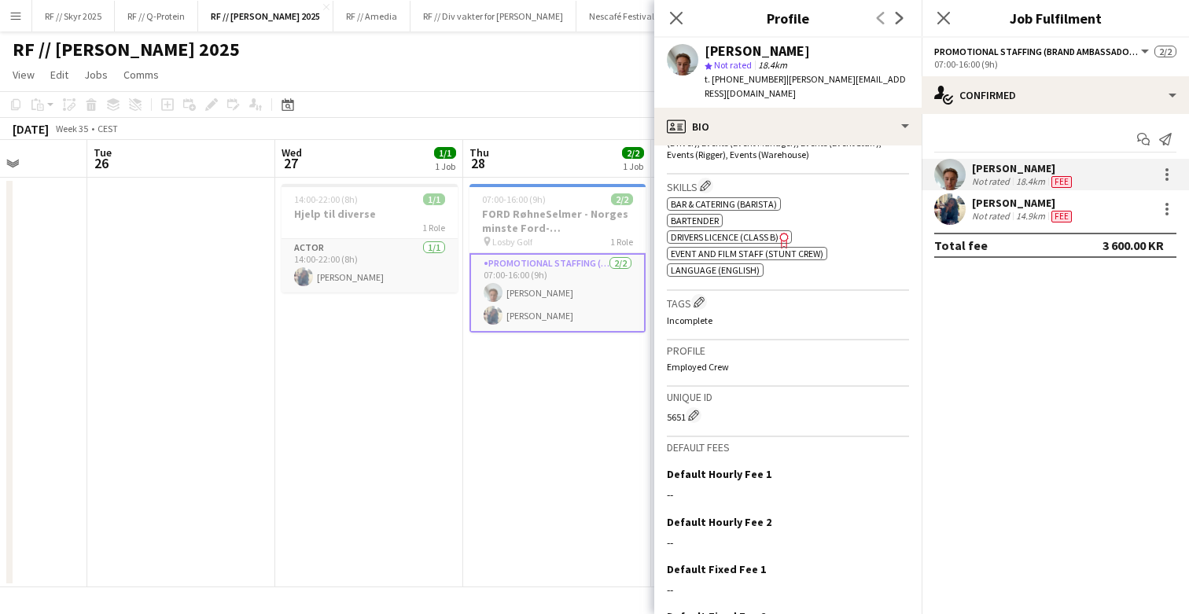
scroll to position [0, 0]
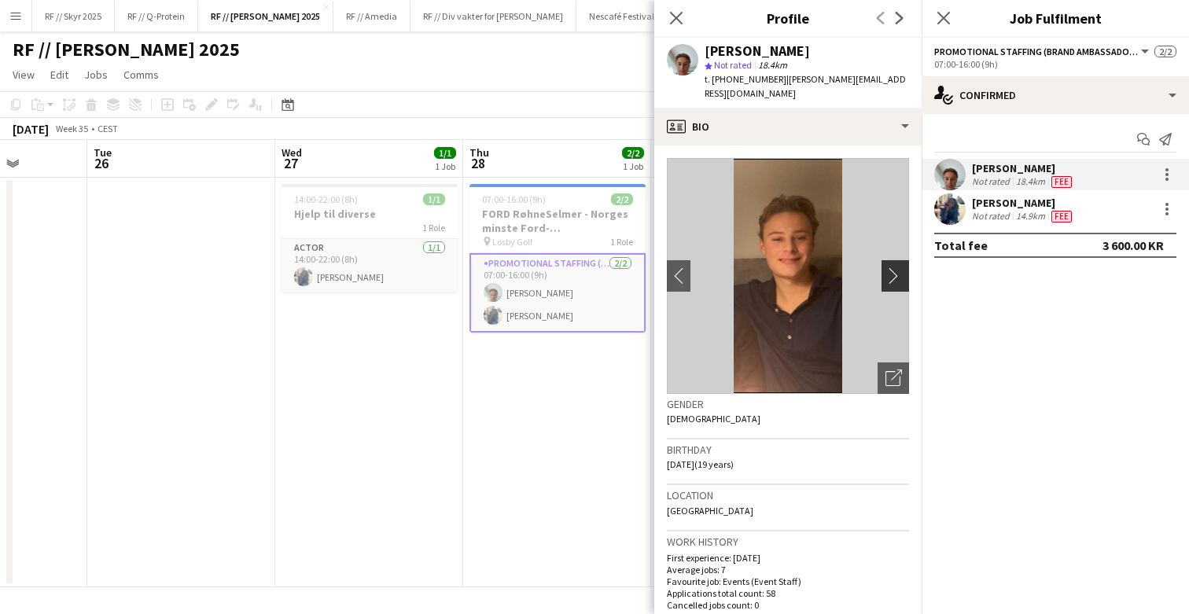
click at [891, 267] on app-icon "chevron-right" at bounding box center [898, 275] width 24 height 17
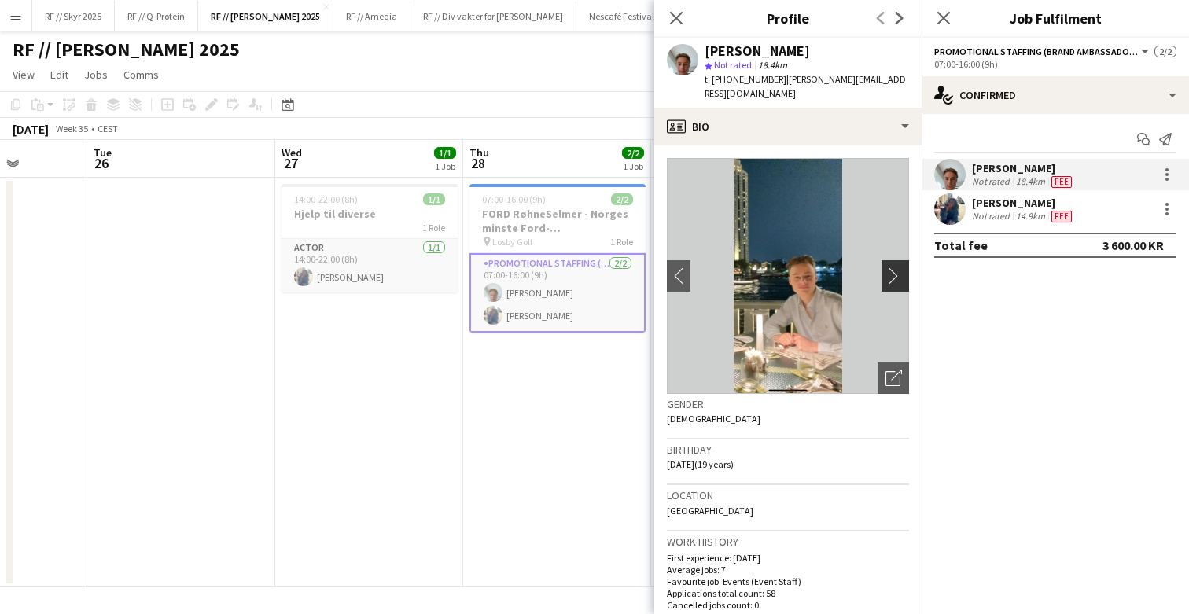
click at [888, 267] on app-icon "chevron-right" at bounding box center [898, 275] width 24 height 17
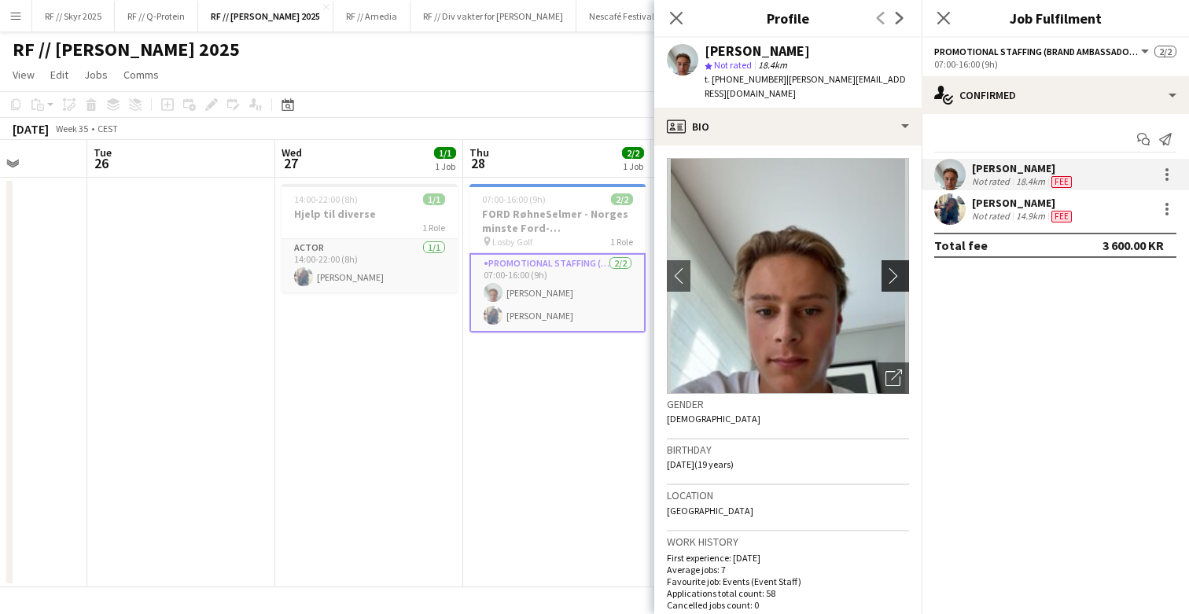
click at [889, 271] on button "chevron-right" at bounding box center [897, 275] width 31 height 31
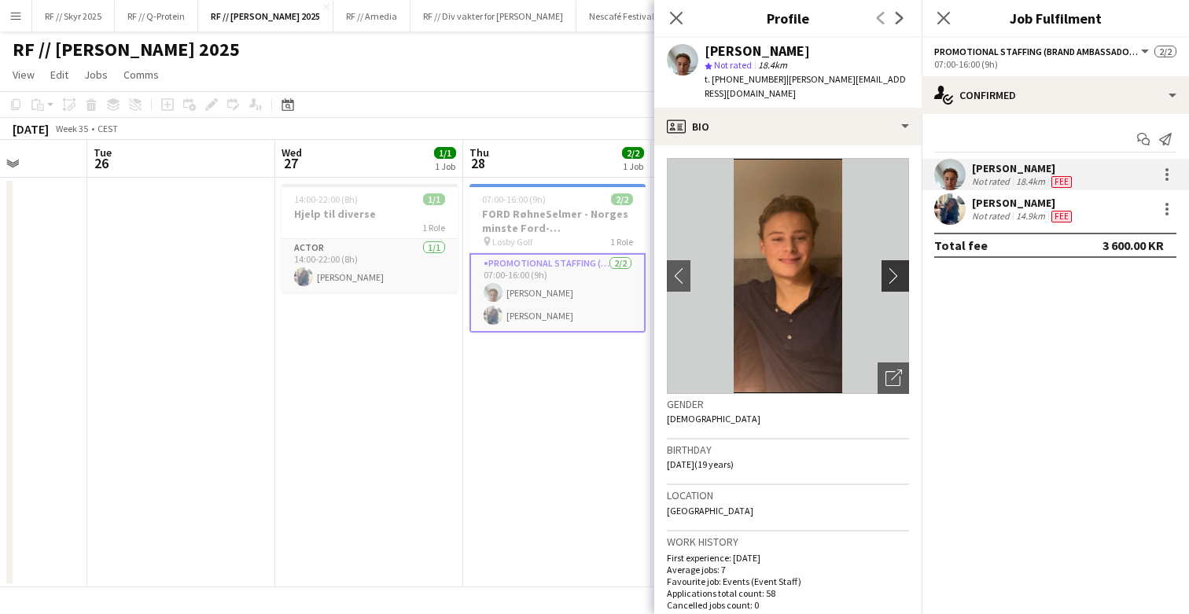
click at [889, 271] on button "chevron-right" at bounding box center [897, 275] width 31 height 31
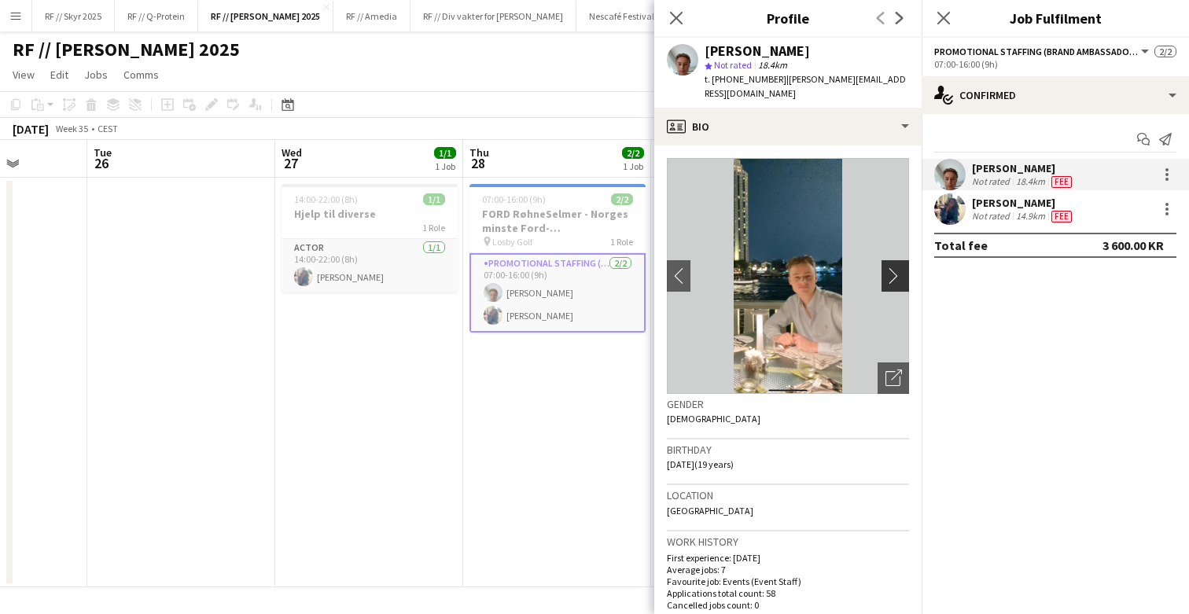
click at [889, 271] on button "chevron-right" at bounding box center [897, 275] width 31 height 31
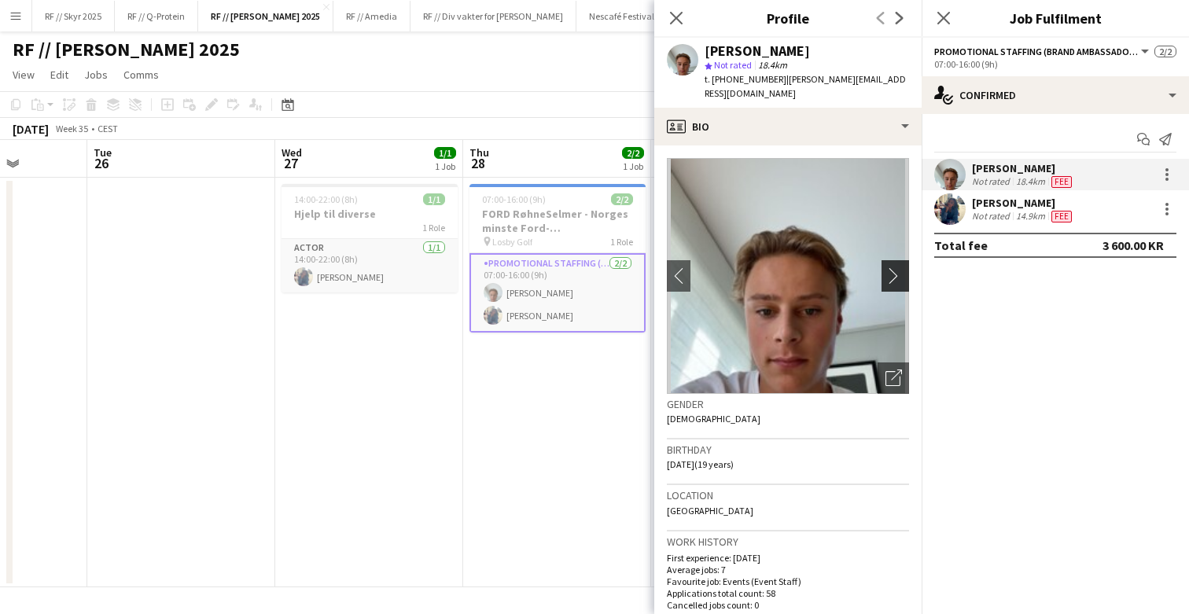
click at [889, 271] on button "chevron-right" at bounding box center [897, 275] width 31 height 31
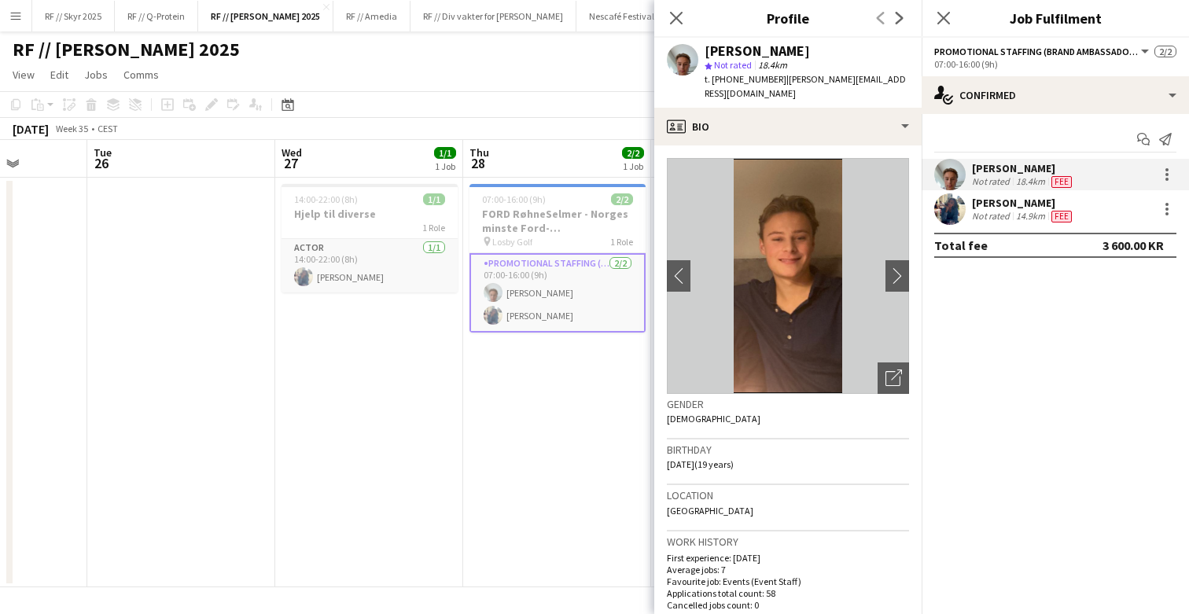
click at [476, 375] on app-date-cell "07:00-16:00 (9h) 2/2 FORD RøhneSelmer - Norges minste Ford-forhandlerkontor pin…" at bounding box center [557, 383] width 188 height 410
